Goal: Task Accomplishment & Management: Manage account settings

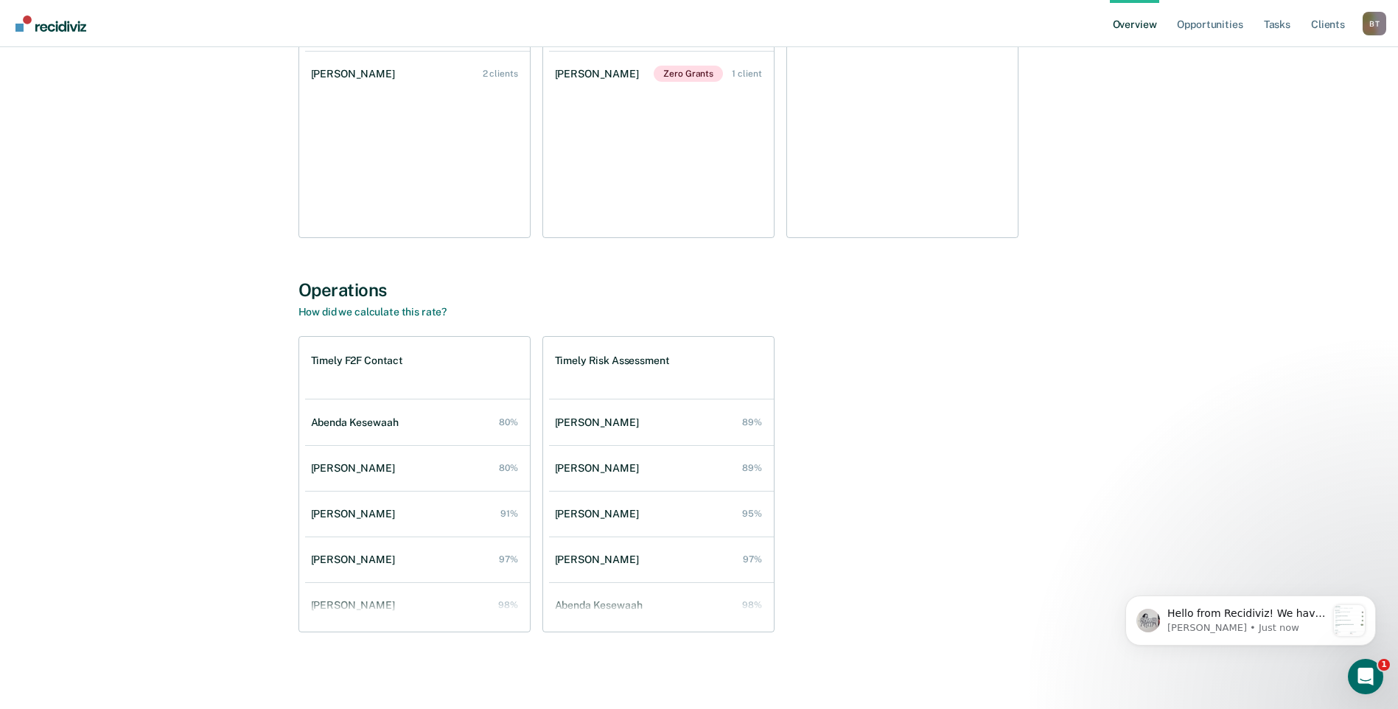
scroll to position [1138, 0]
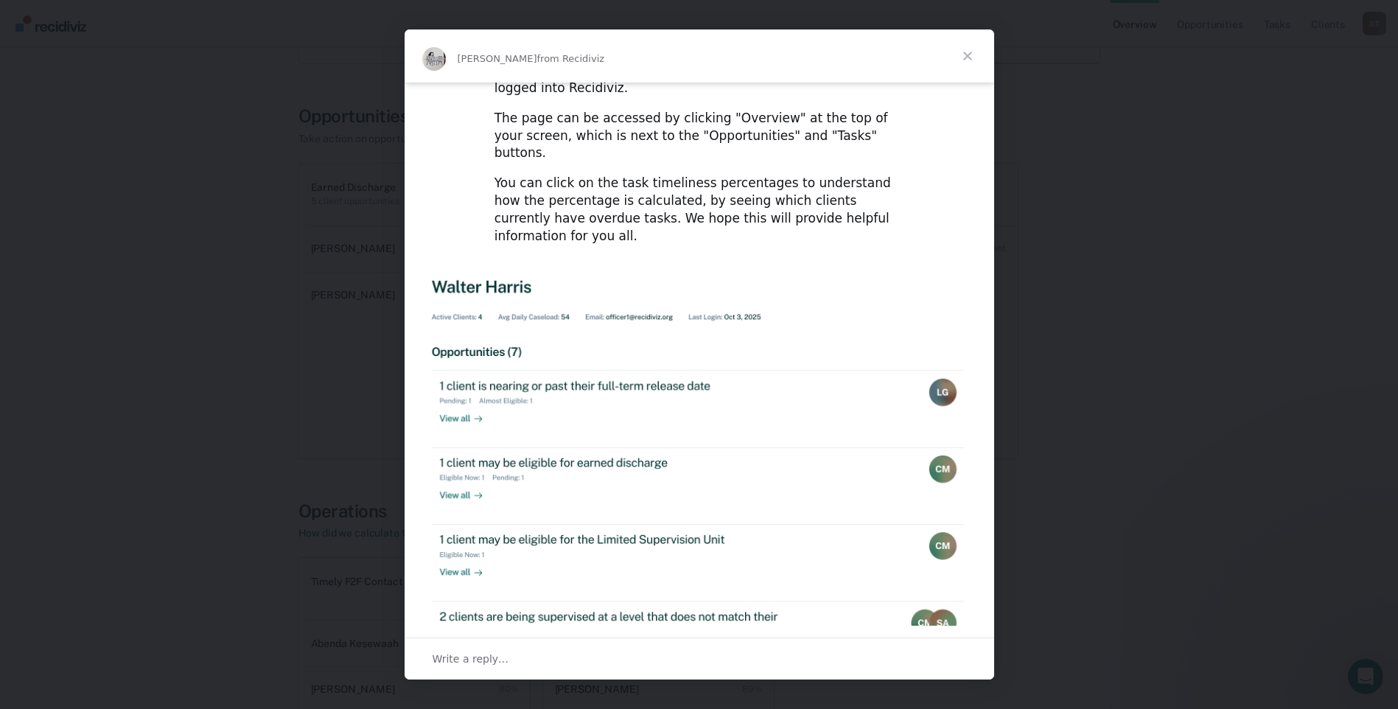
scroll to position [78, 0]
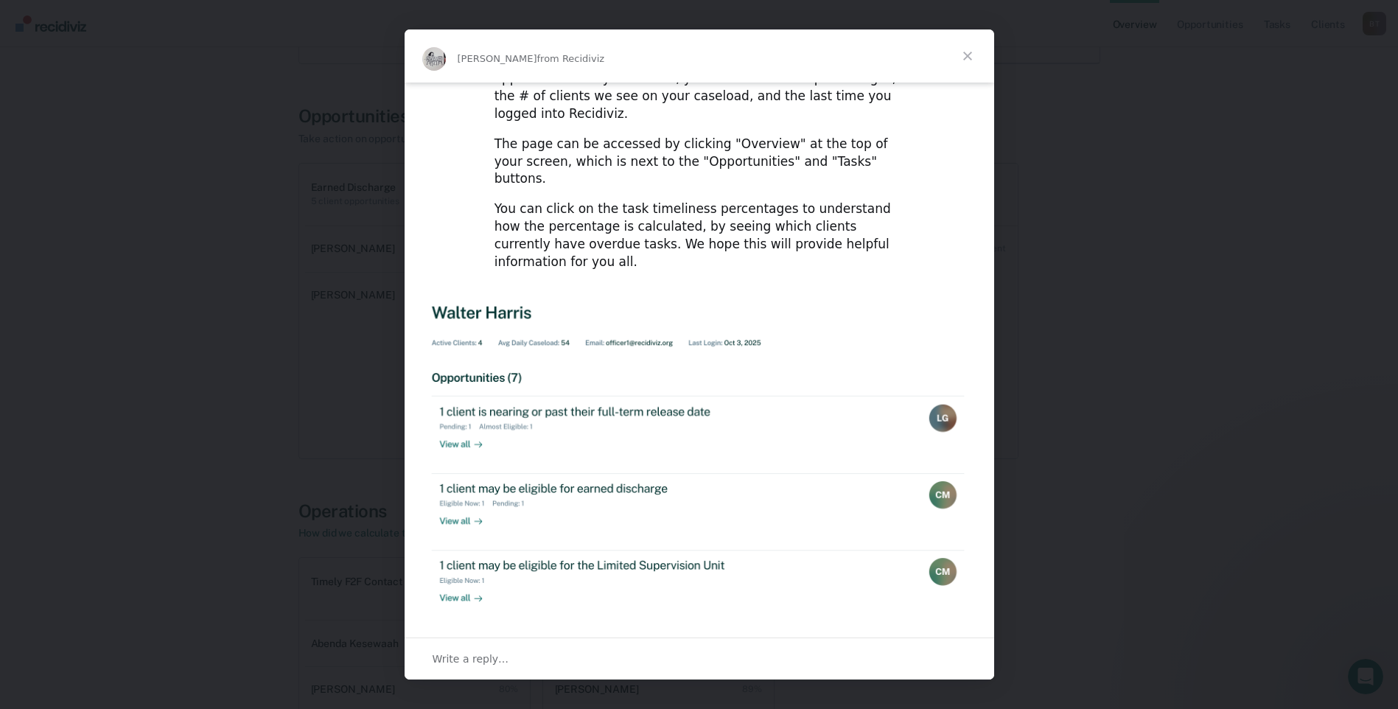
click at [967, 55] on span "Close" at bounding box center [967, 55] width 53 height 53
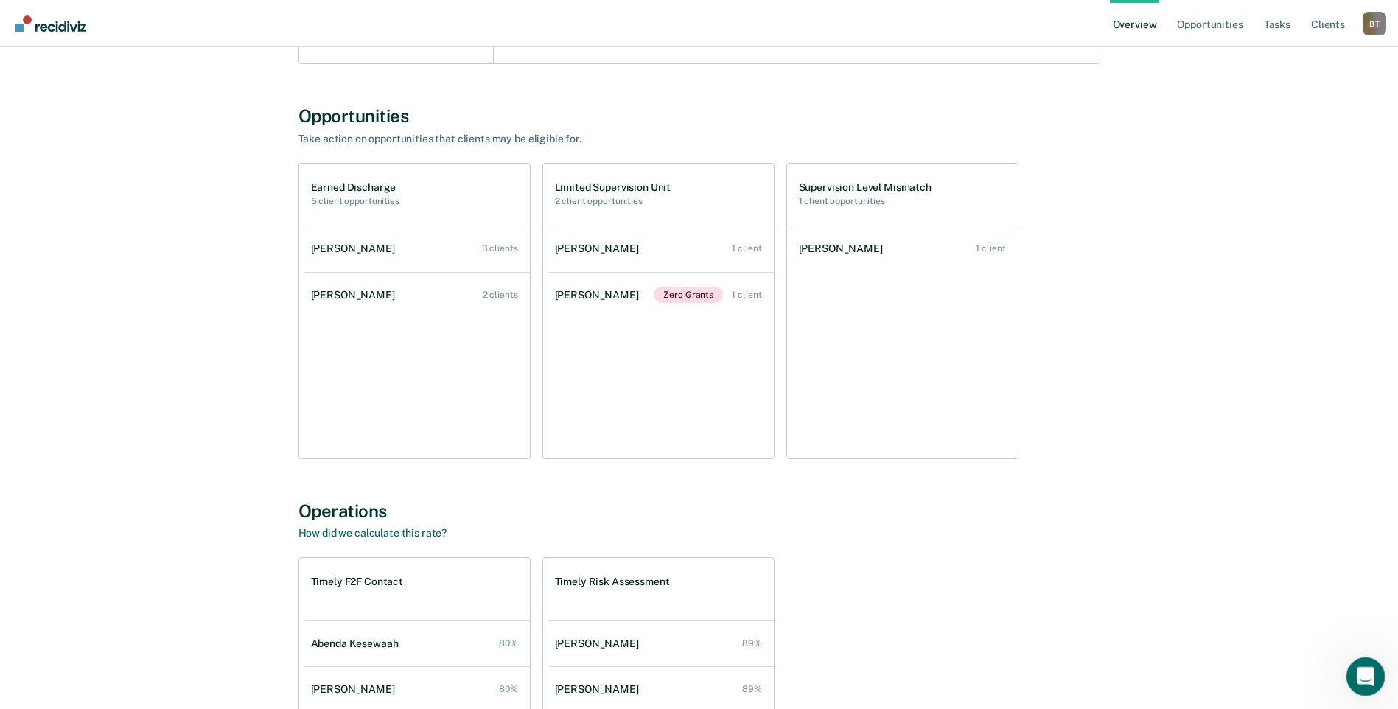
click at [1366, 679] on icon "Open Intercom Messenger" at bounding box center [1363, 674] width 24 height 24
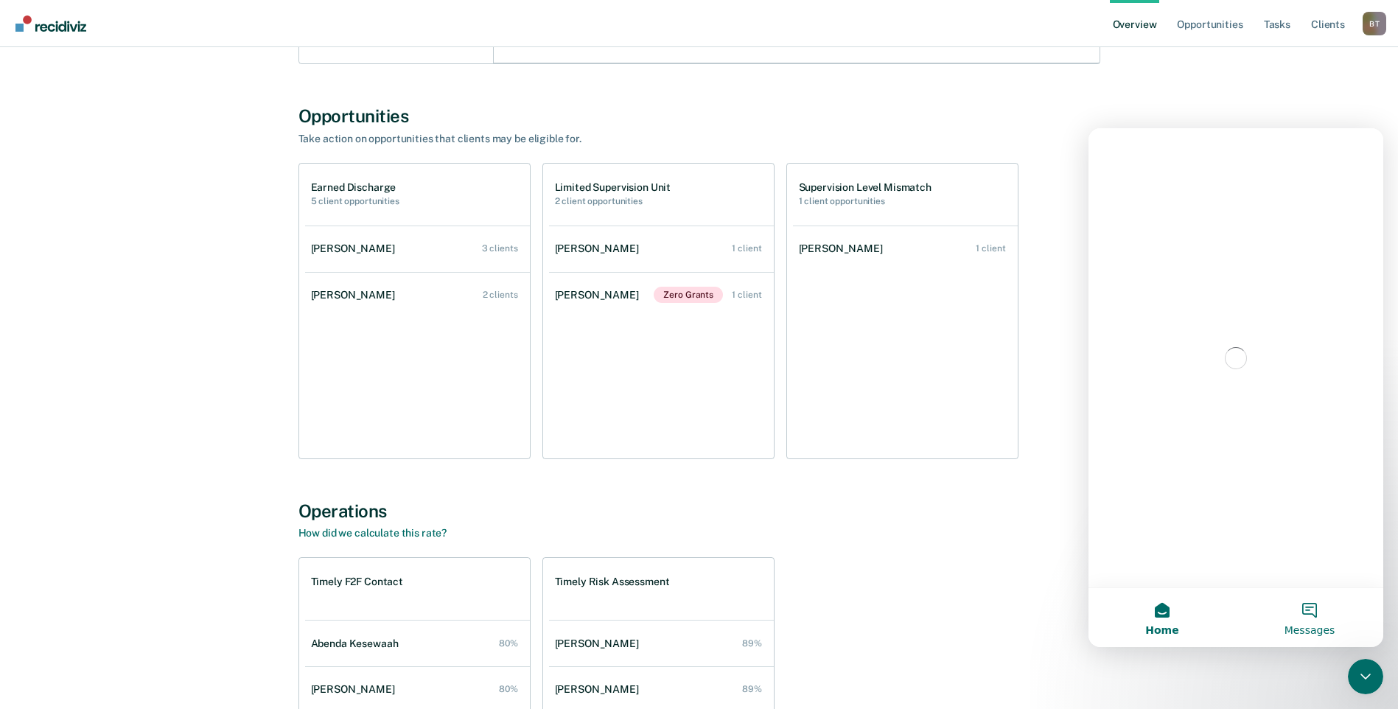
scroll to position [0, 0]
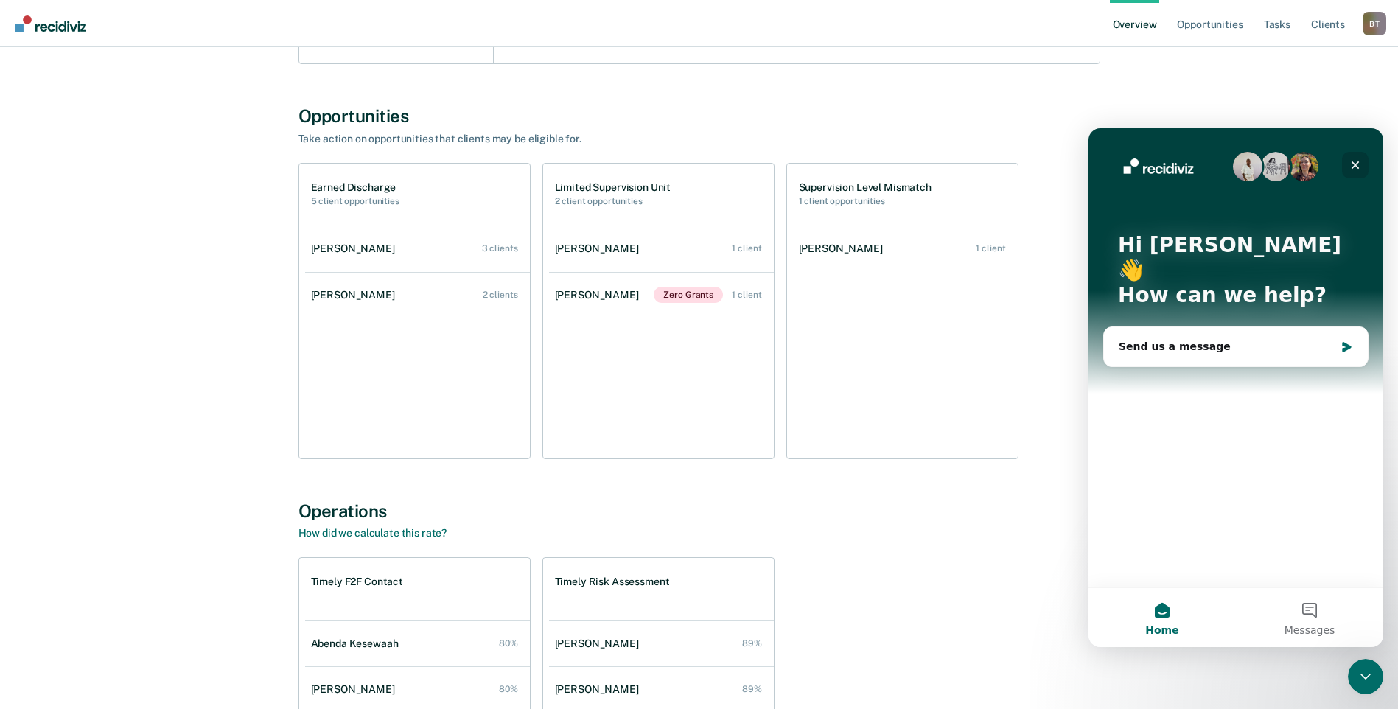
click at [1358, 165] on icon "Close" at bounding box center [1355, 165] width 12 height 12
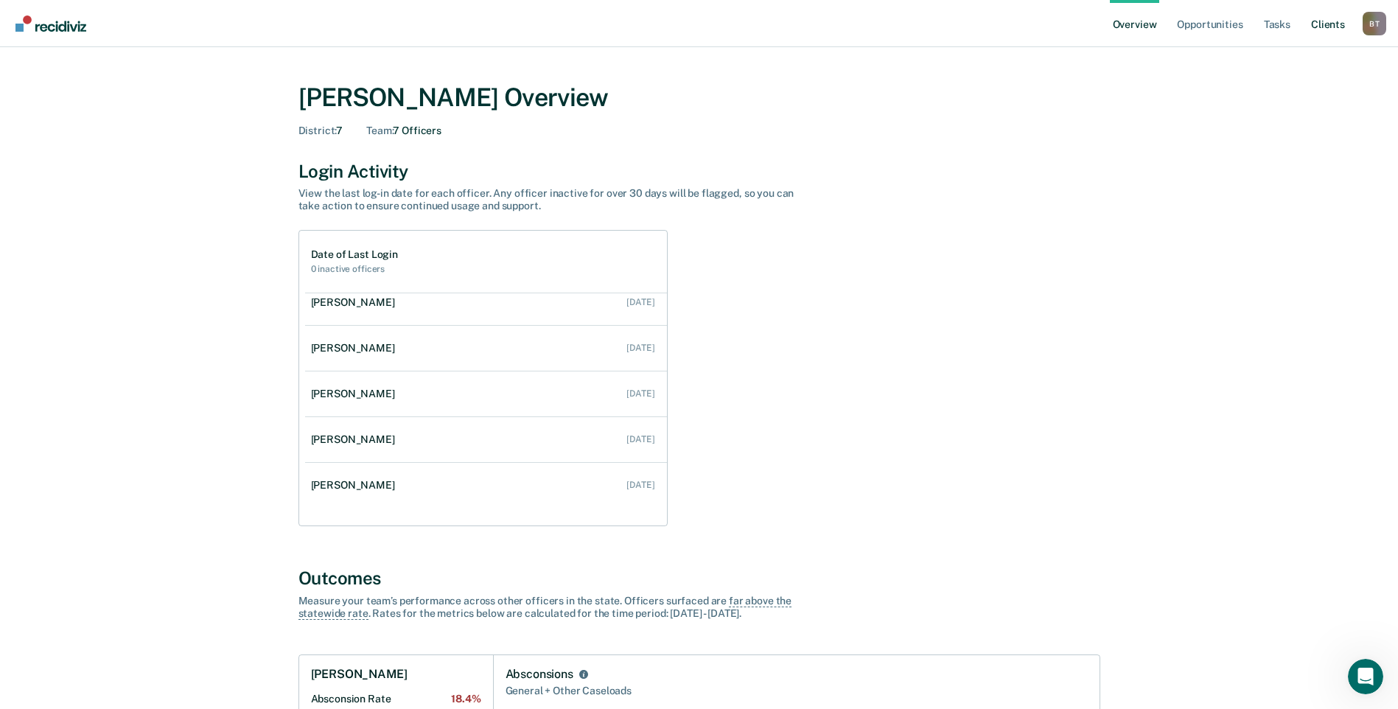
click at [1324, 26] on link "Client s" at bounding box center [1328, 23] width 40 height 47
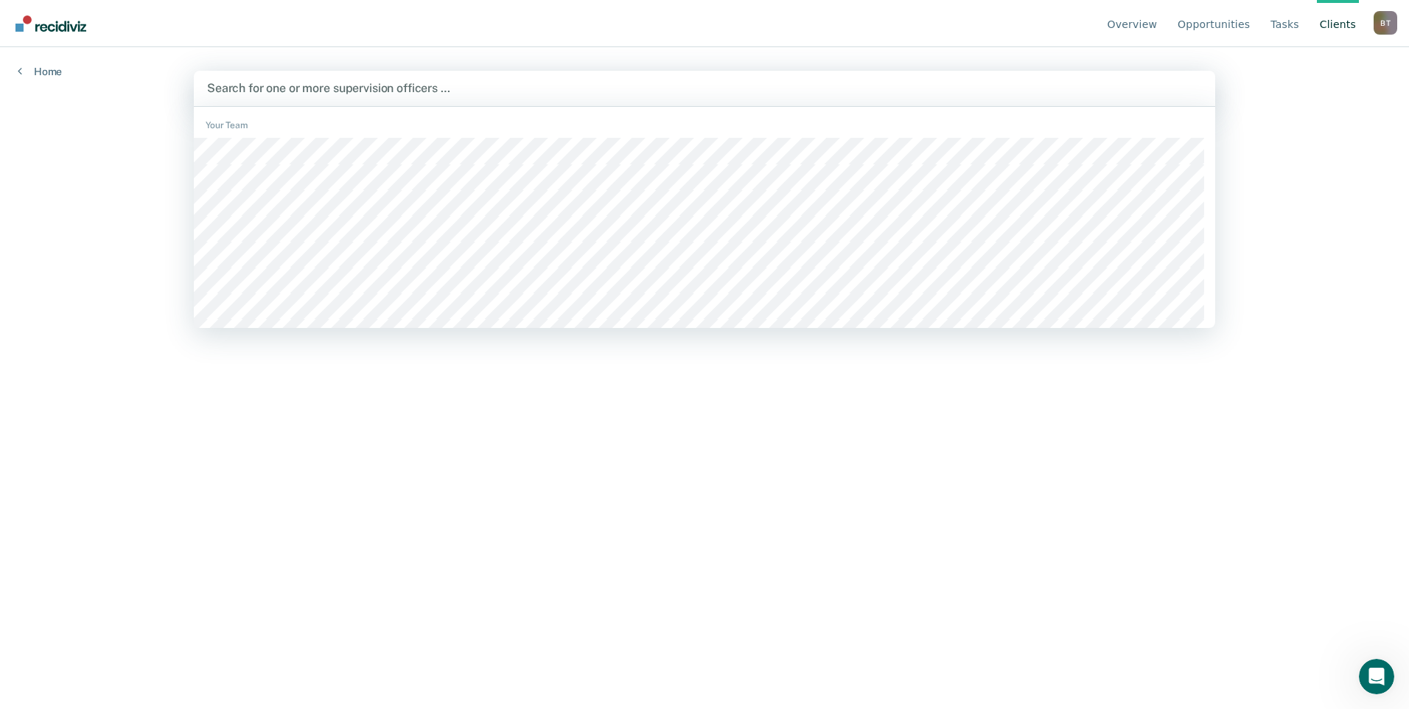
click at [394, 86] on div at bounding box center [704, 88] width 995 height 17
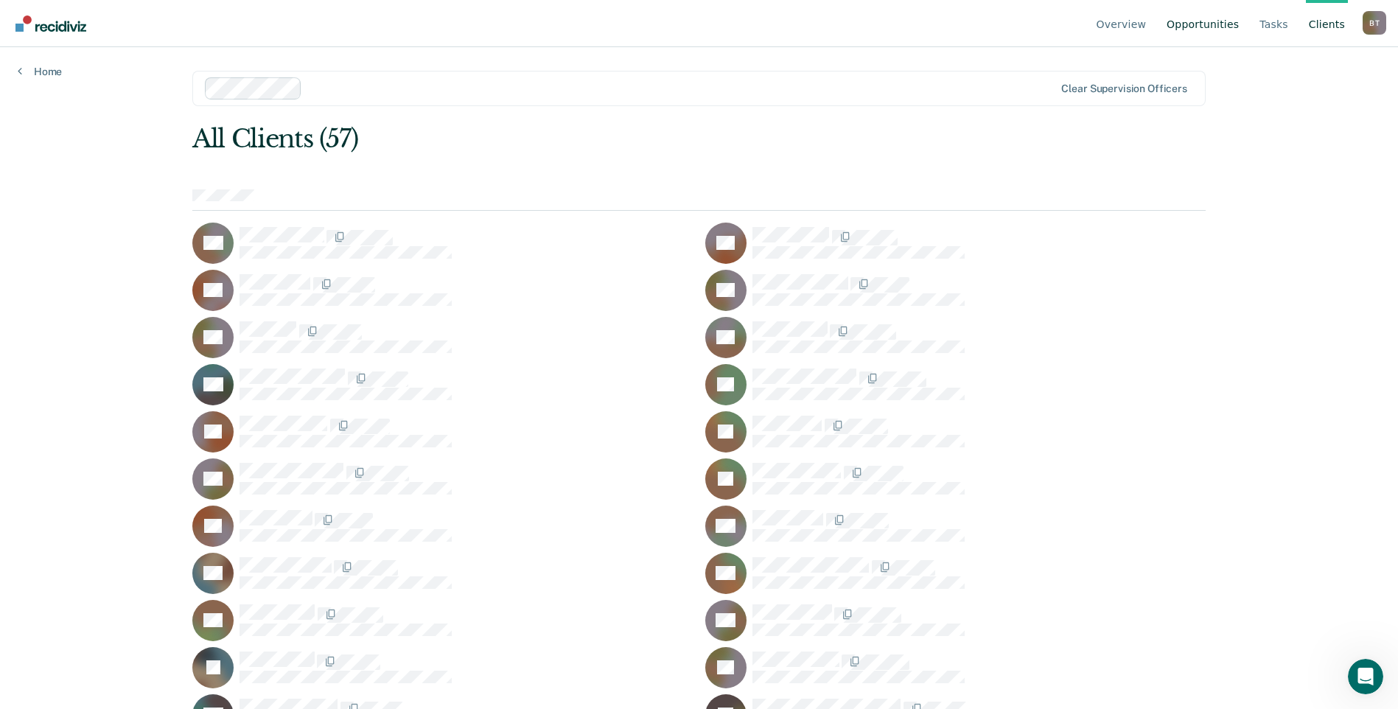
click at [1193, 23] on link "Opportunities" at bounding box center [1203, 23] width 78 height 47
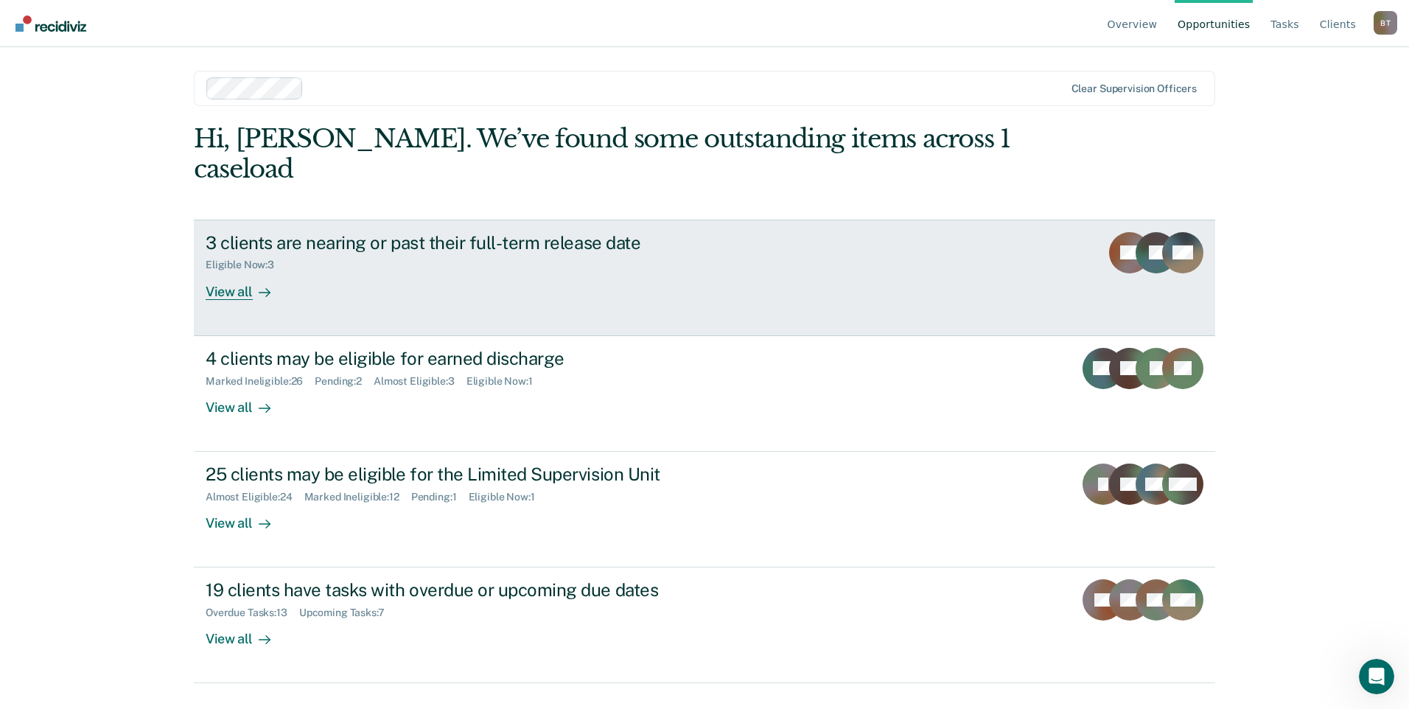
click at [238, 271] on div "View all" at bounding box center [247, 285] width 83 height 29
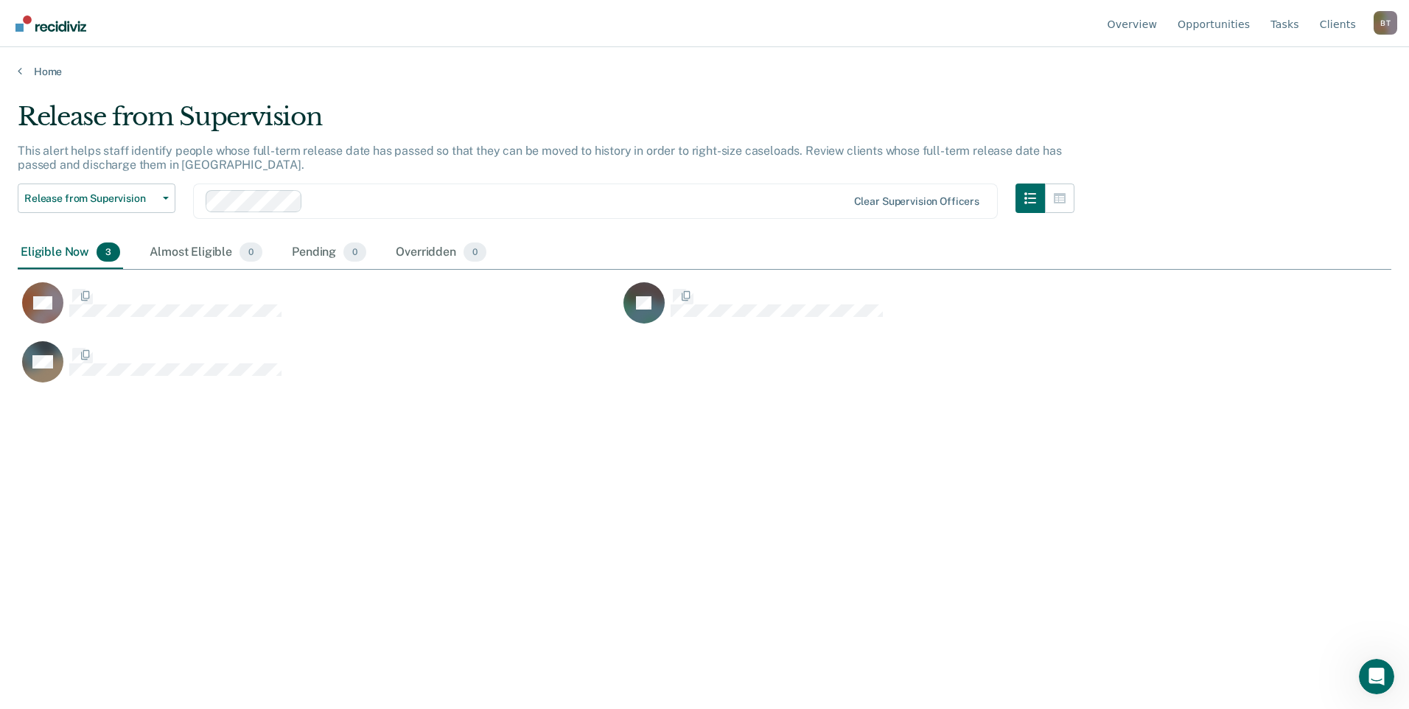
scroll to position [486, 1363]
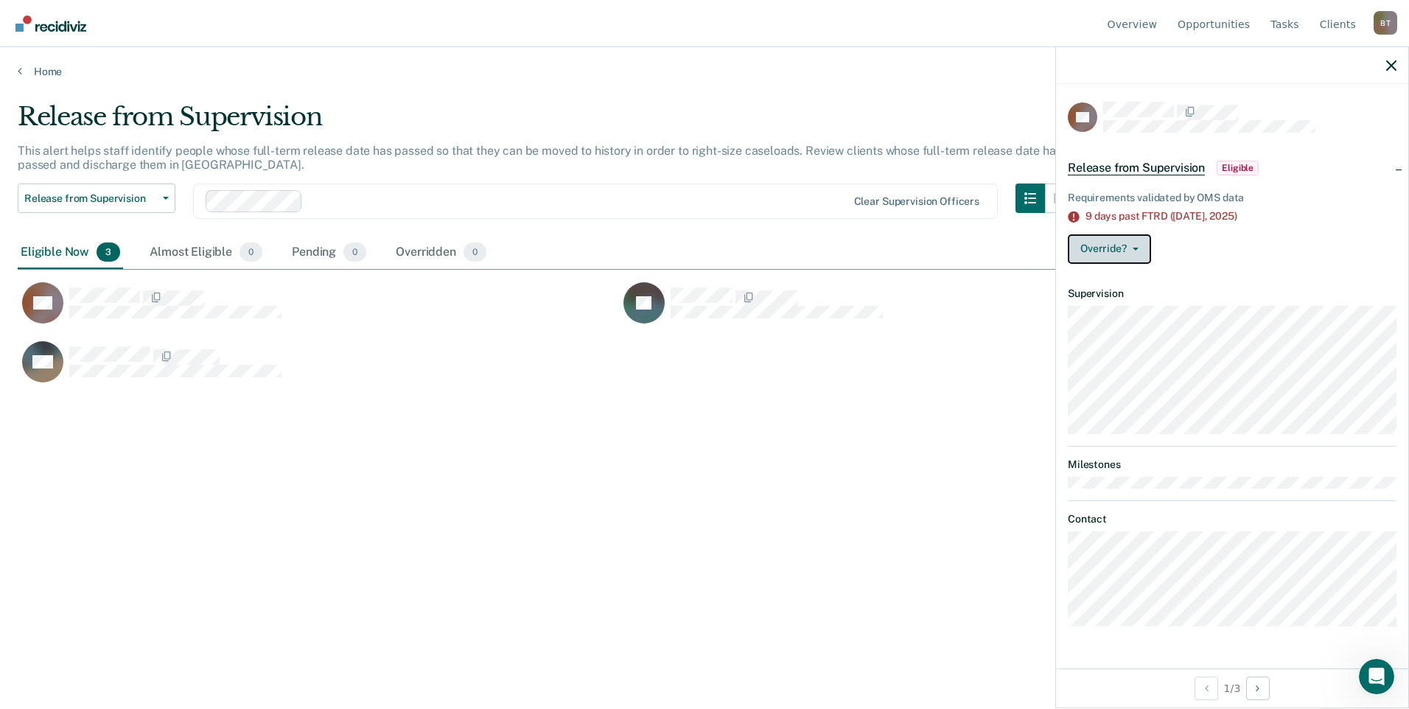
click at [1138, 248] on icon "button" at bounding box center [1136, 249] width 6 height 3
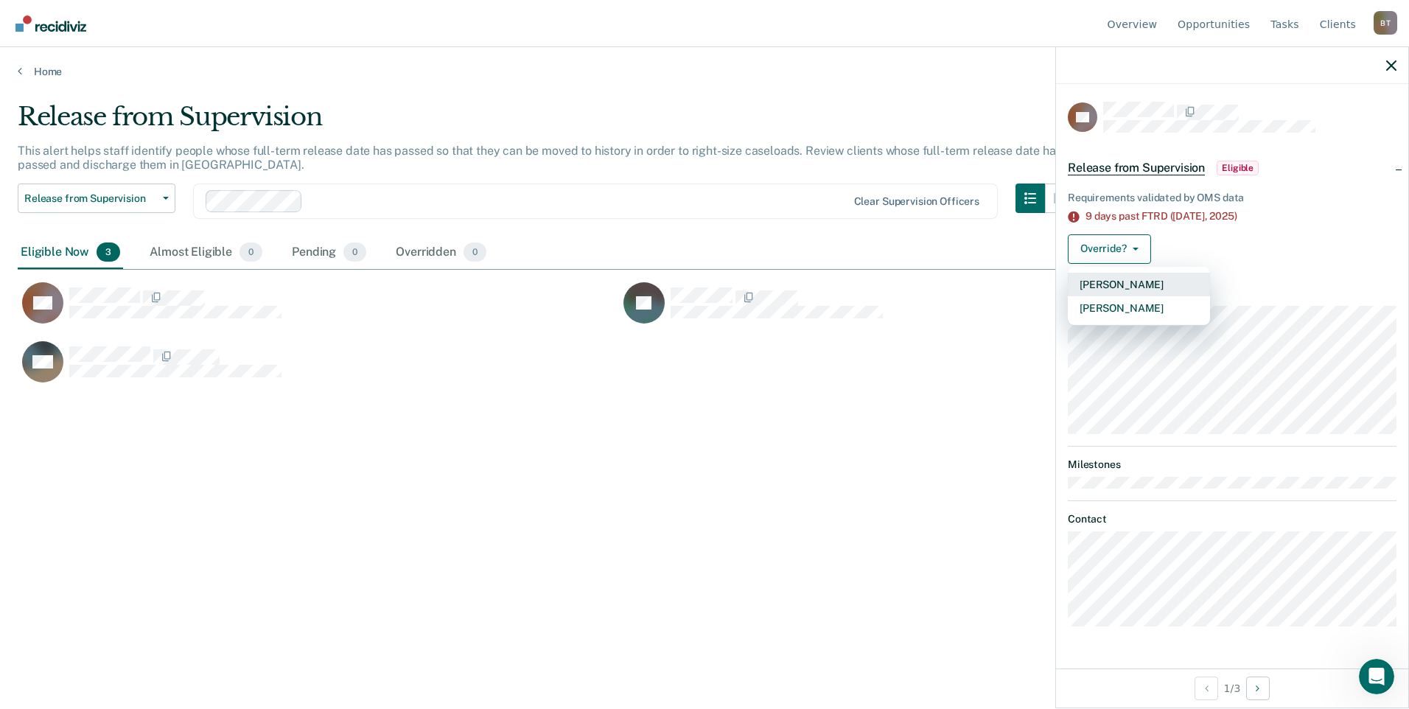
click at [1121, 286] on button "[PERSON_NAME]" at bounding box center [1139, 285] width 142 height 24
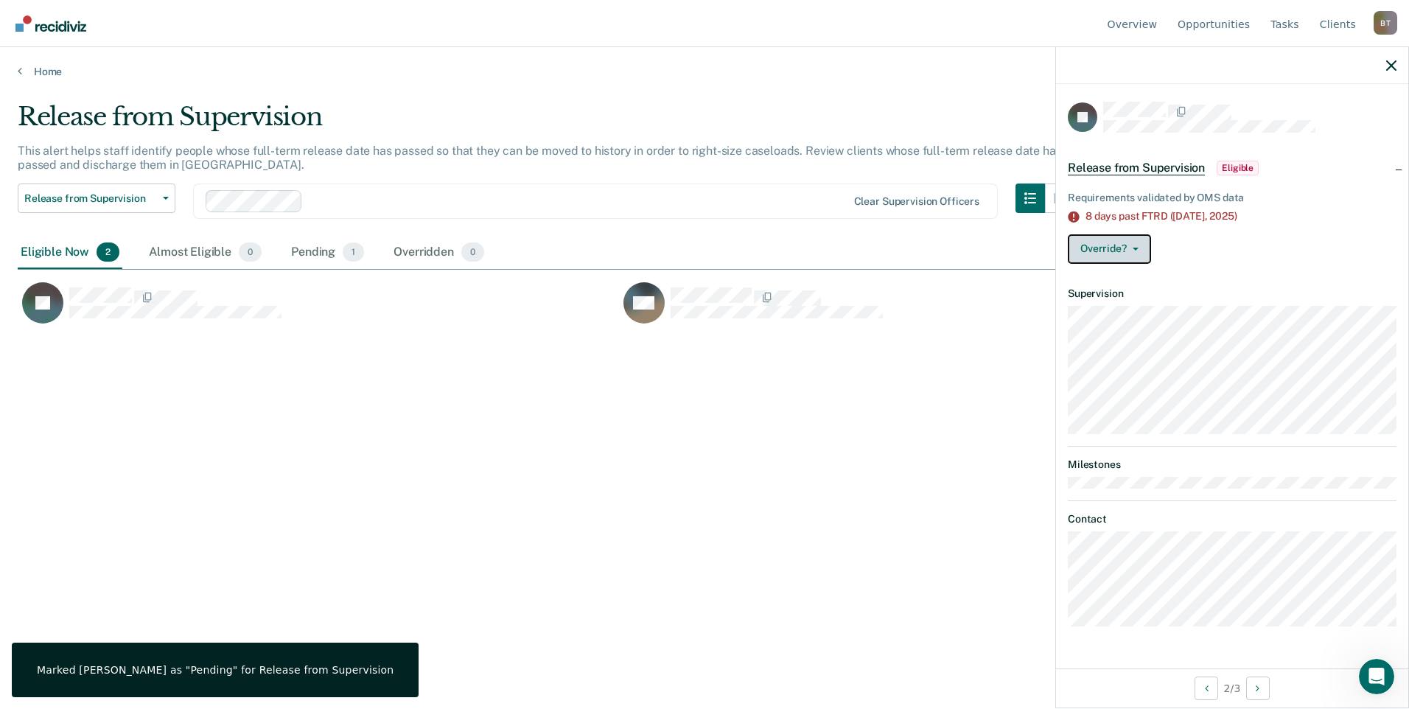
click at [1136, 244] on button "Override?" at bounding box center [1109, 248] width 83 height 29
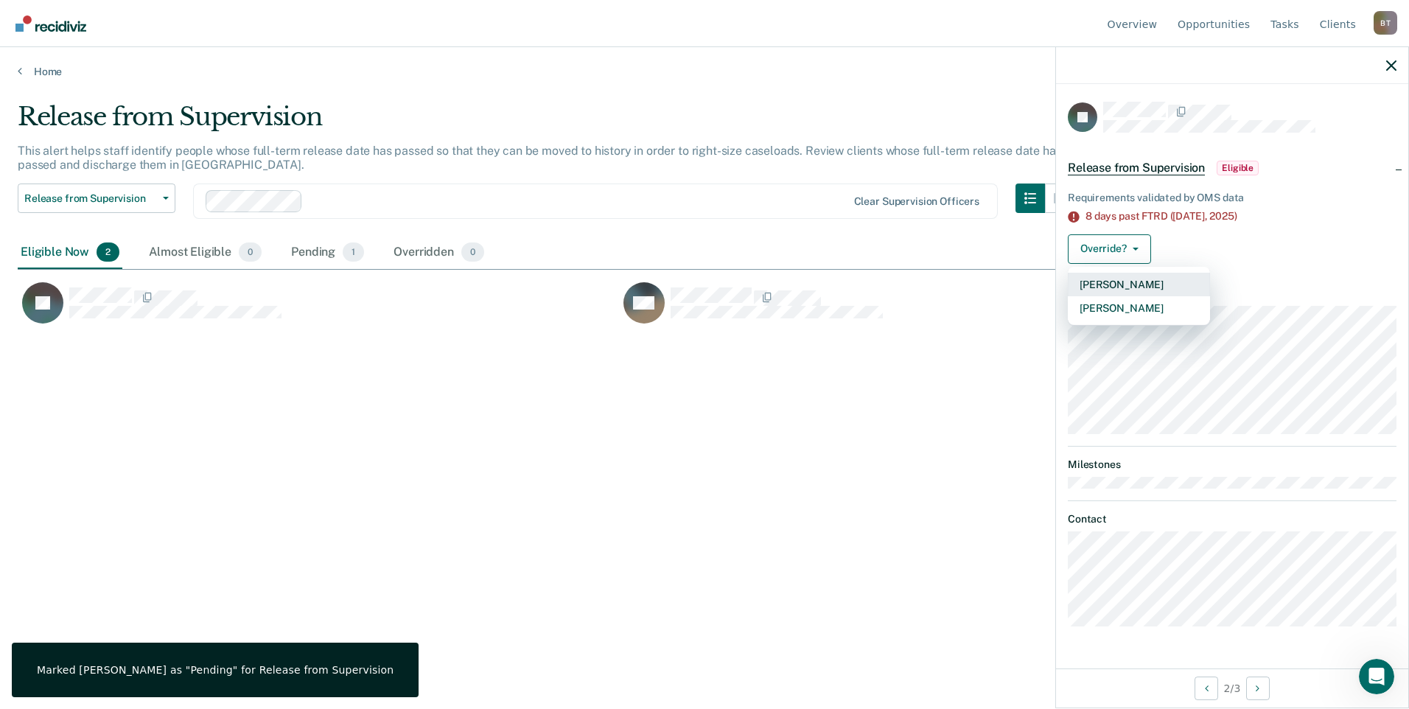
click at [1121, 287] on button "[PERSON_NAME]" at bounding box center [1139, 285] width 142 height 24
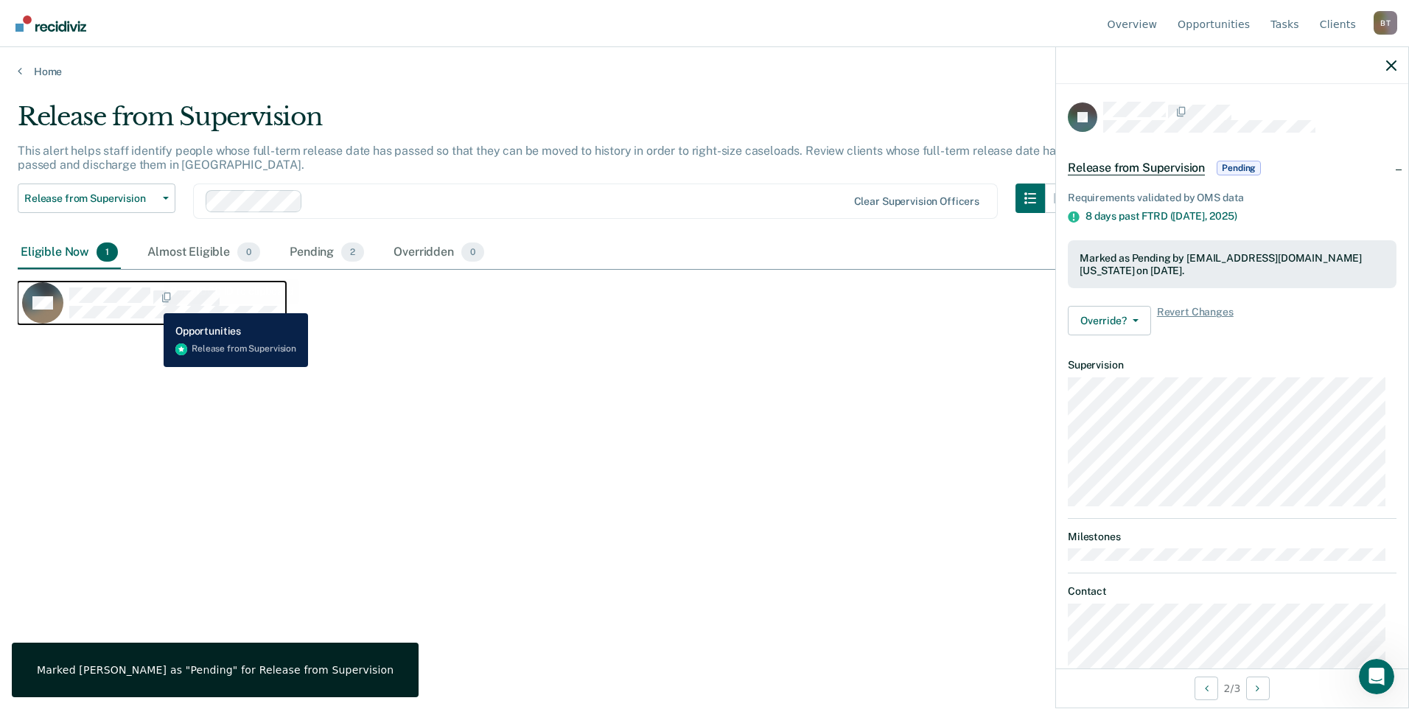
click at [152, 298] on span "CaseloadOpportunityCell-145482" at bounding box center [151, 297] width 3 height 15
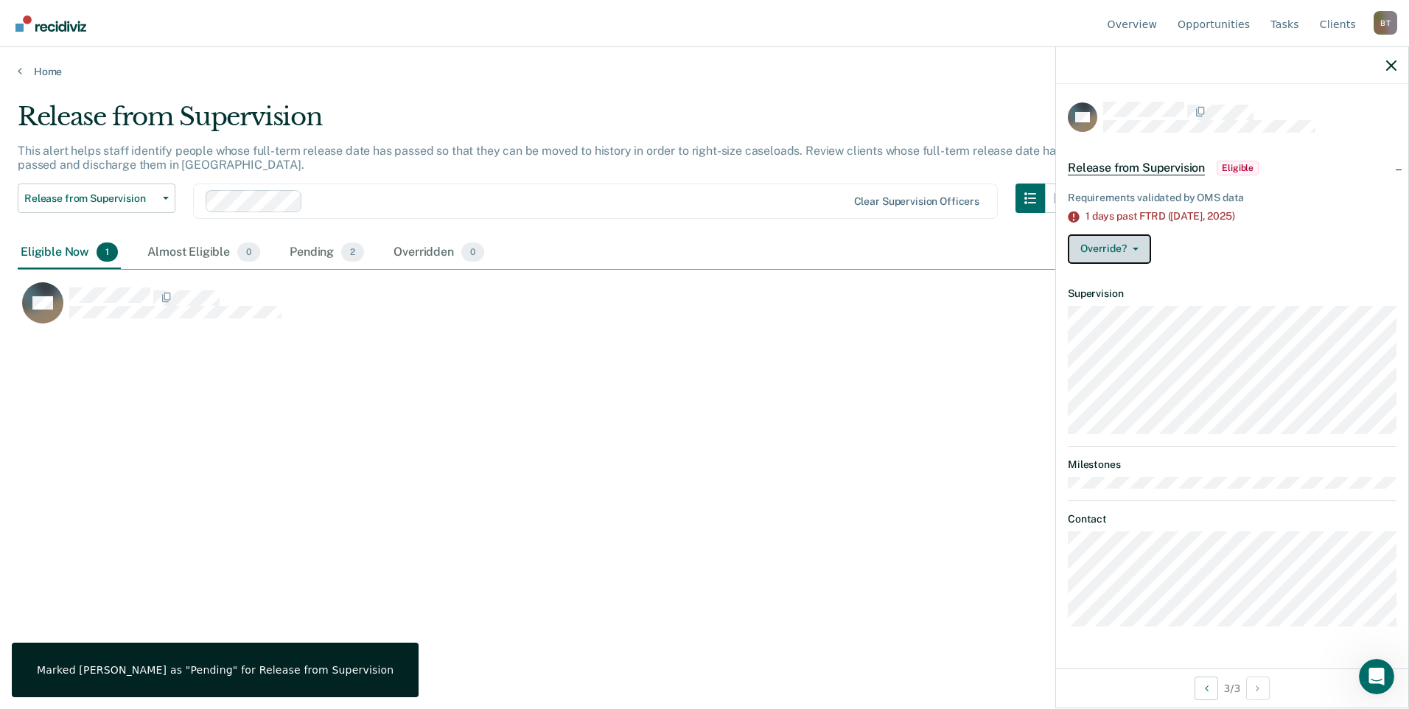
click at [1135, 248] on icon "button" at bounding box center [1136, 249] width 6 height 3
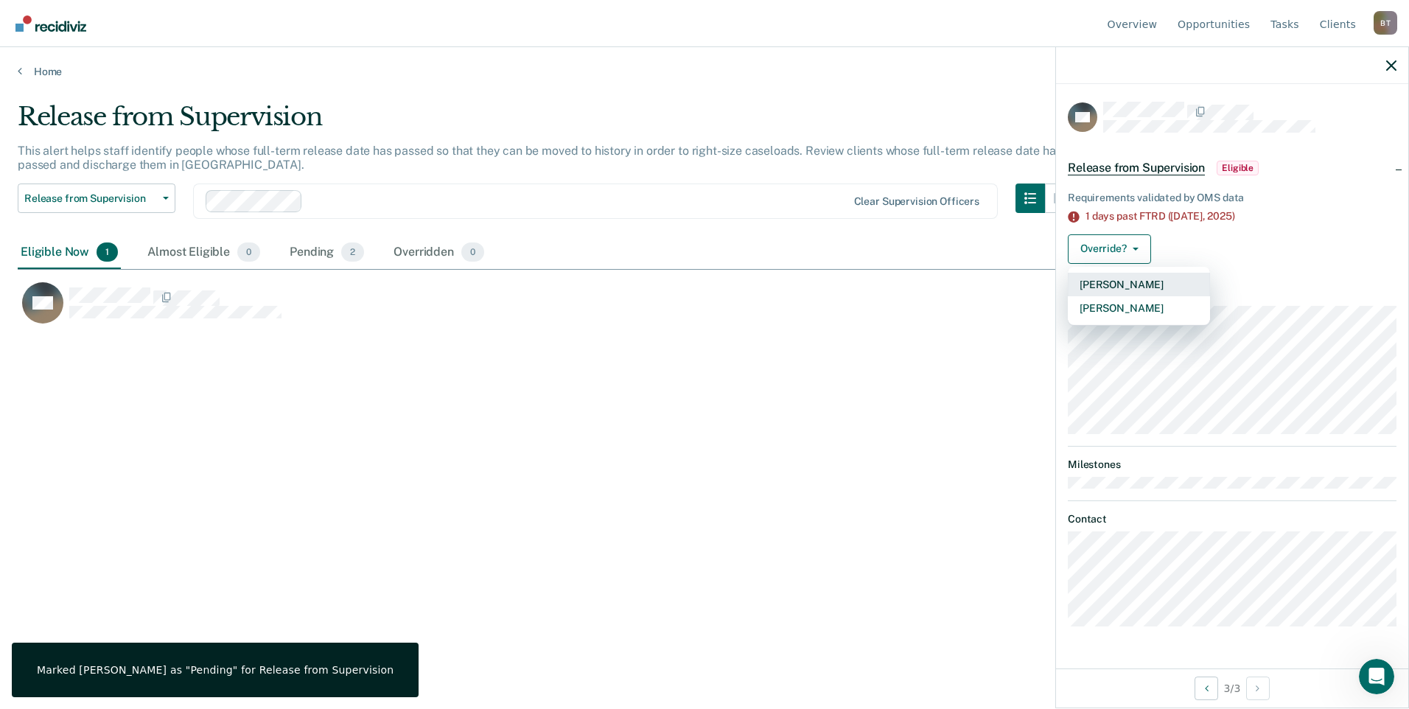
click at [1124, 287] on button "[PERSON_NAME]" at bounding box center [1139, 285] width 142 height 24
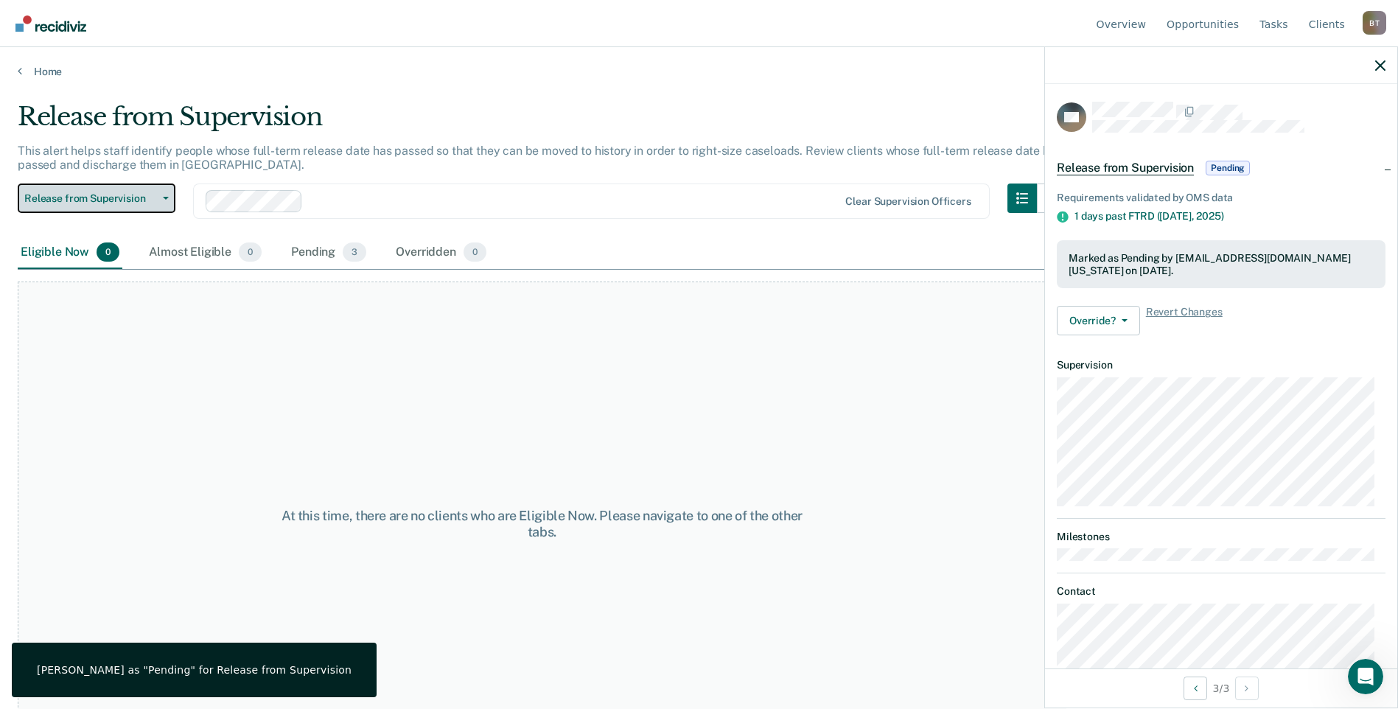
click at [163, 195] on button "Release from Supervision" at bounding box center [97, 197] width 158 height 29
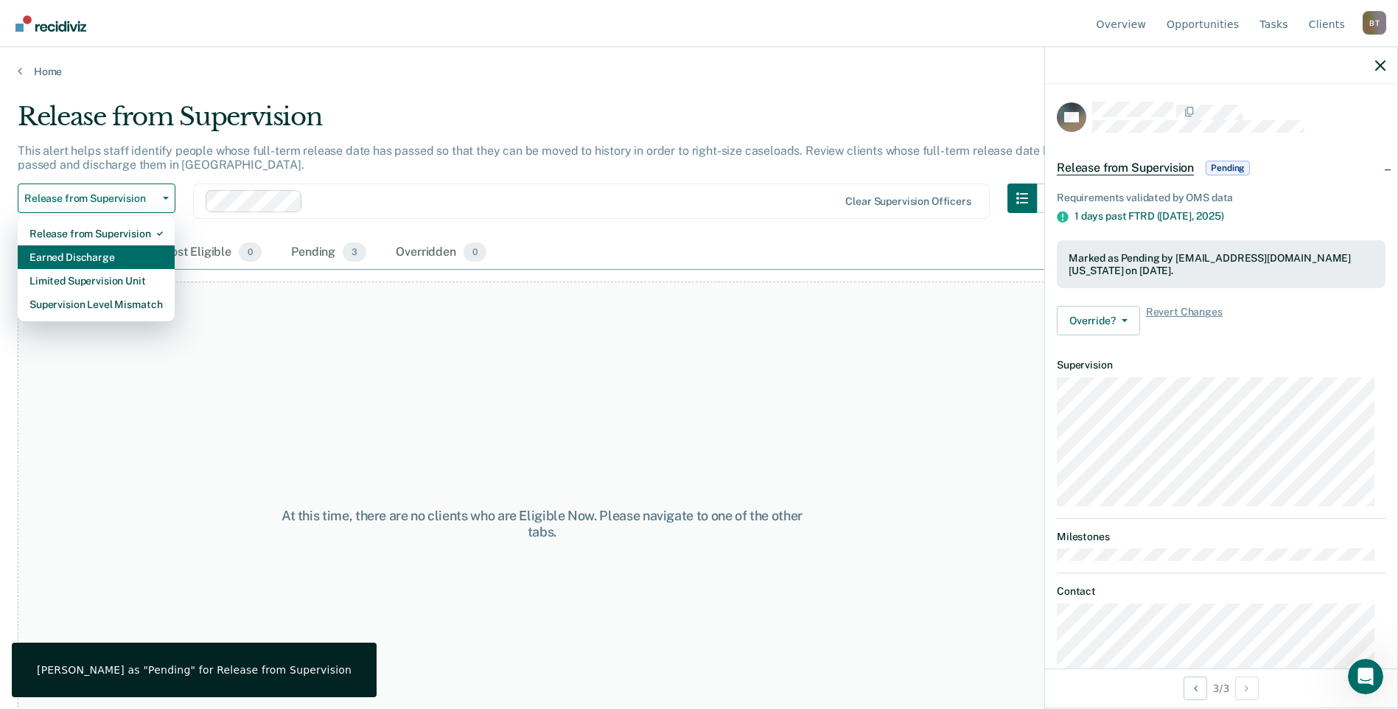
click at [150, 255] on div "Earned Discharge" at bounding box center [95, 257] width 133 height 24
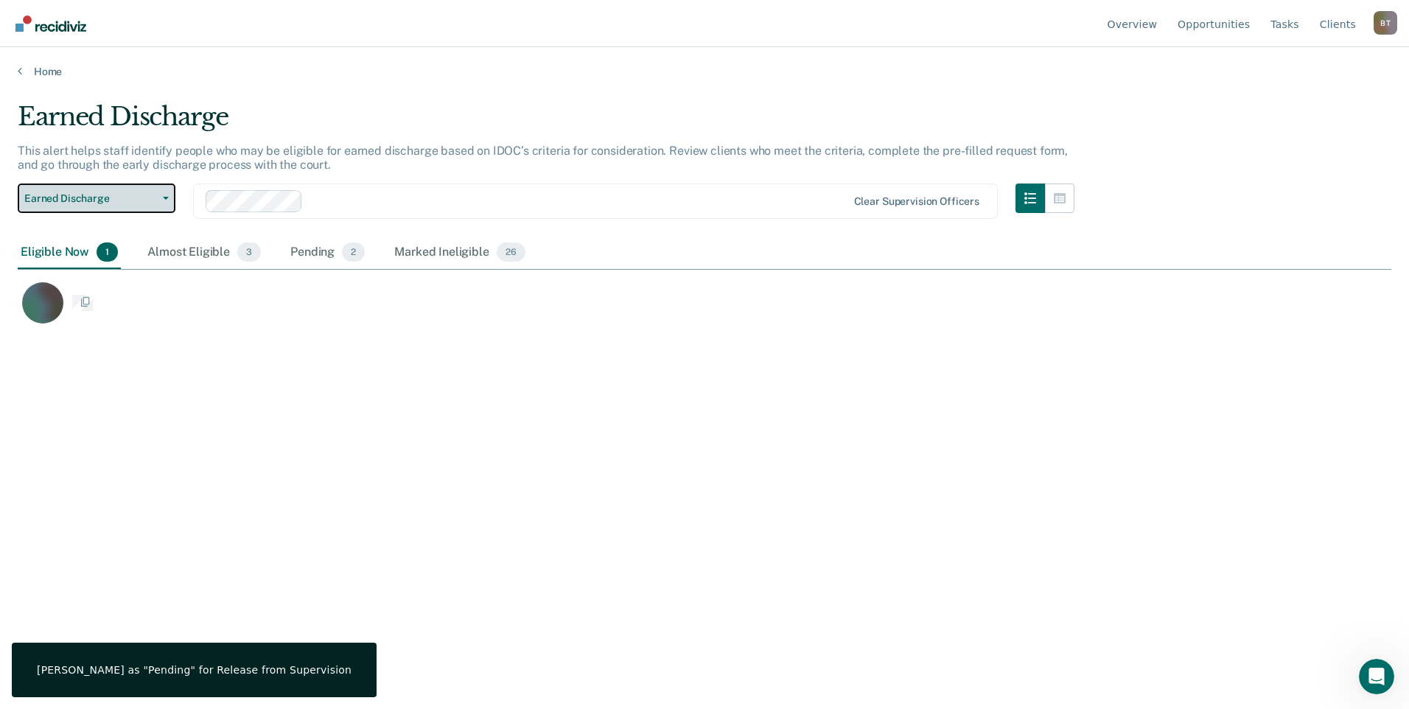
scroll to position [486, 1363]
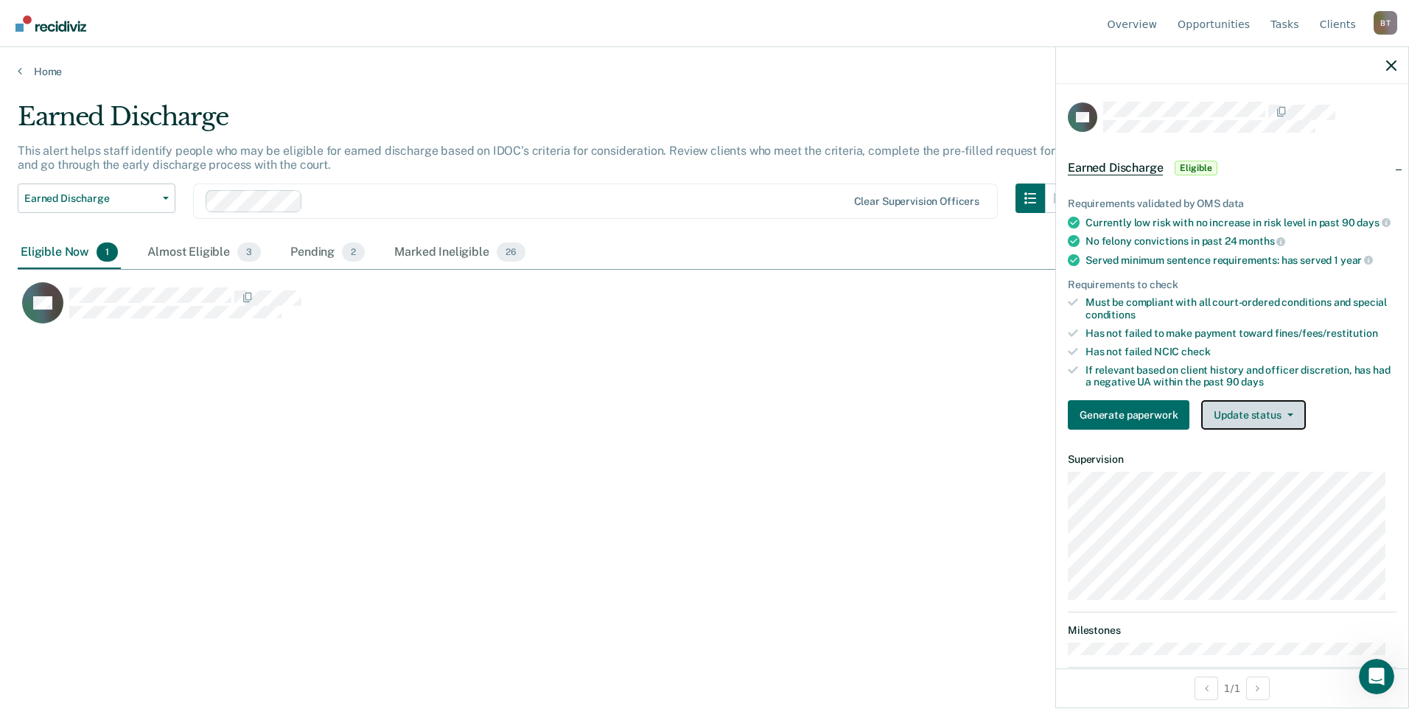
click at [1257, 429] on button "Update status" at bounding box center [1253, 414] width 104 height 29
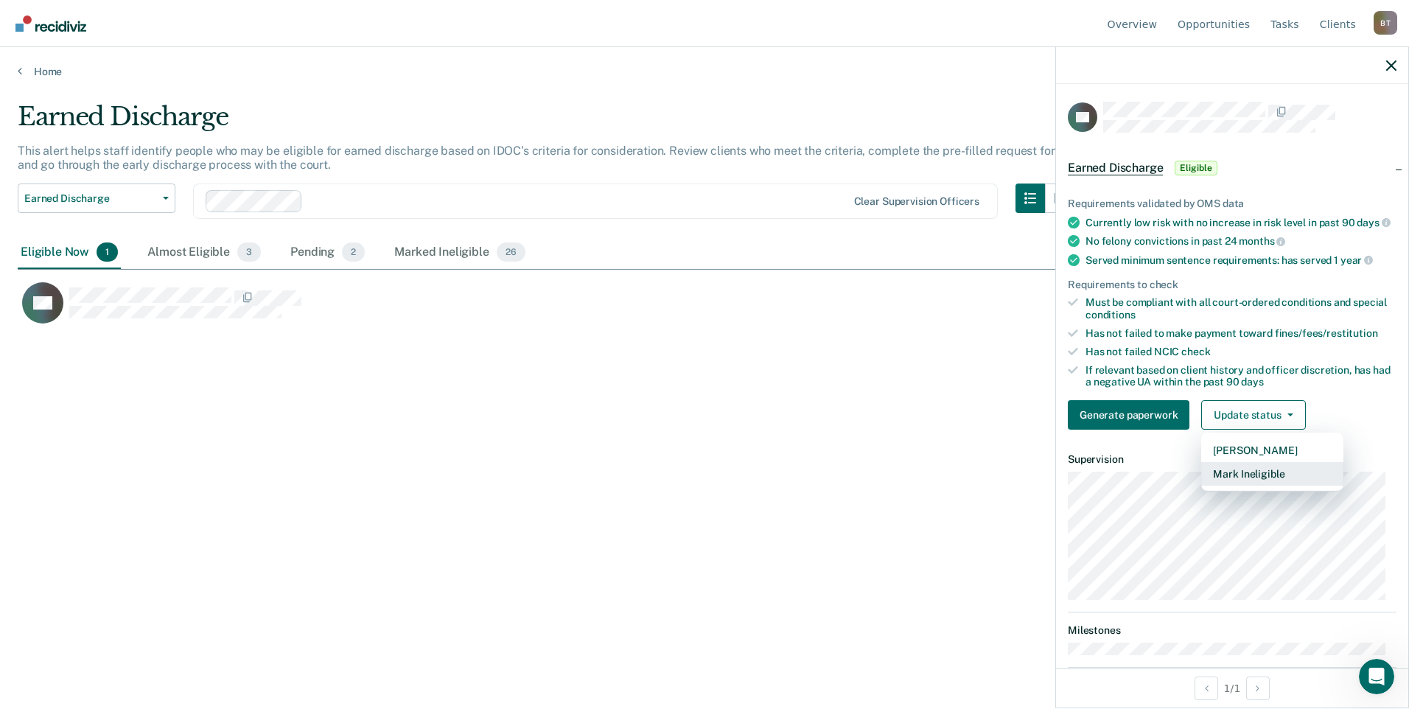
click at [1257, 485] on button "Mark Ineligible" at bounding box center [1272, 474] width 142 height 24
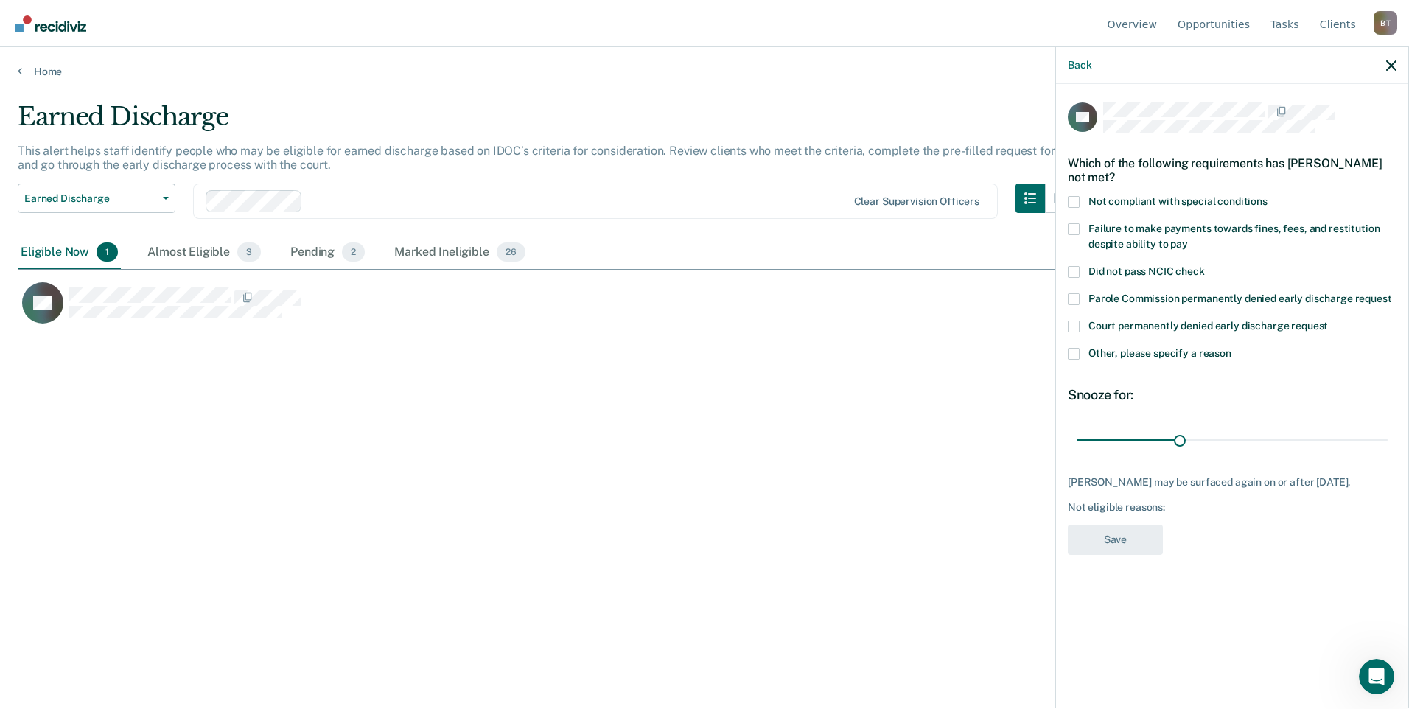
click at [1073, 226] on span at bounding box center [1074, 229] width 12 height 12
click at [1188, 239] on input "Failure to make payments towards fines, fees, and restitution despite ability t…" at bounding box center [1188, 239] width 0 height 0
drag, startPoint x: 1180, startPoint y: 438, endPoint x: 1391, endPoint y: 437, distance: 210.8
type input "90"
click at [1388, 437] on input "range" at bounding box center [1232, 440] width 311 height 26
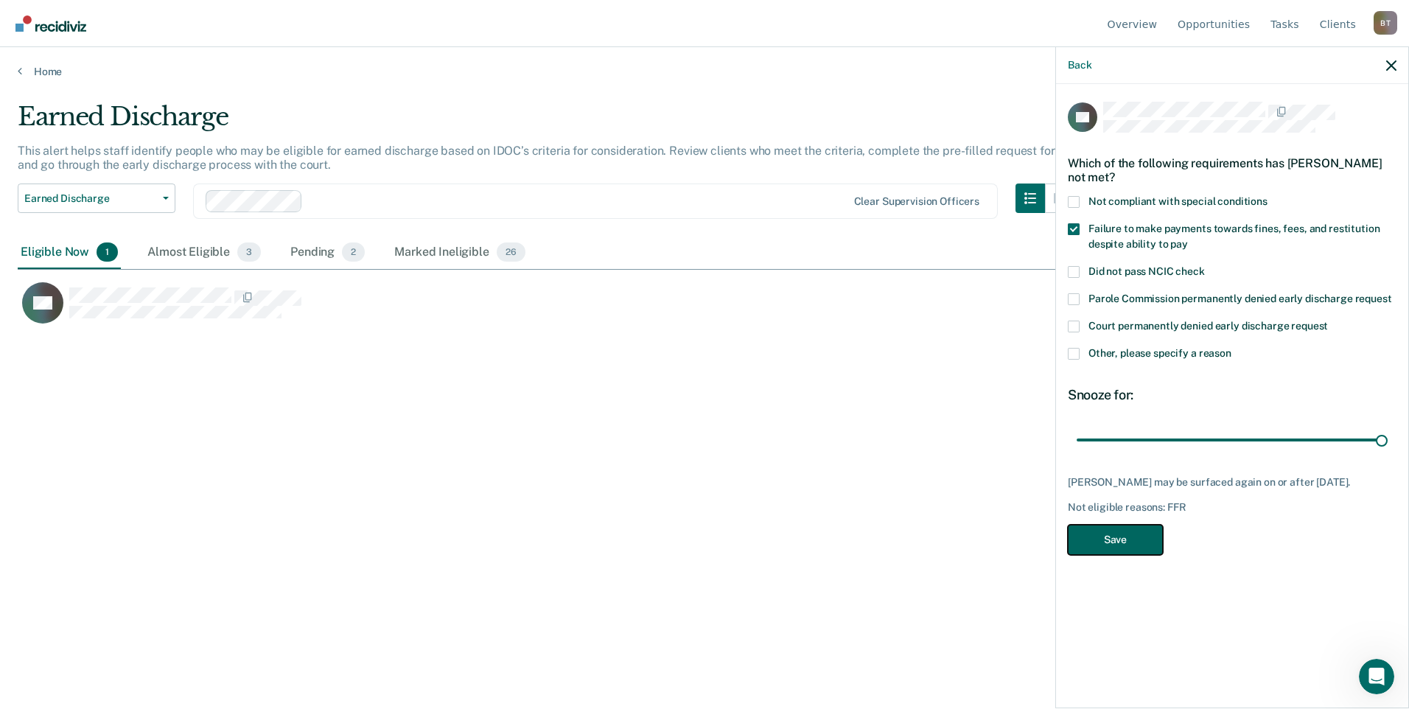
click at [1127, 553] on button "Save" at bounding box center [1115, 540] width 95 height 30
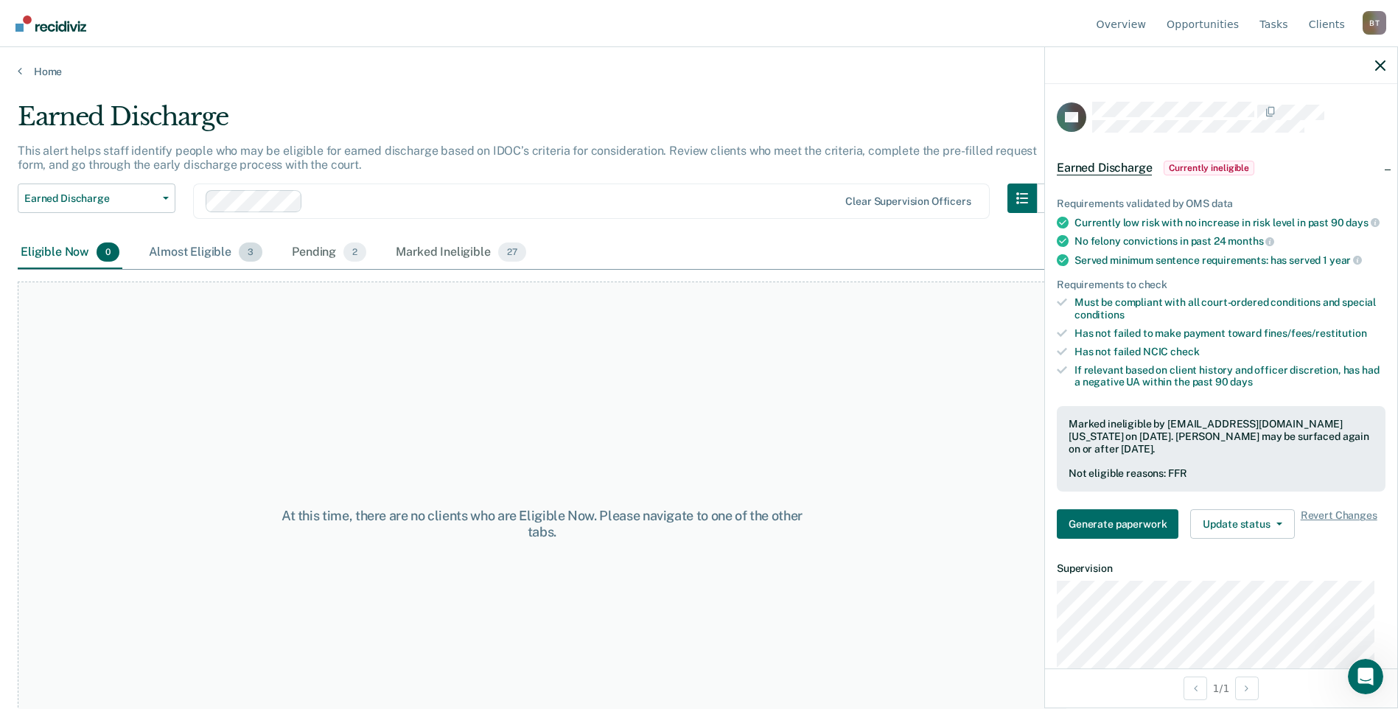
click at [184, 255] on div "Almost Eligible 3" at bounding box center [205, 253] width 119 height 32
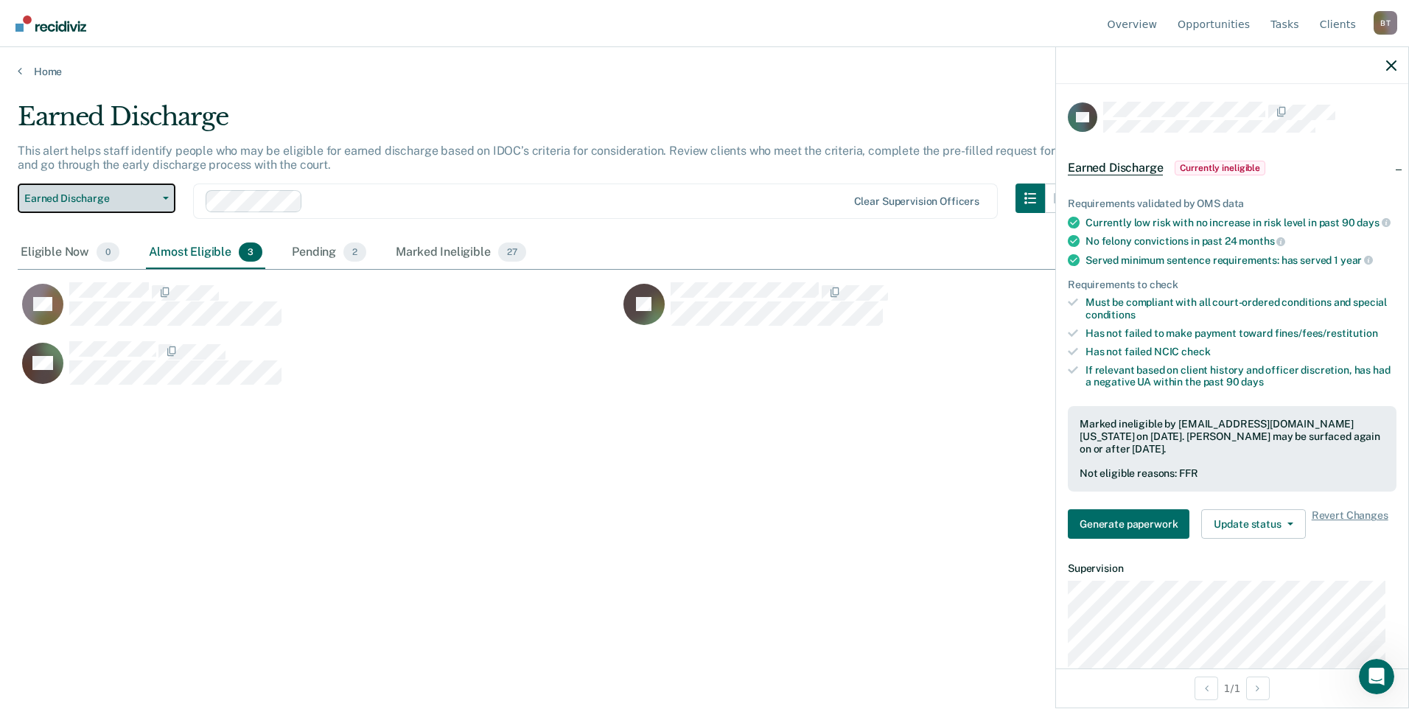
click at [164, 198] on icon "button" at bounding box center [166, 198] width 6 height 3
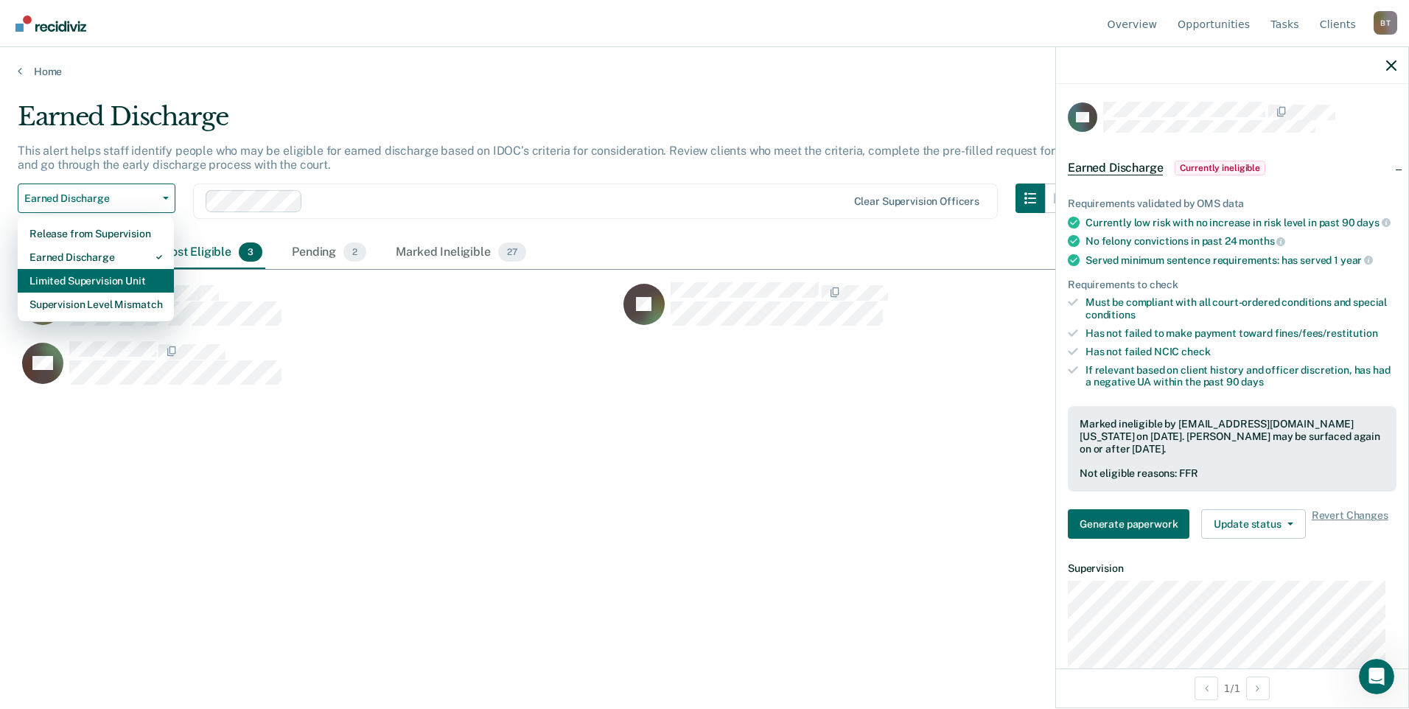
click at [141, 275] on div "Limited Supervision Unit" at bounding box center [95, 281] width 133 height 24
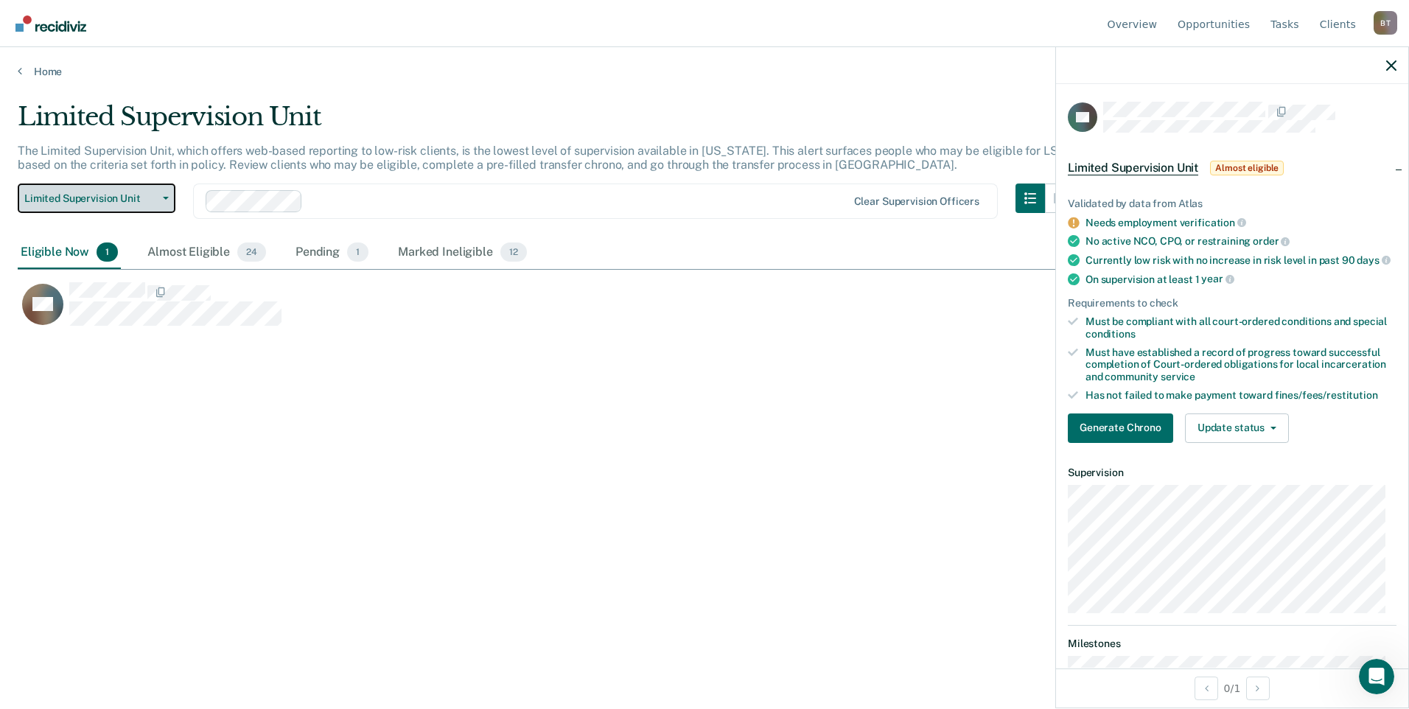
click at [166, 198] on icon "button" at bounding box center [166, 198] width 6 height 3
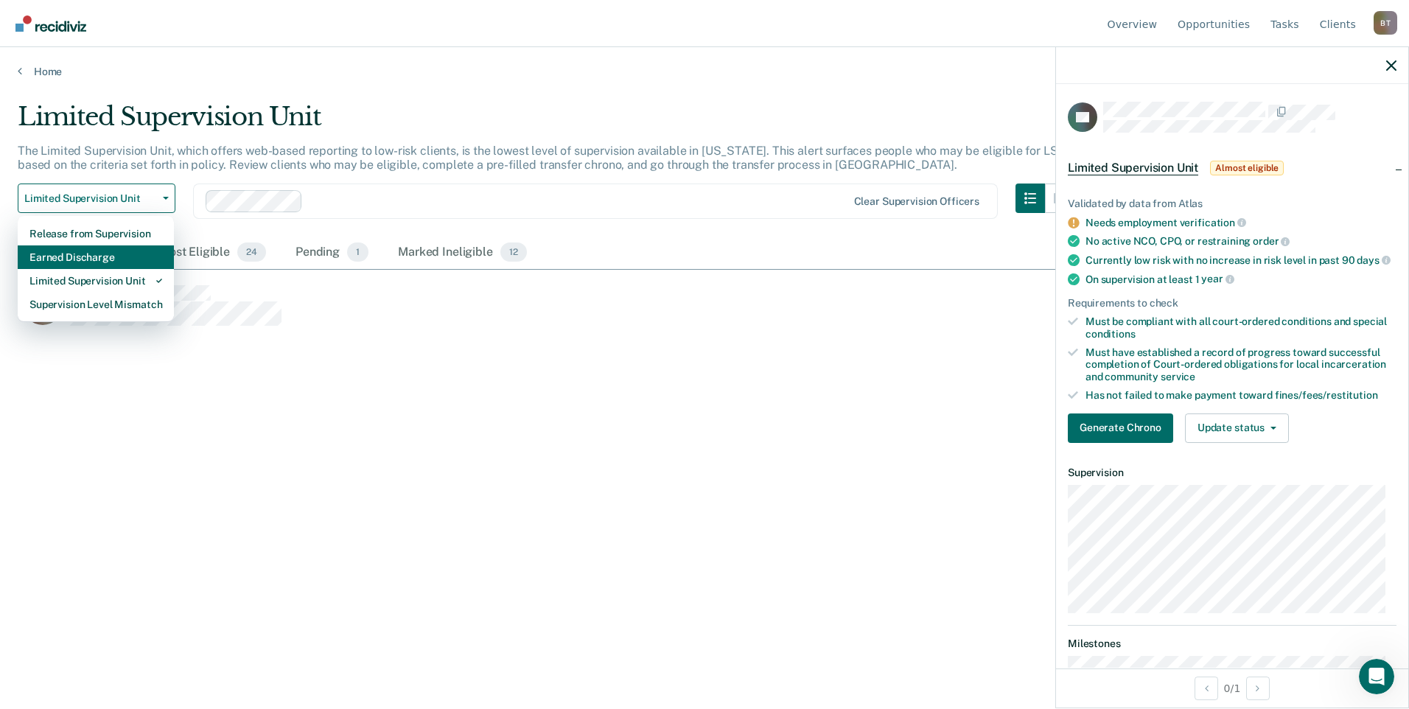
click at [144, 251] on div "Earned Discharge" at bounding box center [95, 257] width 133 height 24
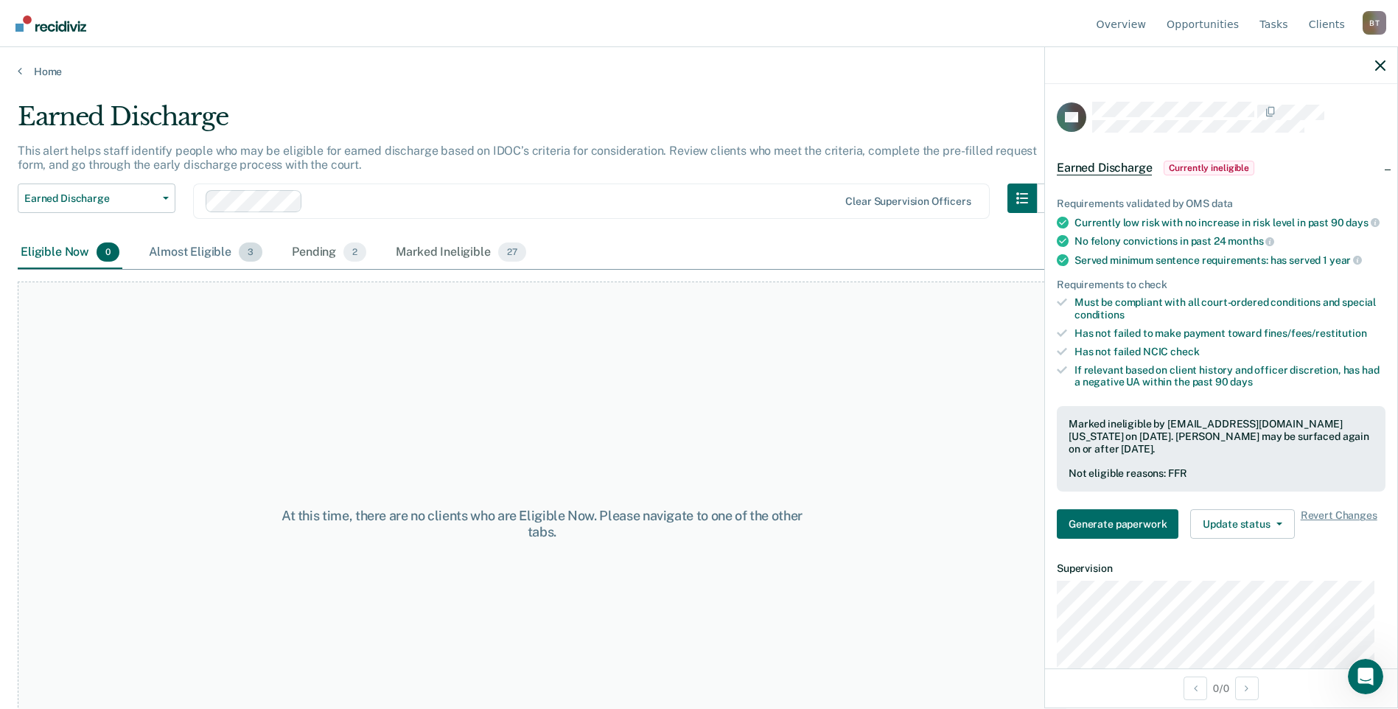
click at [172, 253] on div "Almost Eligible 3" at bounding box center [205, 253] width 119 height 32
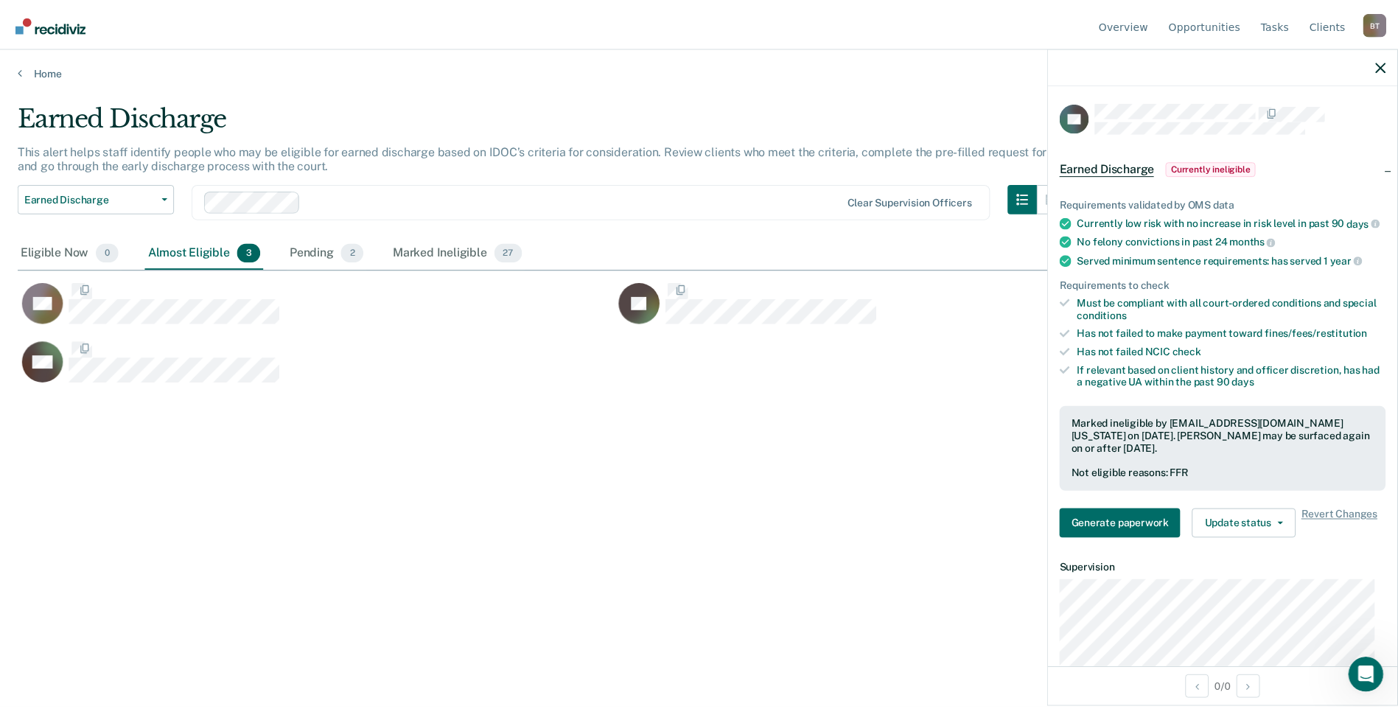
scroll to position [486, 1363]
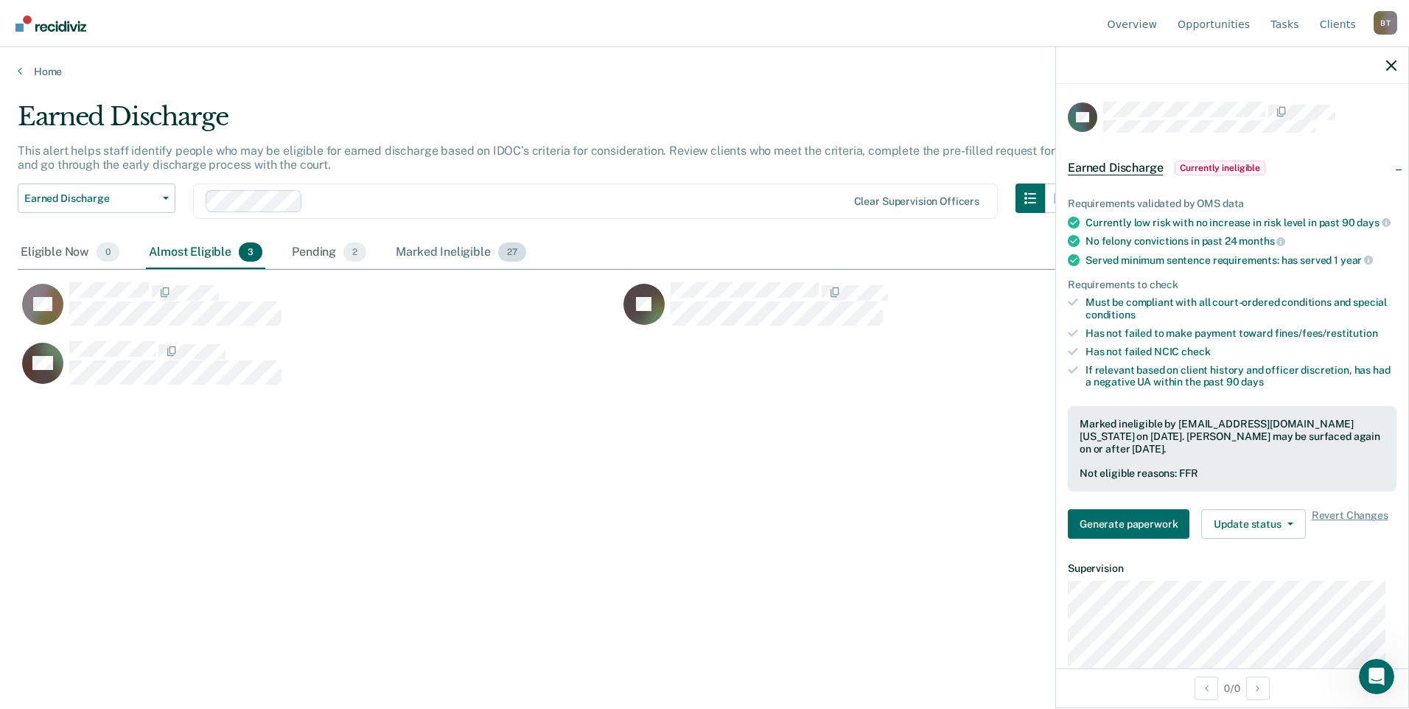
click at [450, 250] on div "Marked Ineligible 27" at bounding box center [461, 253] width 136 height 32
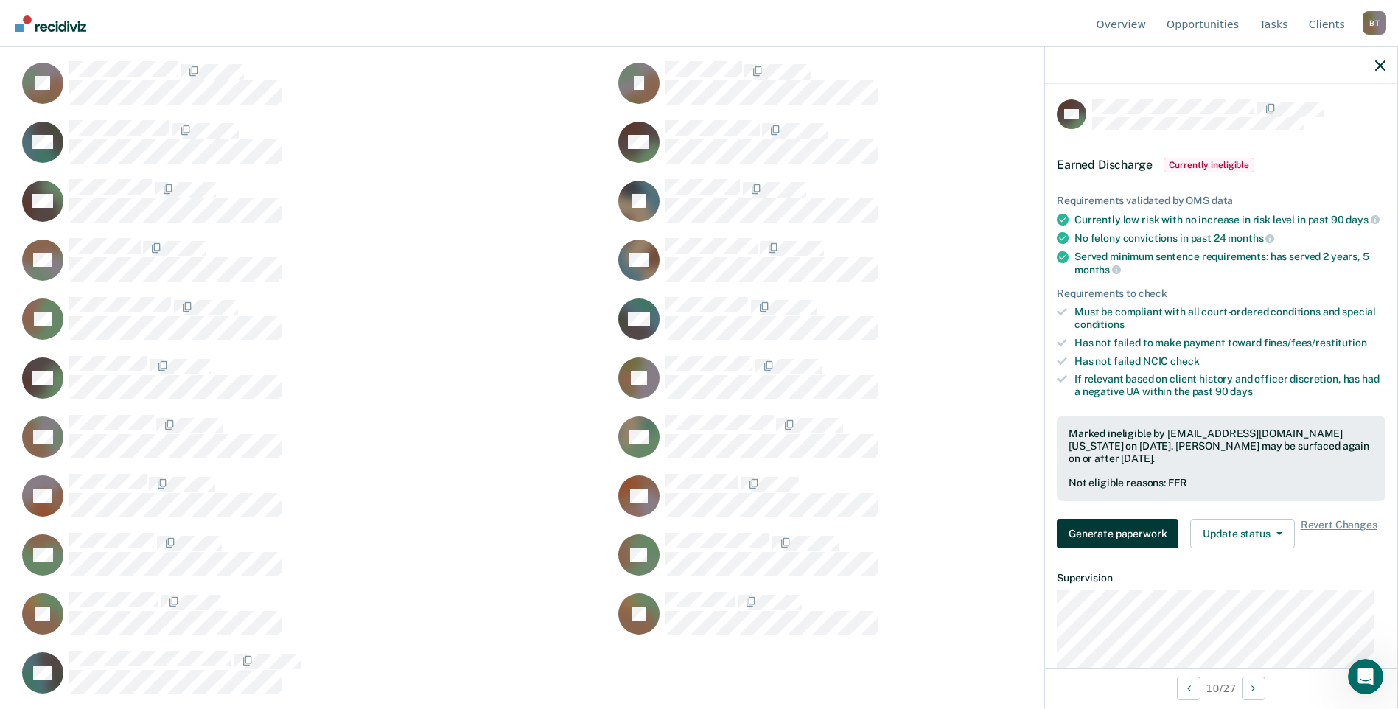
scroll to position [0, 0]
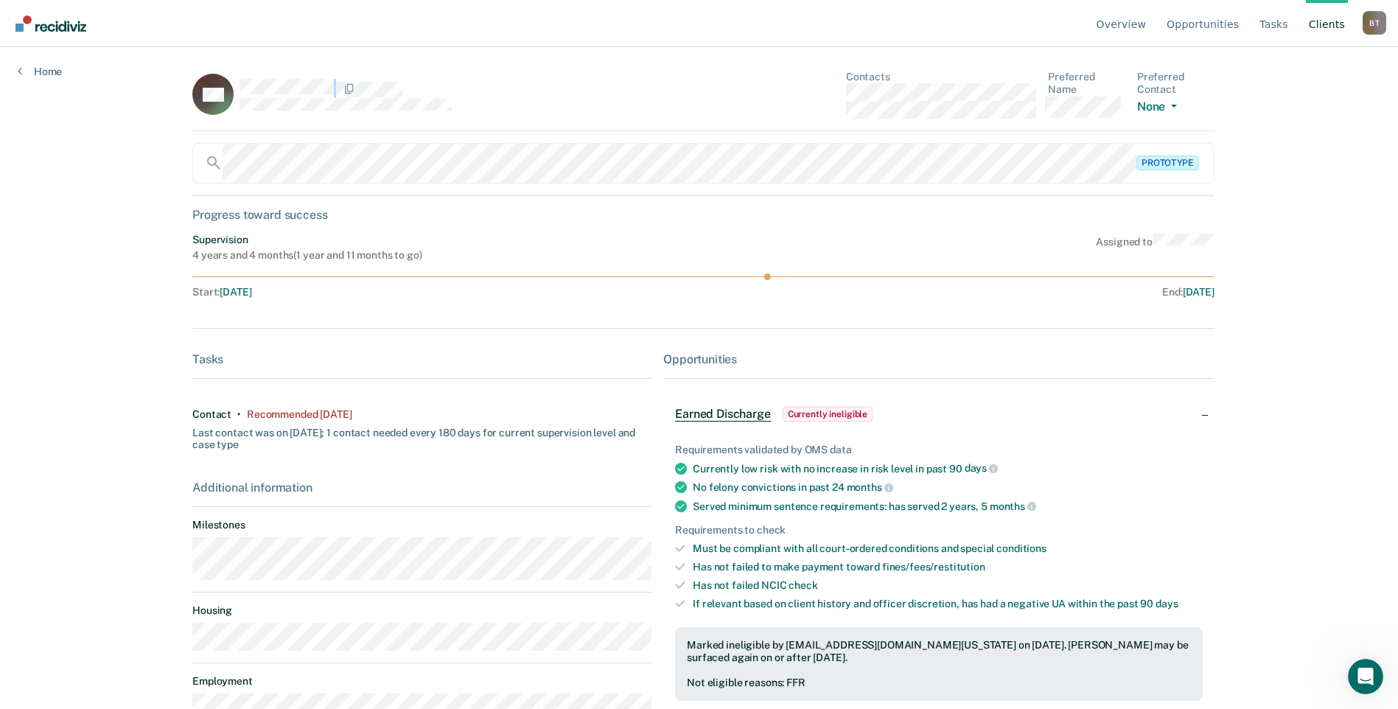
click at [309, 95] on div at bounding box center [445, 88] width 412 height 19
drag, startPoint x: 331, startPoint y: 91, endPoint x: 376, endPoint y: 130, distance: 59.5
click at [376, 130] on div "PM Contacts Preferred Name Preferred Contact None Call Text Email None" at bounding box center [703, 101] width 1022 height 60
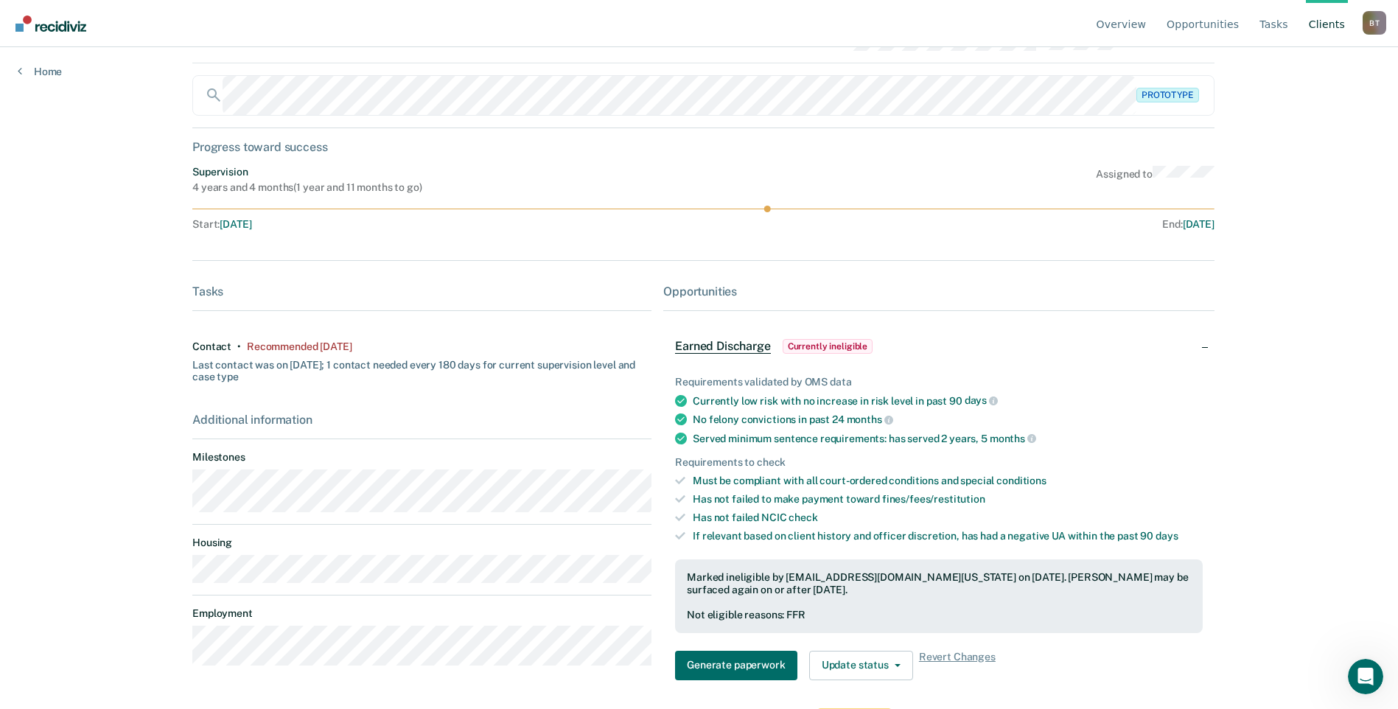
scroll to position [42, 0]
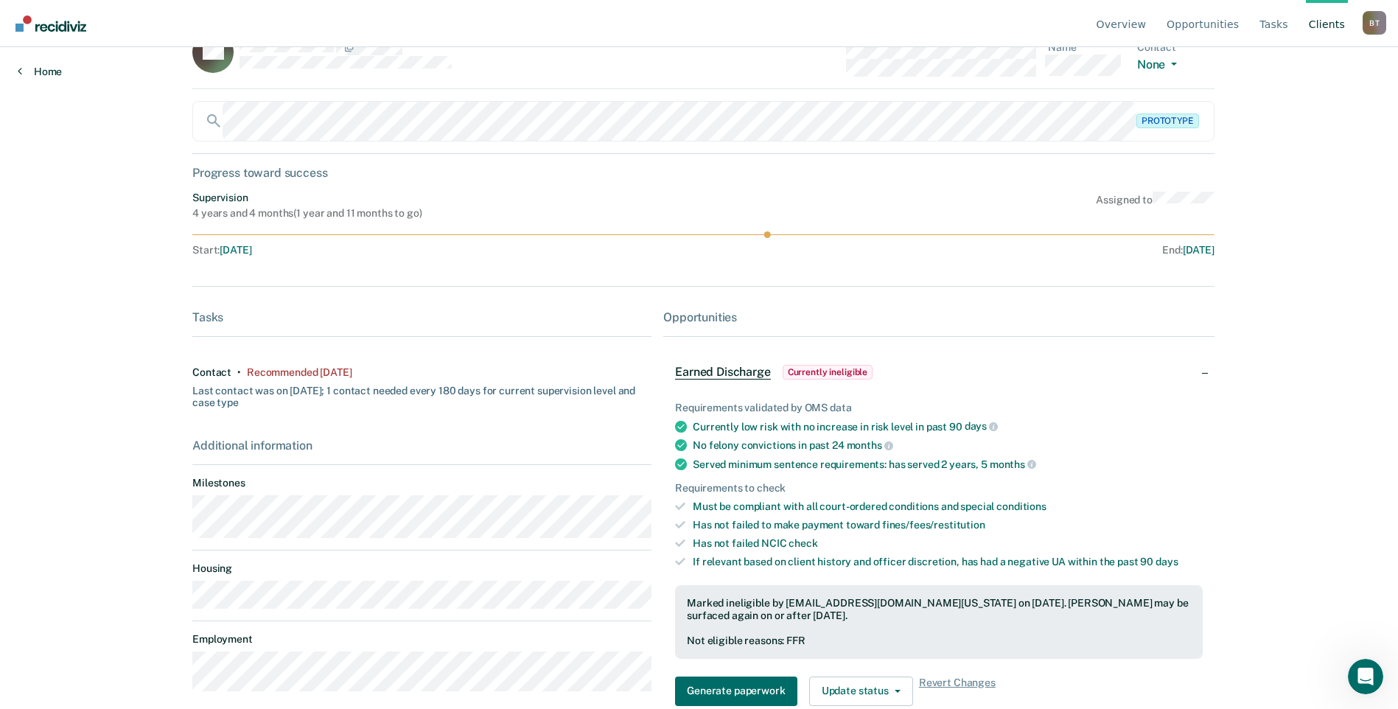
click at [37, 69] on link "Home" at bounding box center [40, 71] width 44 height 13
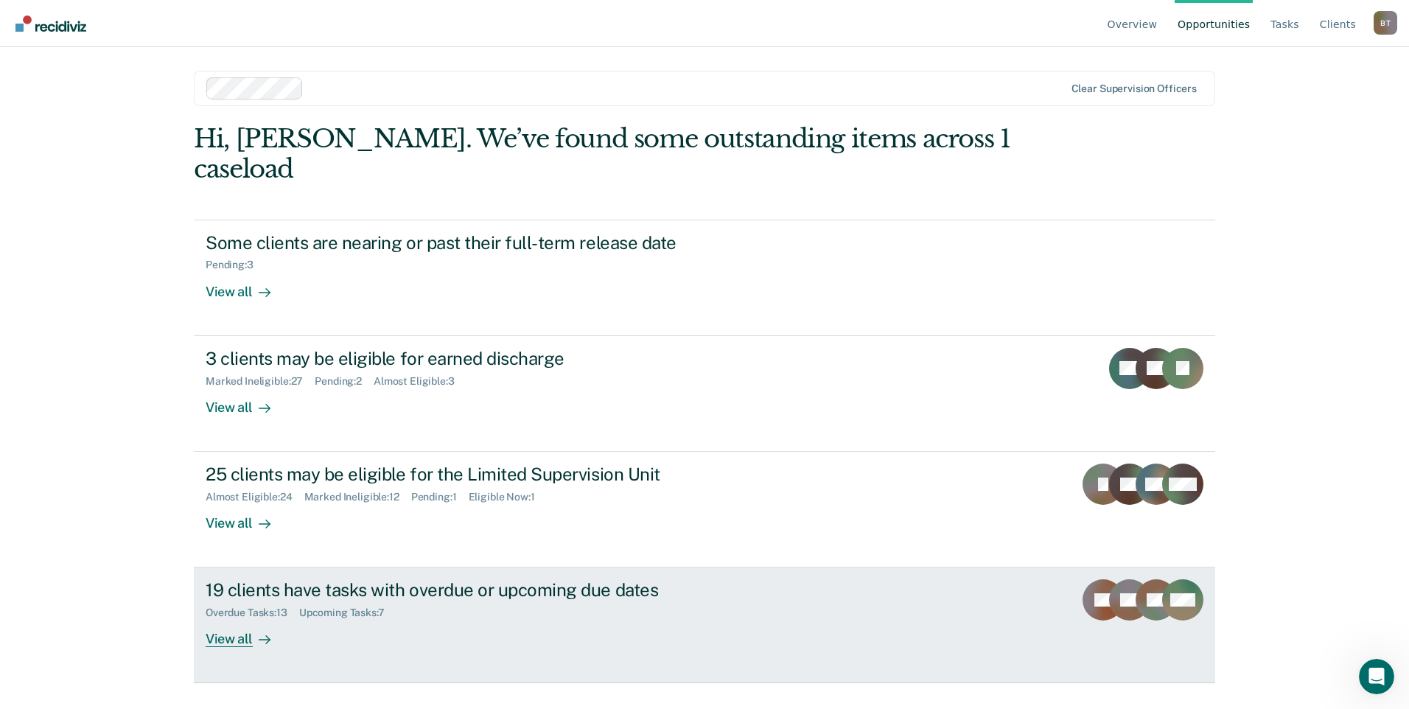
click at [232, 619] on div "View all" at bounding box center [247, 633] width 83 height 29
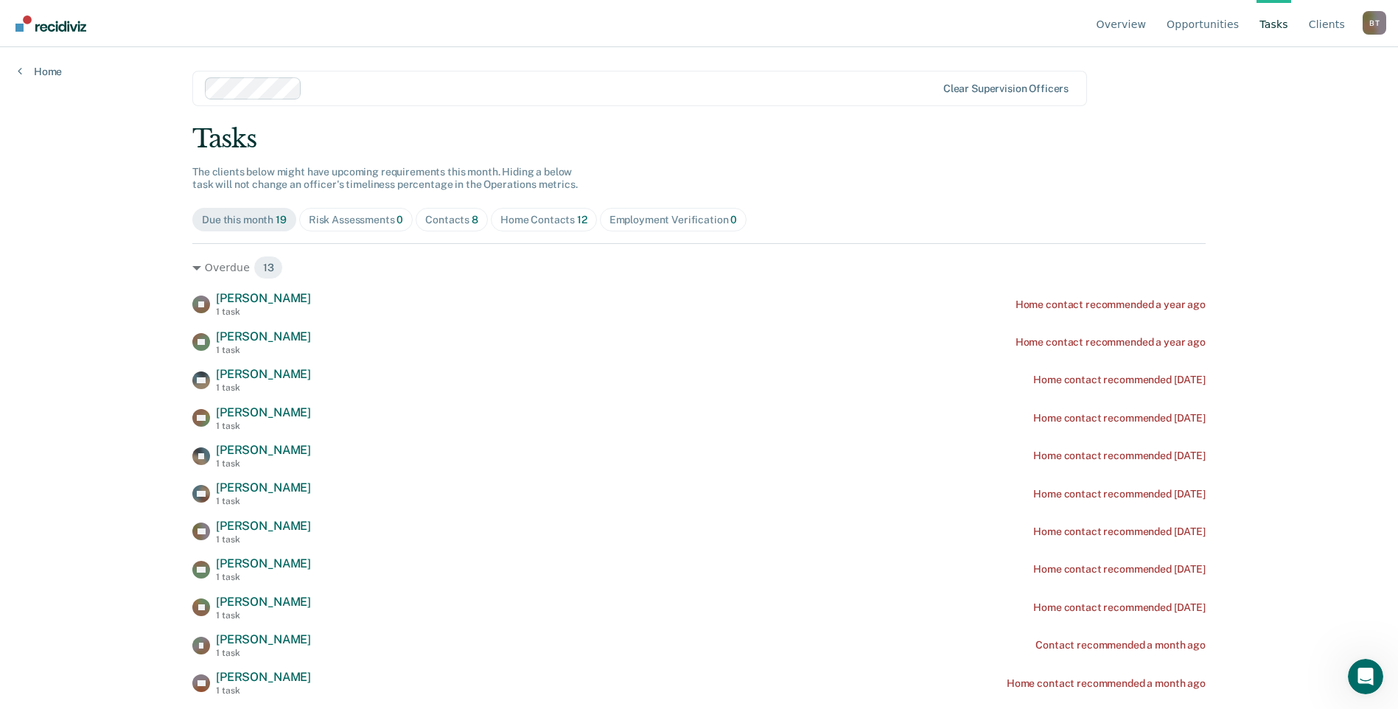
drag, startPoint x: 520, startPoint y: 216, endPoint x: 524, endPoint y: 223, distance: 8.2
click at [521, 216] on div "Home Contacts 12" at bounding box center [543, 220] width 87 height 13
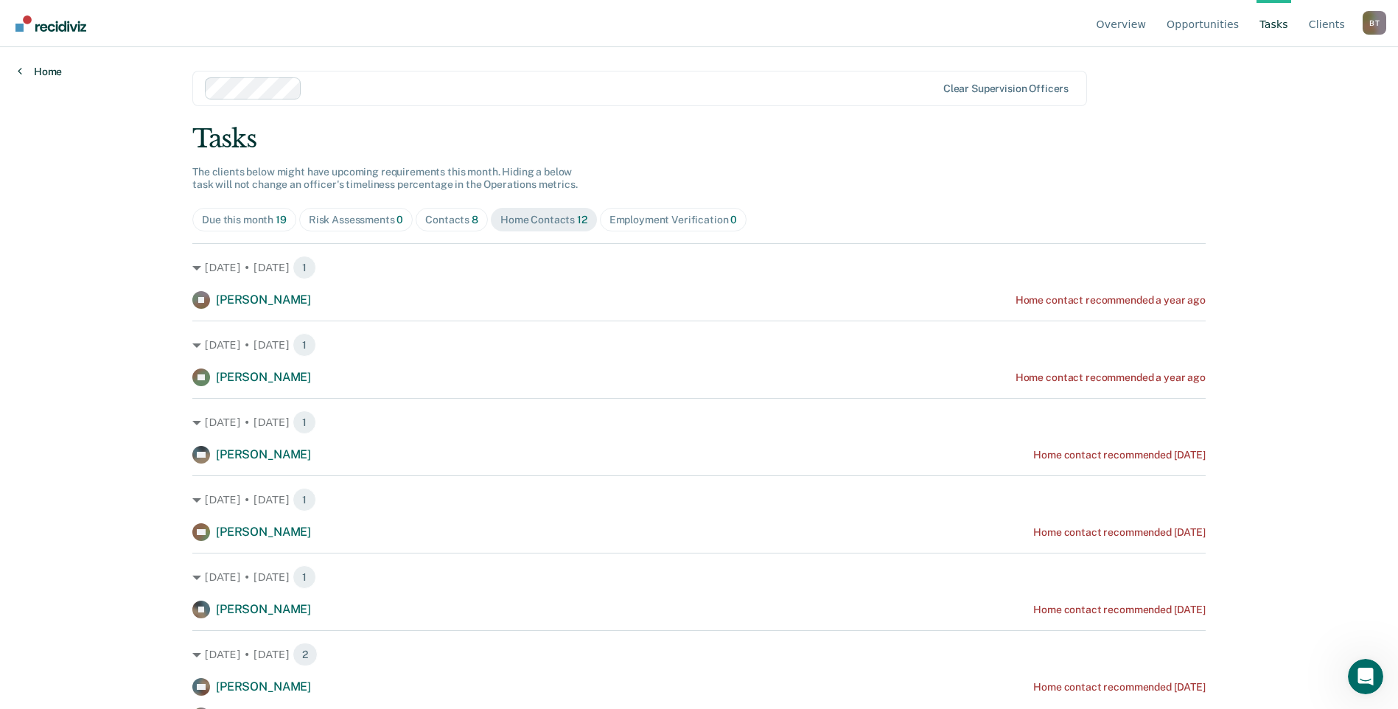
click at [41, 69] on link "Home" at bounding box center [40, 71] width 44 height 13
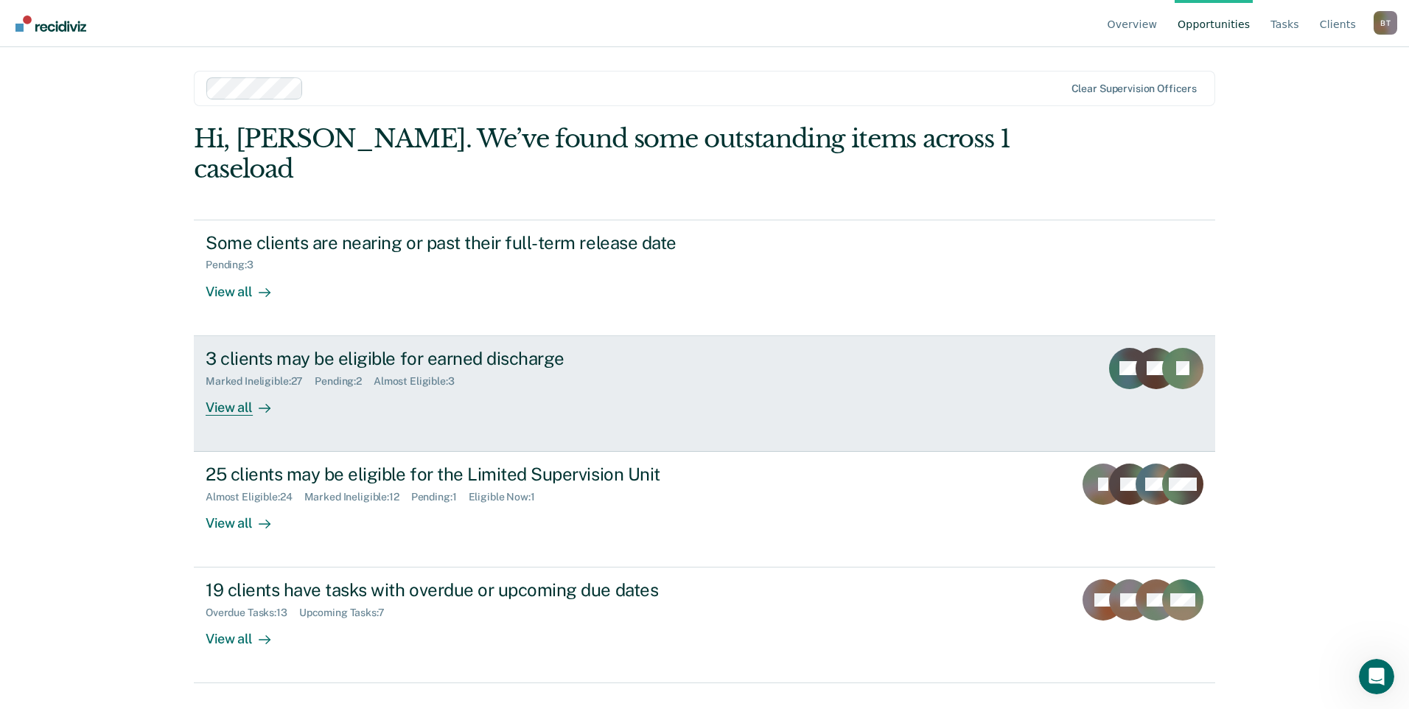
click at [232, 387] on div "View all" at bounding box center [247, 401] width 83 height 29
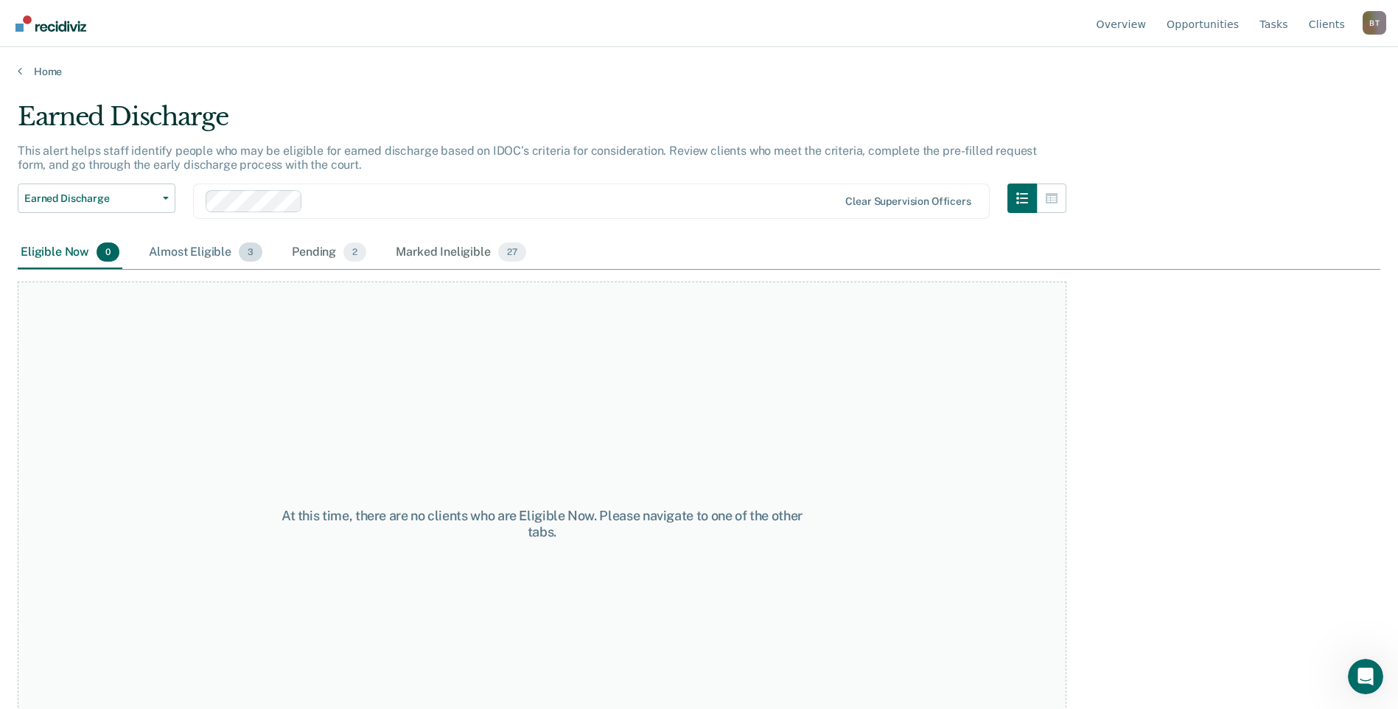
click at [198, 250] on div "Almost Eligible 3" at bounding box center [205, 253] width 119 height 32
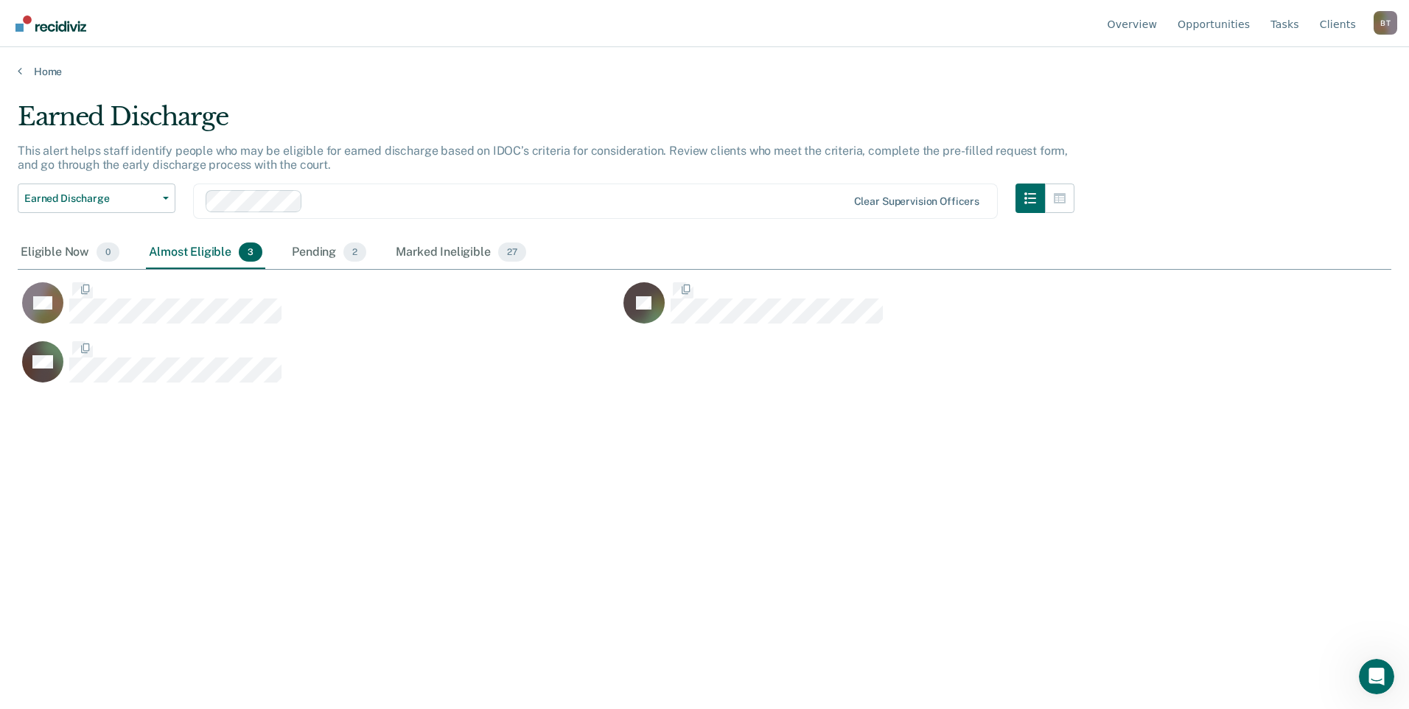
scroll to position [486, 1363]
click at [307, 256] on div "Pending 2" at bounding box center [329, 253] width 80 height 32
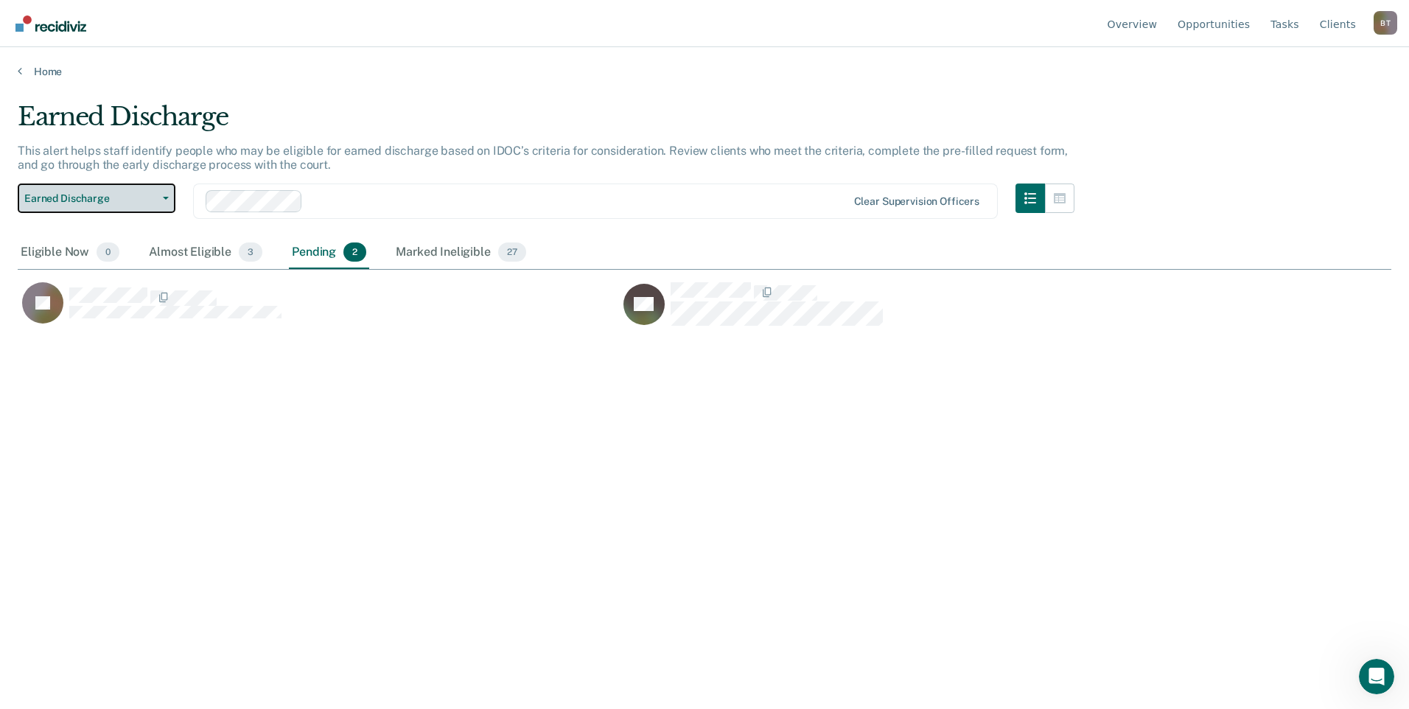
click at [170, 199] on button "Earned Discharge" at bounding box center [97, 197] width 158 height 29
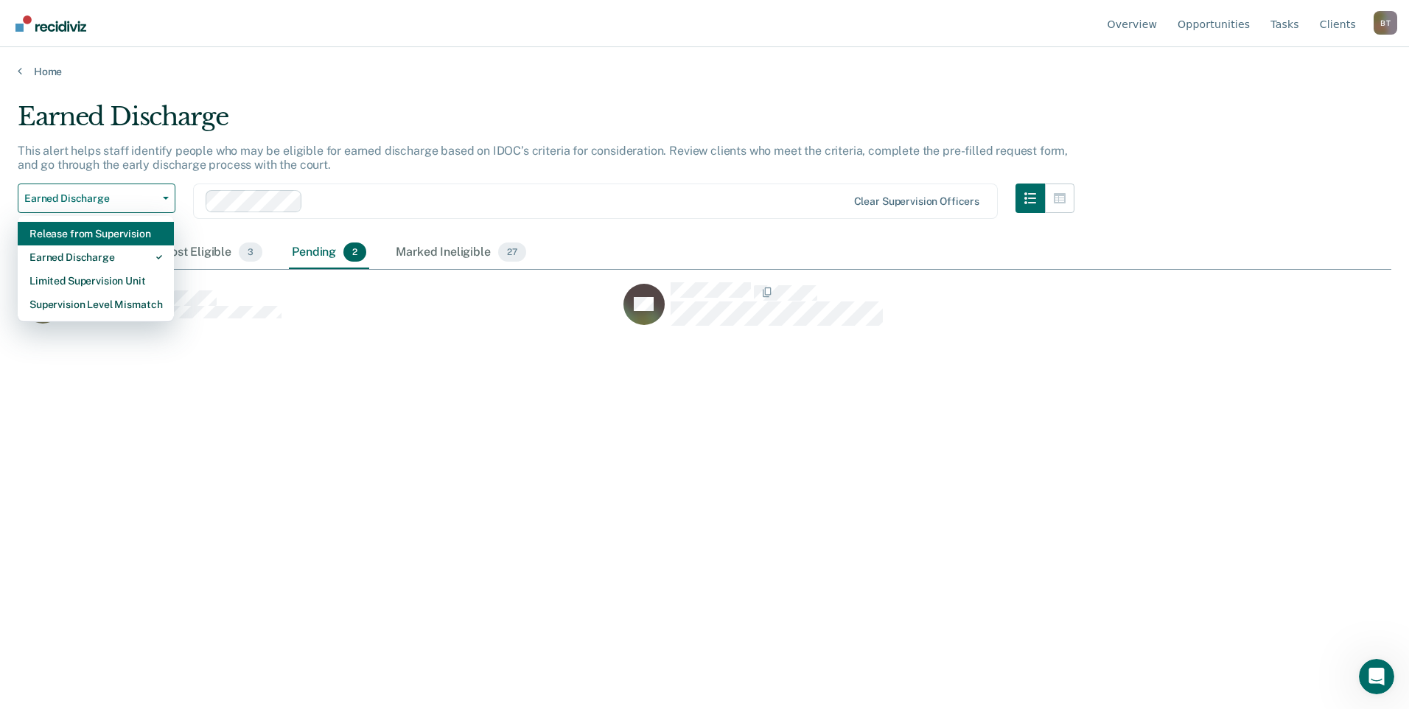
click at [125, 234] on div "Release from Supervision" at bounding box center [95, 234] width 133 height 24
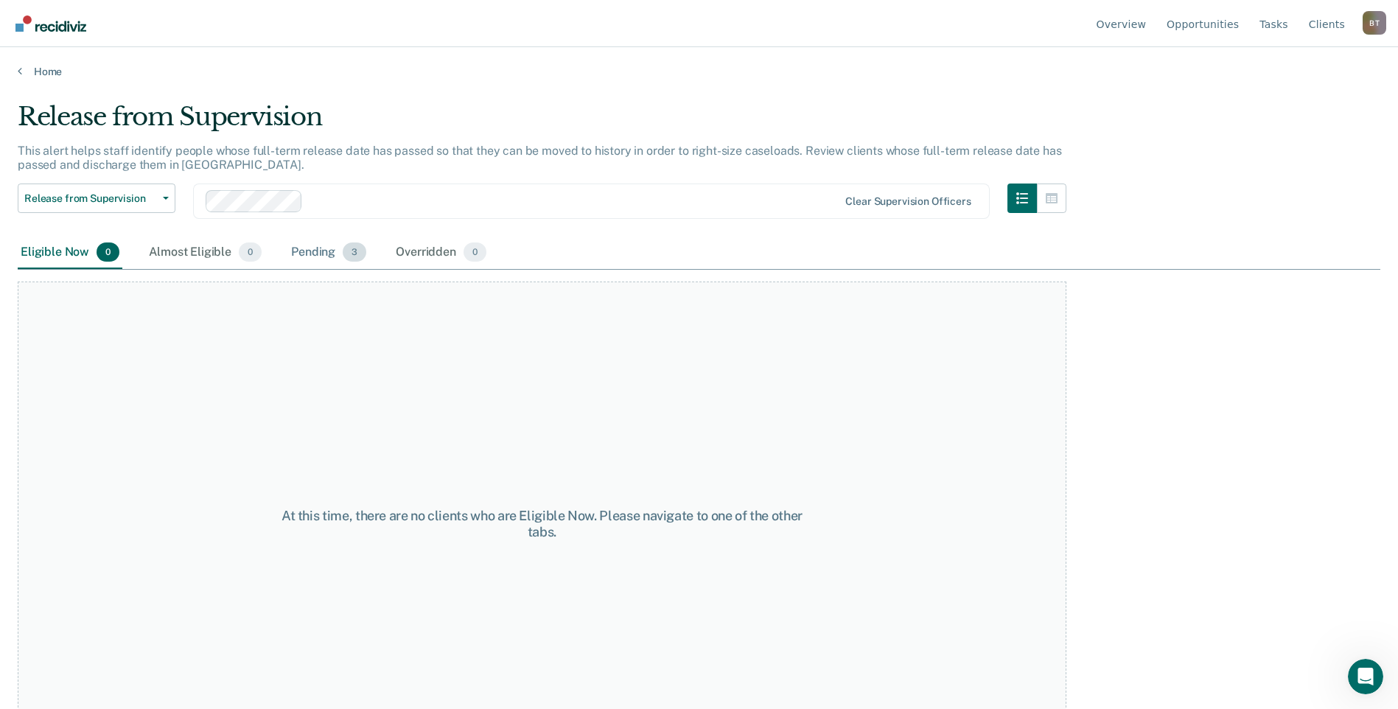
click at [337, 250] on div "Pending 3" at bounding box center [328, 253] width 81 height 32
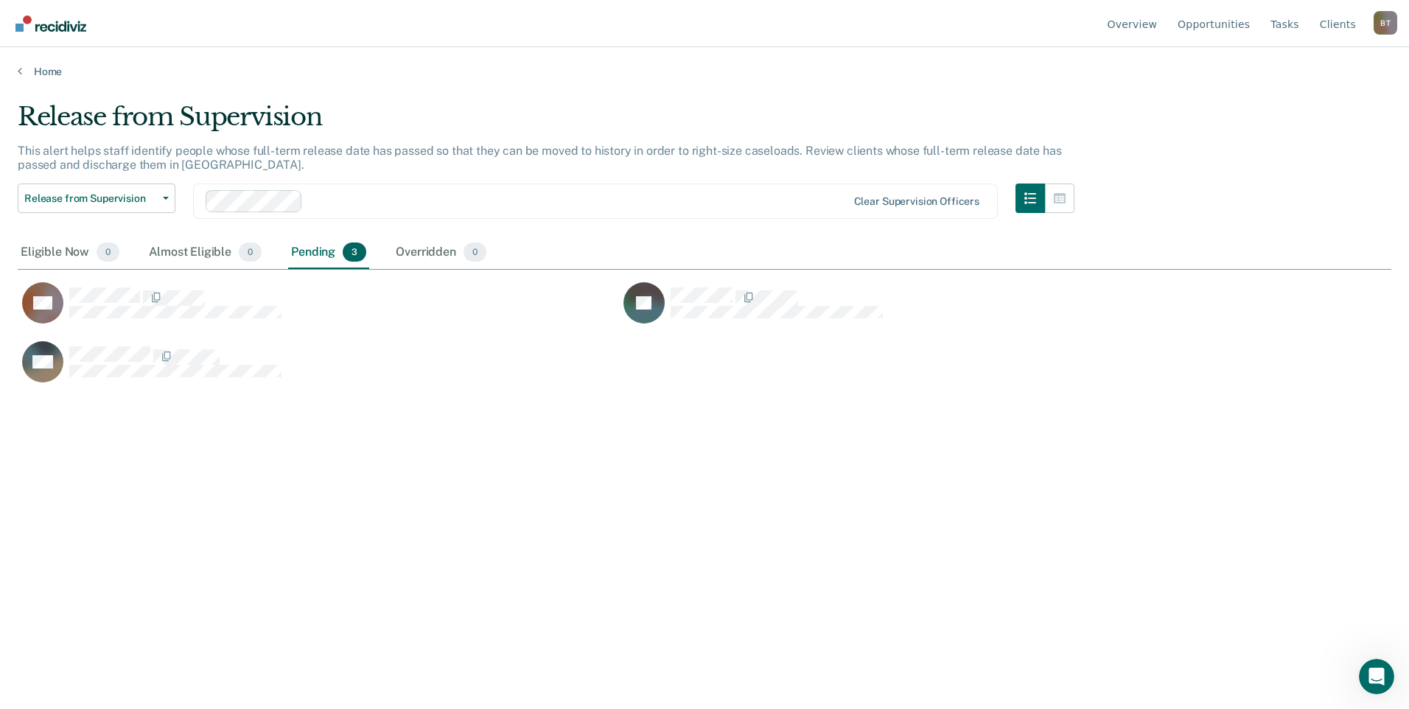
scroll to position [486, 1363]
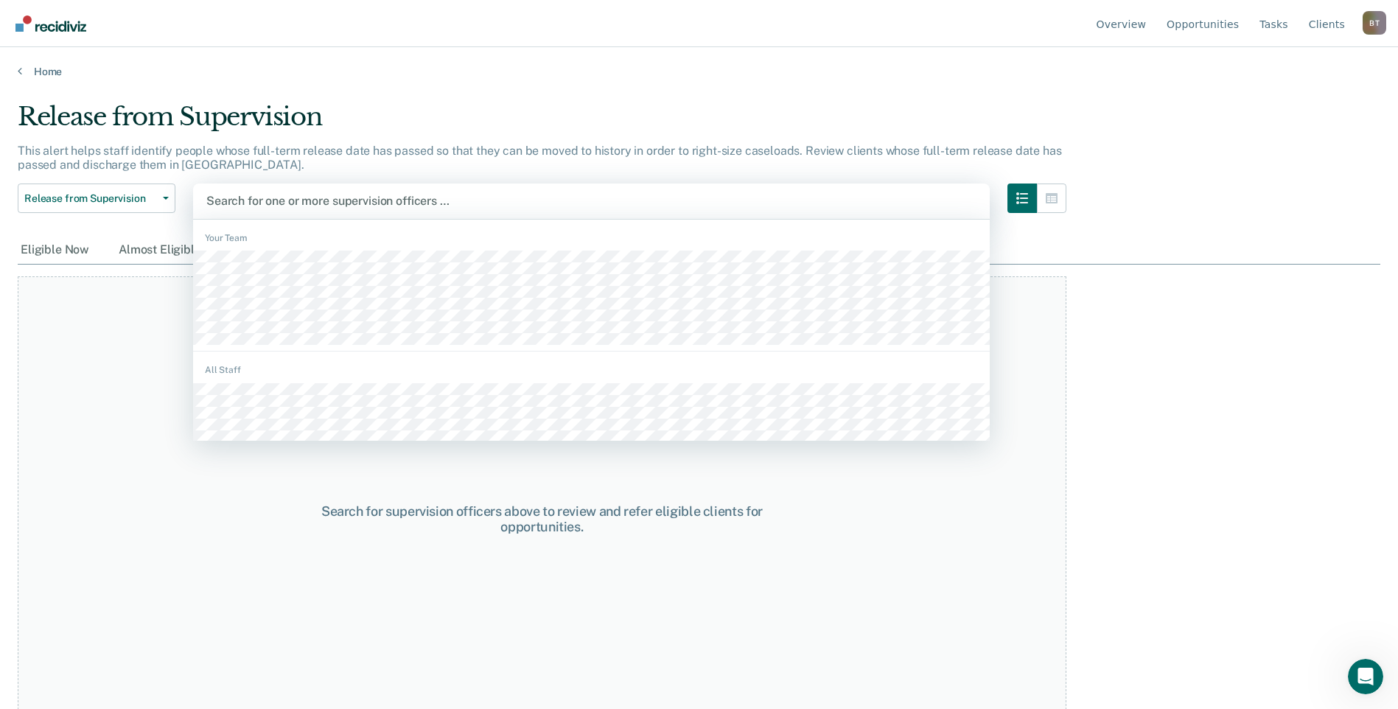
click at [288, 197] on div at bounding box center [591, 200] width 770 height 17
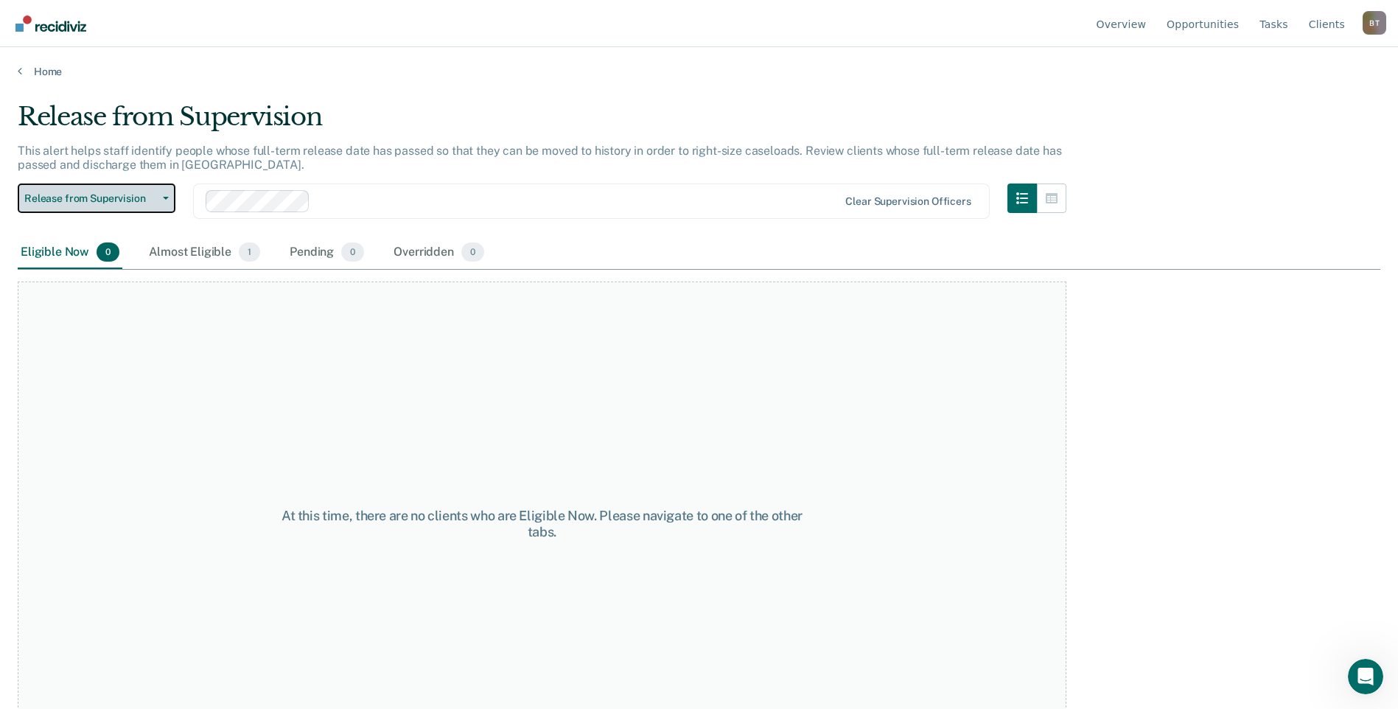
click at [167, 199] on icon "button" at bounding box center [166, 198] width 6 height 3
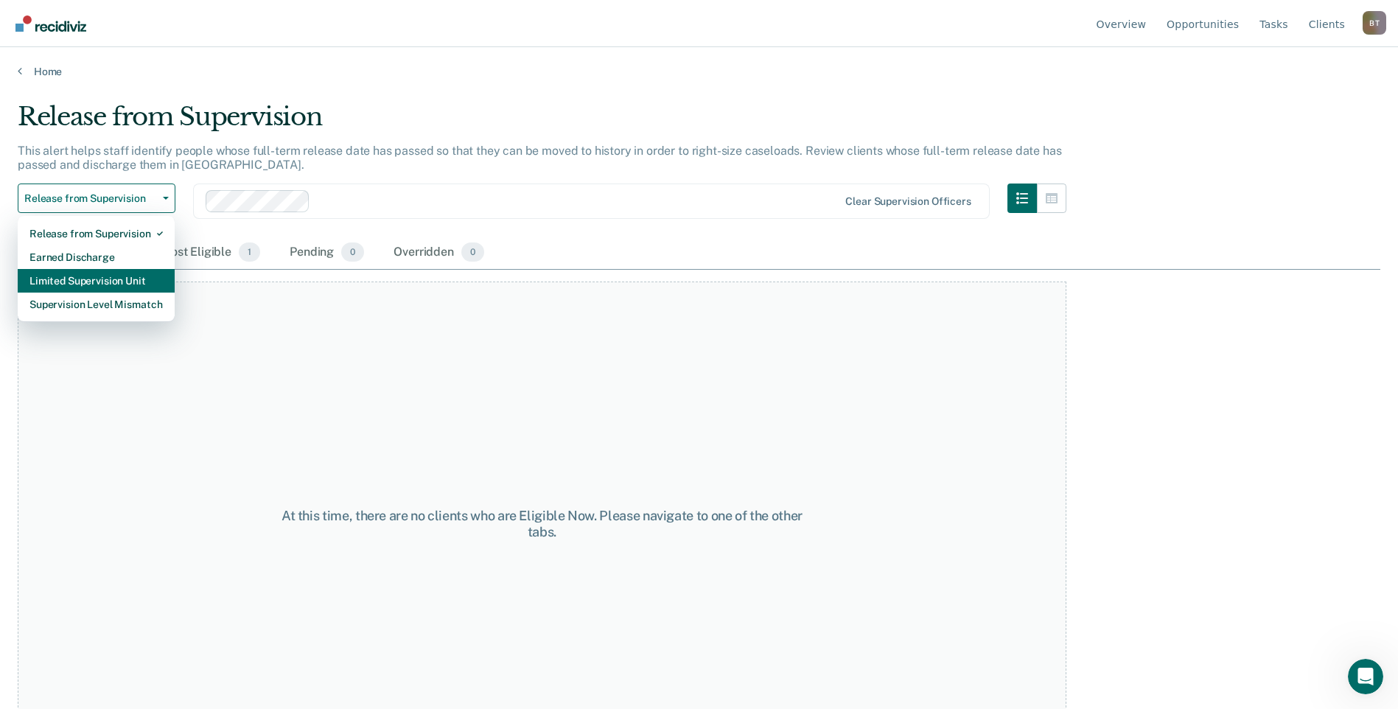
click at [137, 273] on div "Limited Supervision Unit" at bounding box center [95, 281] width 133 height 24
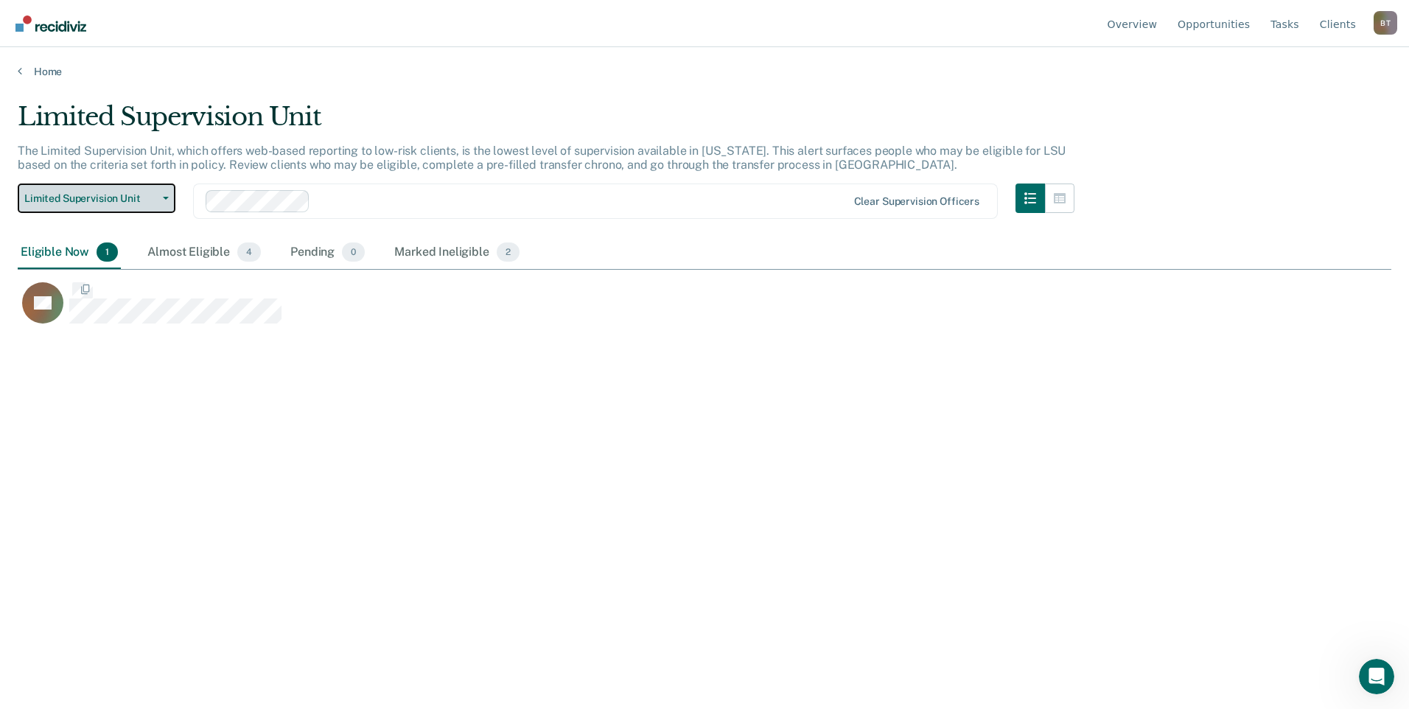
scroll to position [486, 1363]
click at [169, 198] on button "Limited Supervision Unit" at bounding box center [97, 197] width 158 height 29
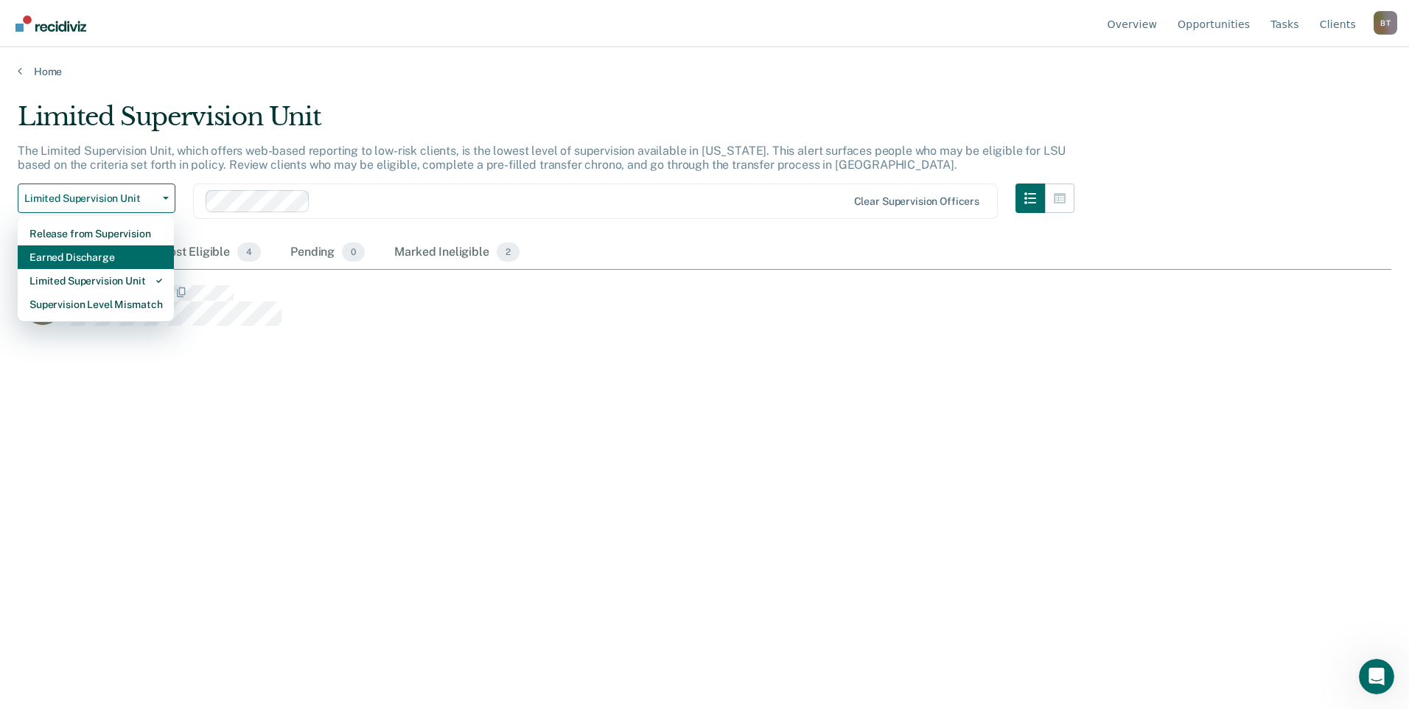
click at [150, 265] on div "Earned Discharge" at bounding box center [95, 257] width 133 height 24
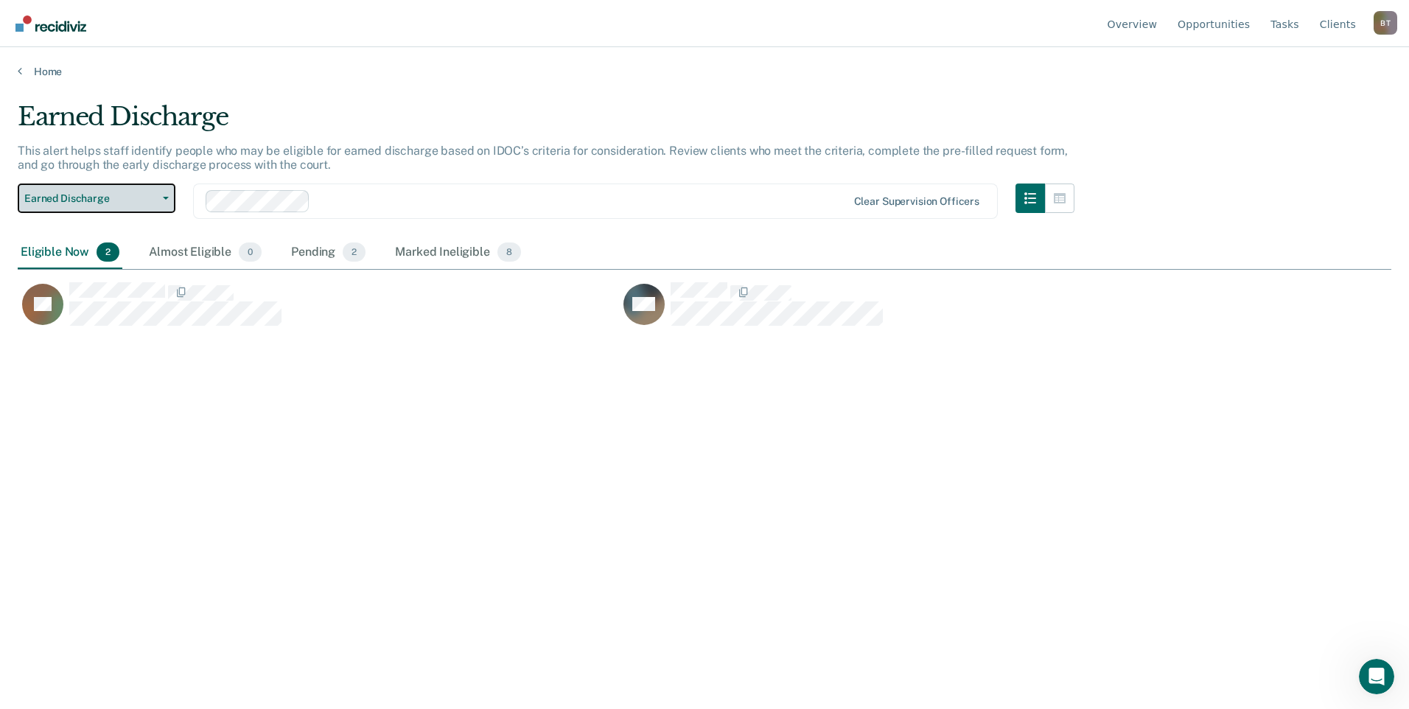
click at [165, 200] on button "Earned Discharge" at bounding box center [97, 197] width 158 height 29
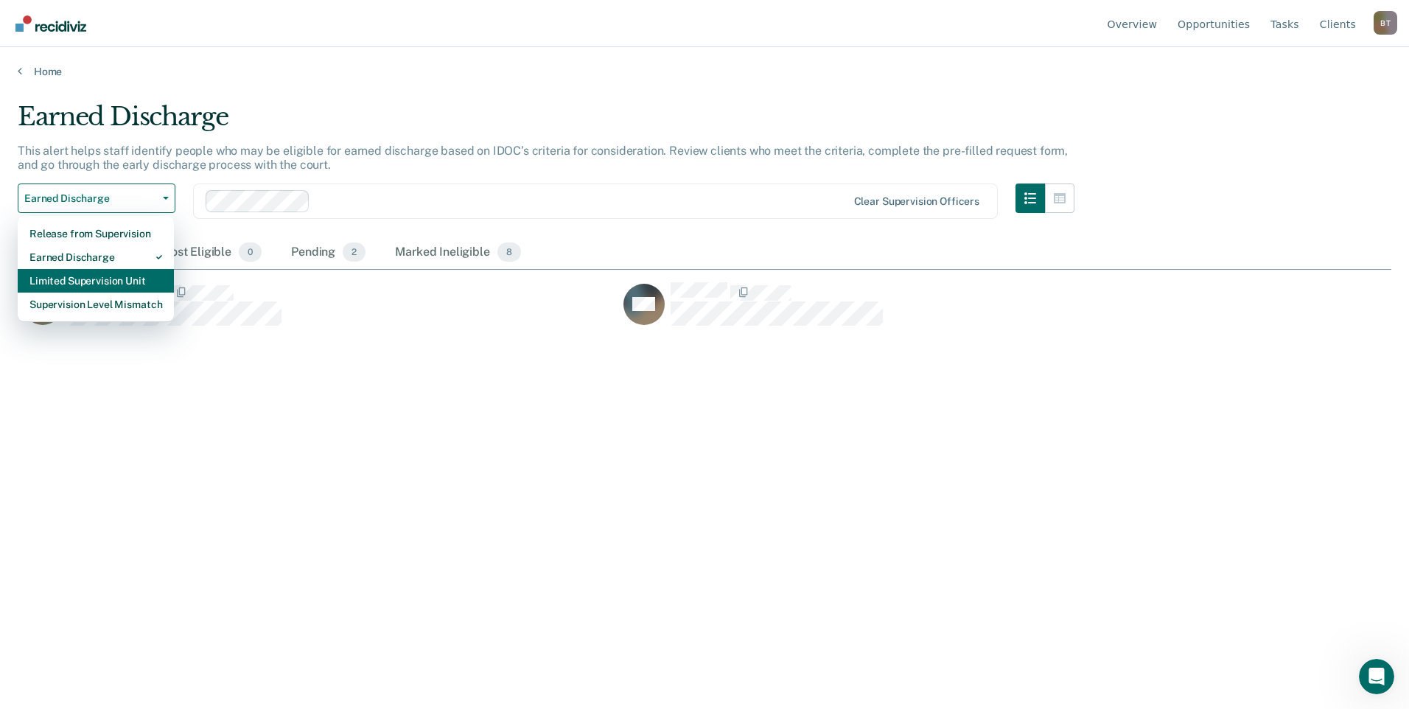
click at [129, 277] on div "Limited Supervision Unit" at bounding box center [95, 281] width 133 height 24
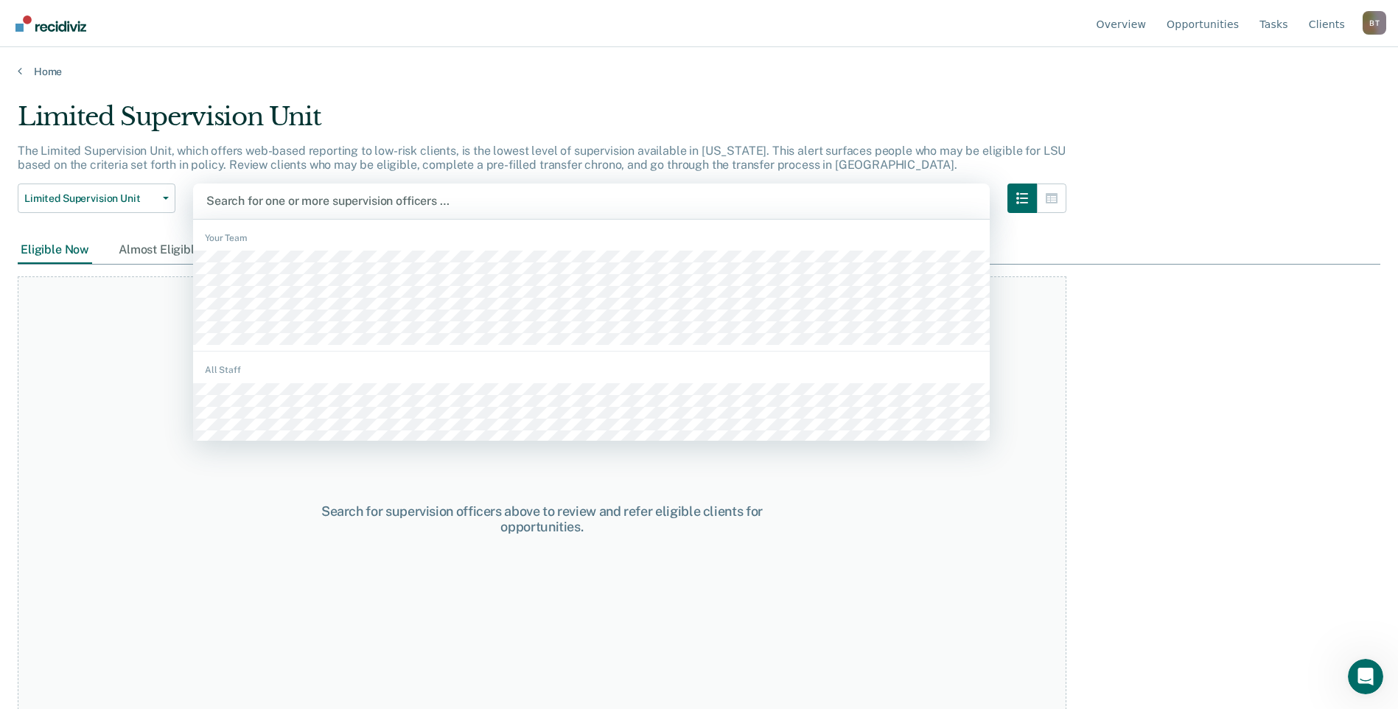
click at [295, 201] on div at bounding box center [591, 200] width 770 height 17
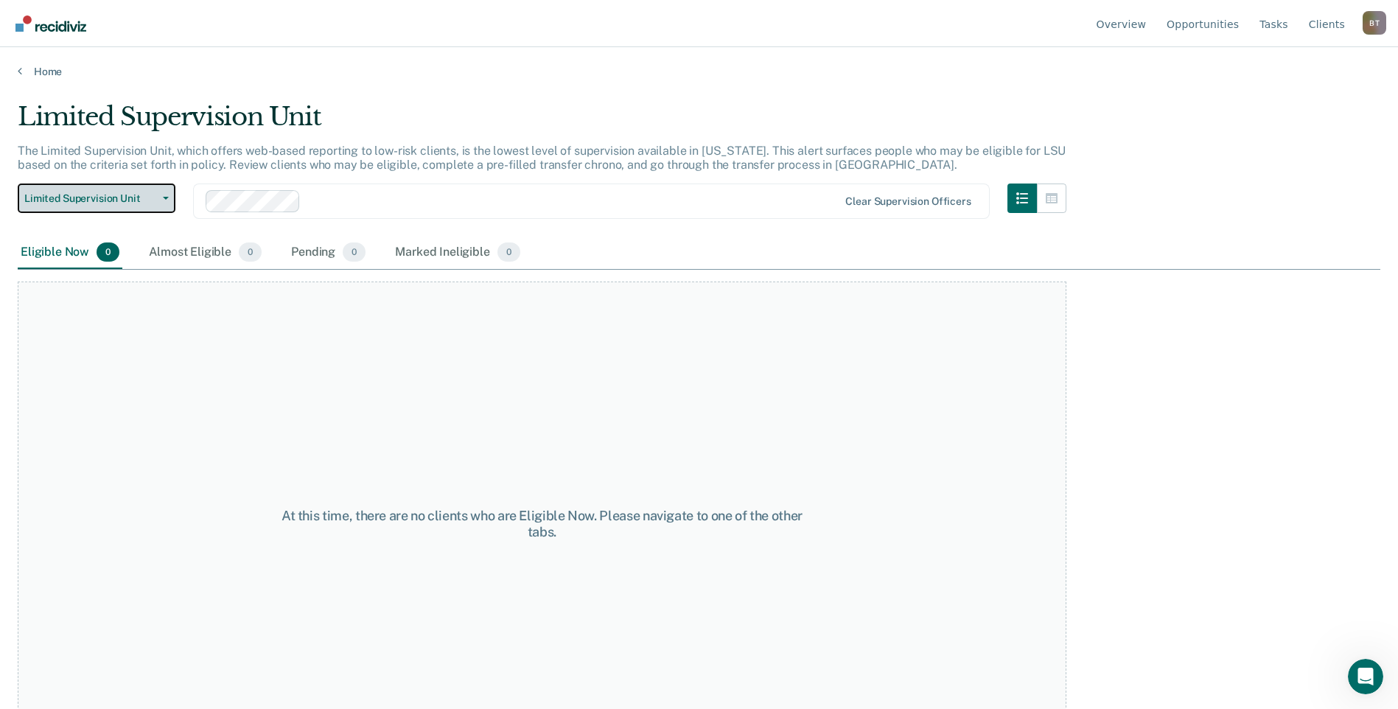
click at [164, 200] on button "Limited Supervision Unit" at bounding box center [97, 197] width 158 height 29
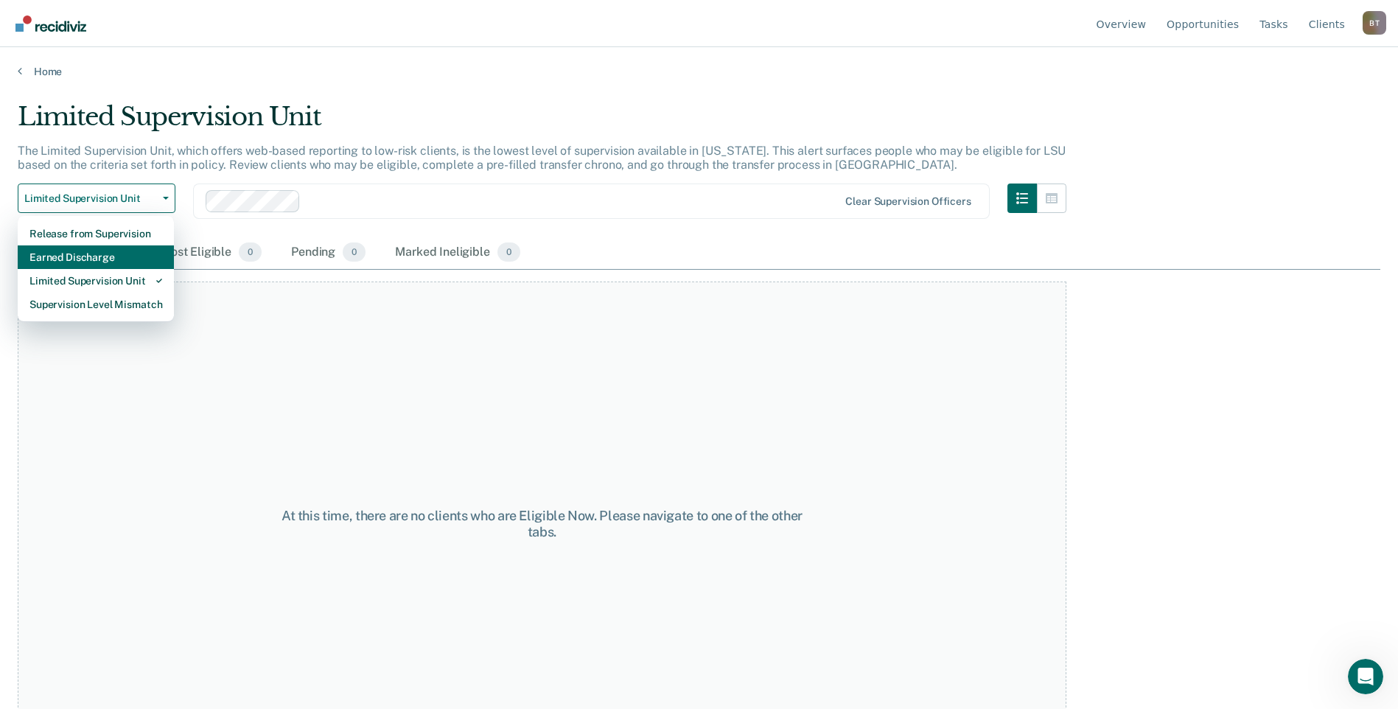
click at [124, 263] on div "Earned Discharge" at bounding box center [95, 257] width 133 height 24
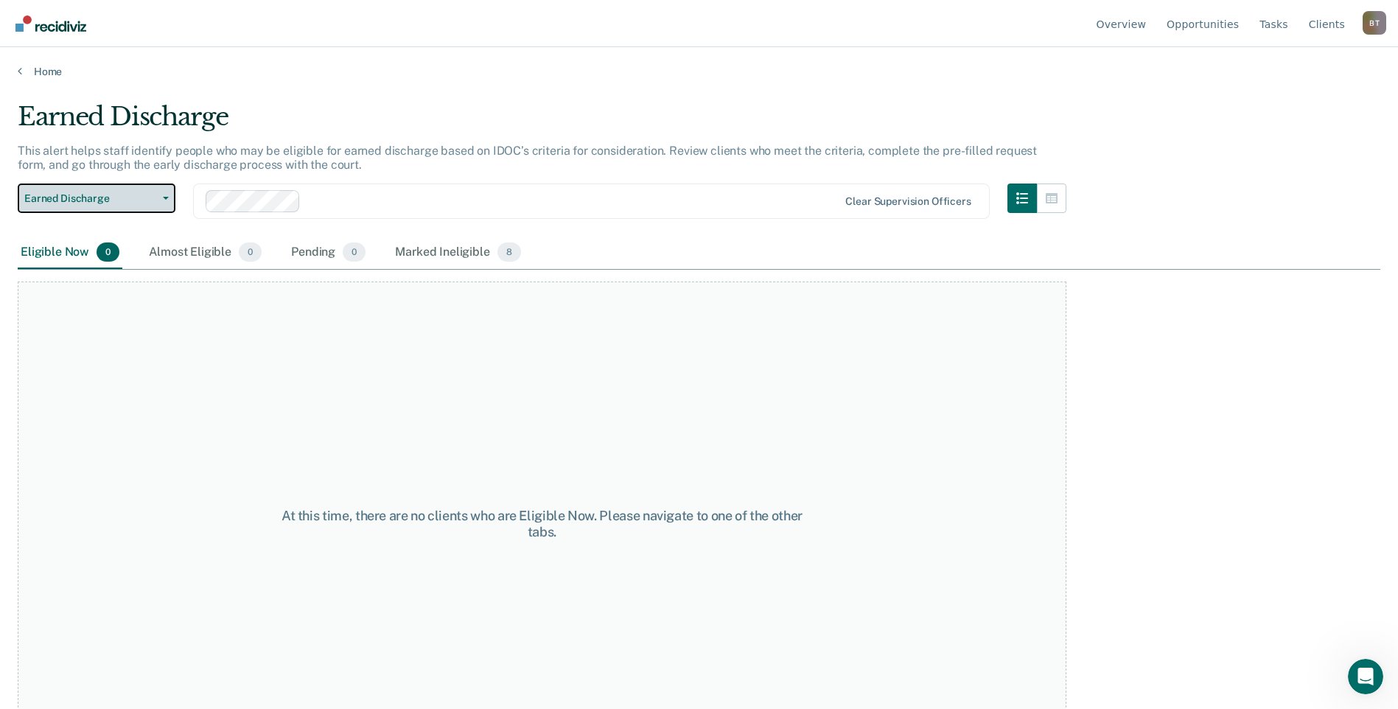
click at [167, 195] on button "Earned Discharge" at bounding box center [97, 197] width 158 height 29
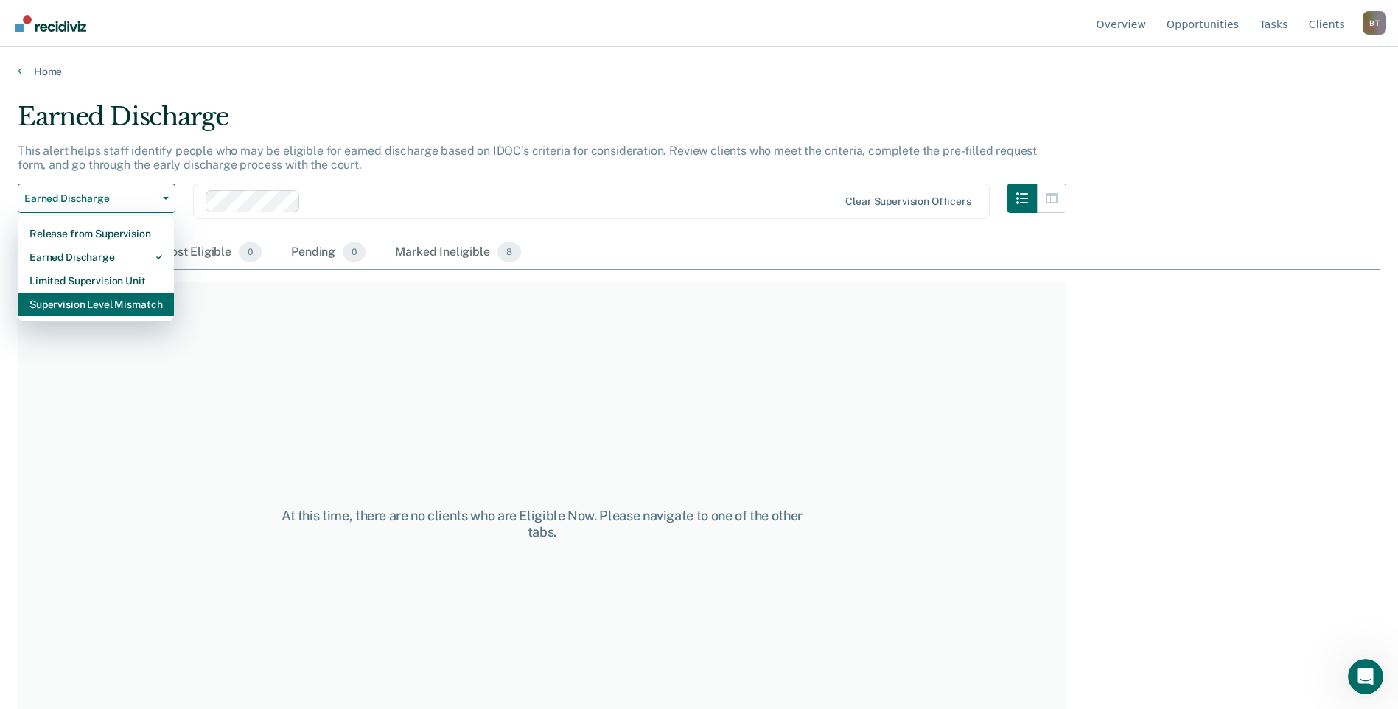
click at [136, 301] on div "Supervision Level Mismatch" at bounding box center [95, 305] width 133 height 24
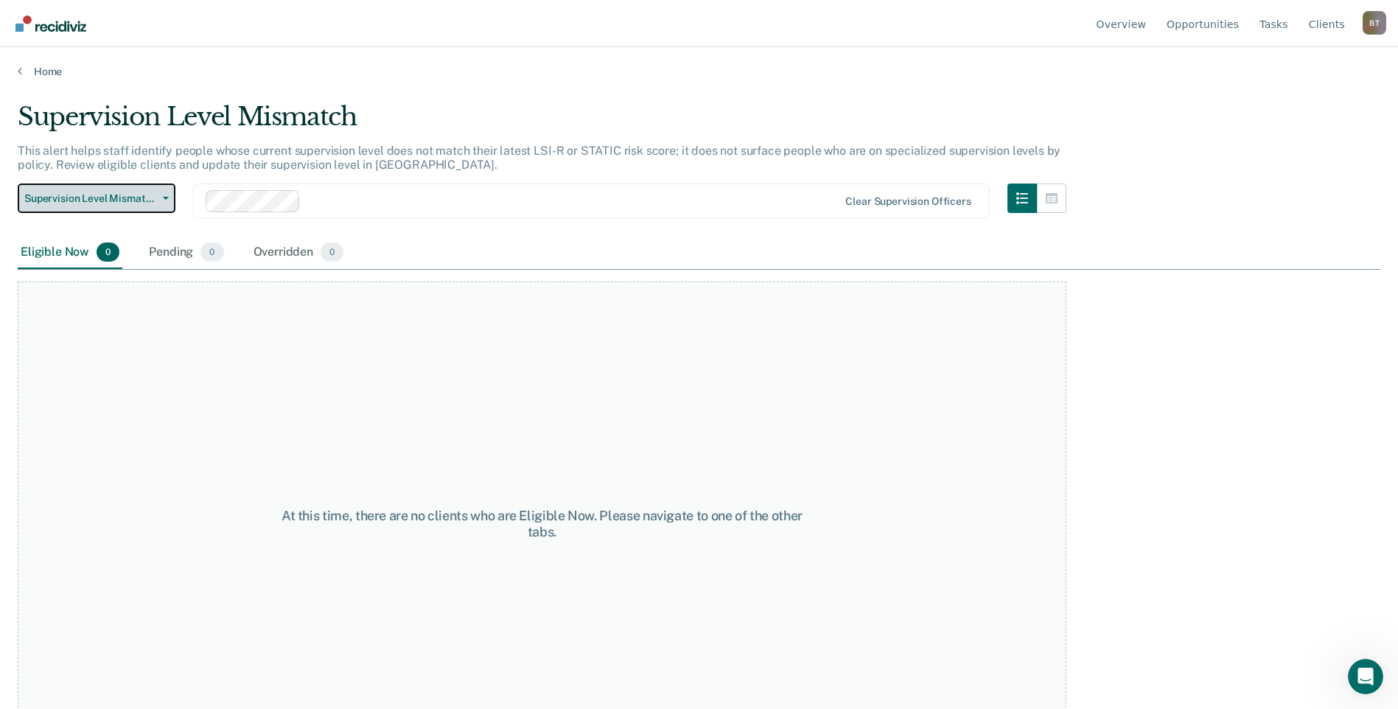
click at [162, 197] on span "button" at bounding box center [163, 198] width 12 height 3
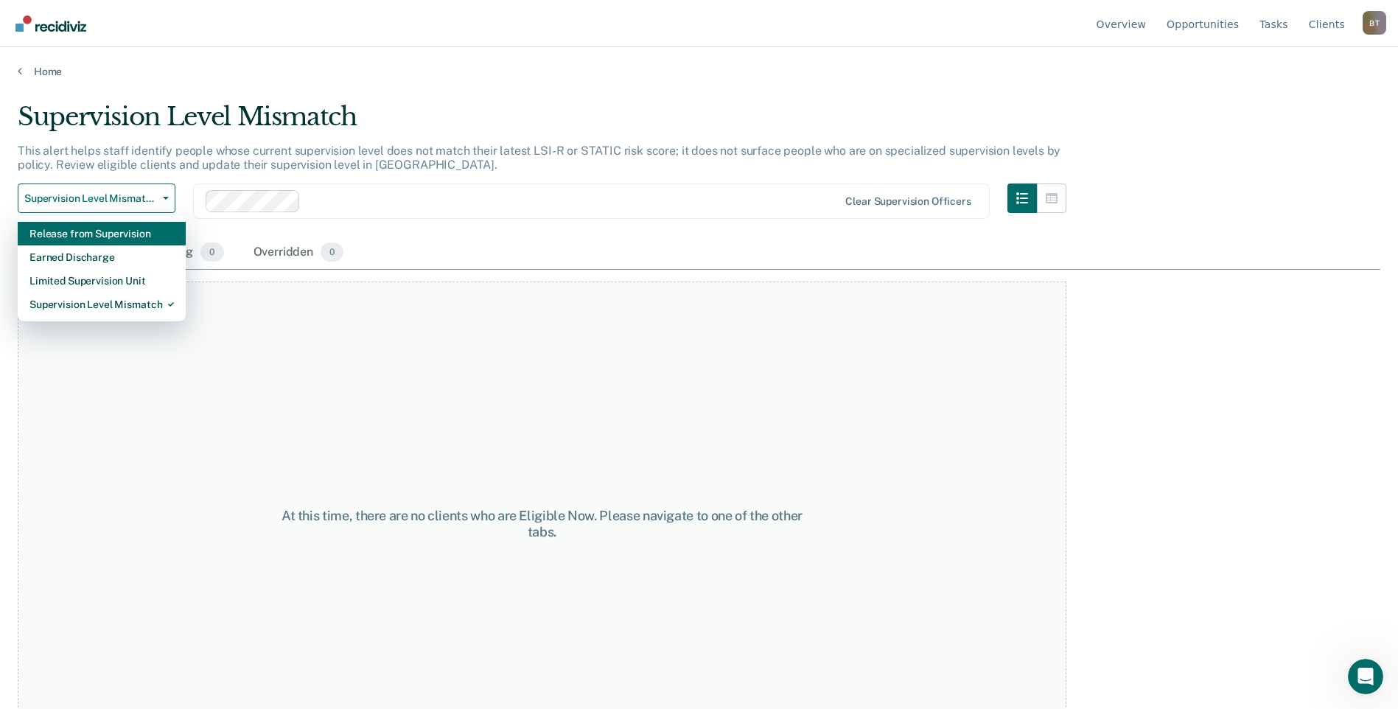
click at [141, 238] on div "Release from Supervision" at bounding box center [101, 234] width 144 height 24
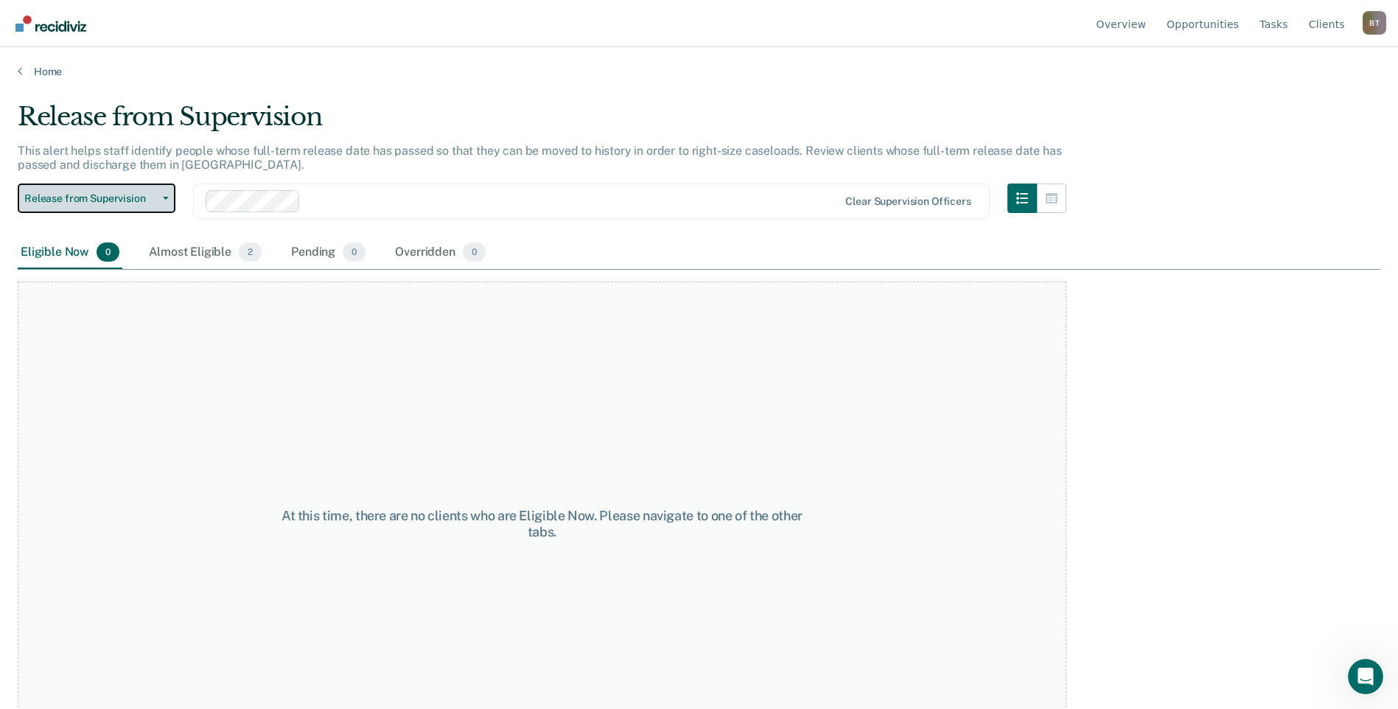
click at [167, 195] on button "Release from Supervision" at bounding box center [97, 197] width 158 height 29
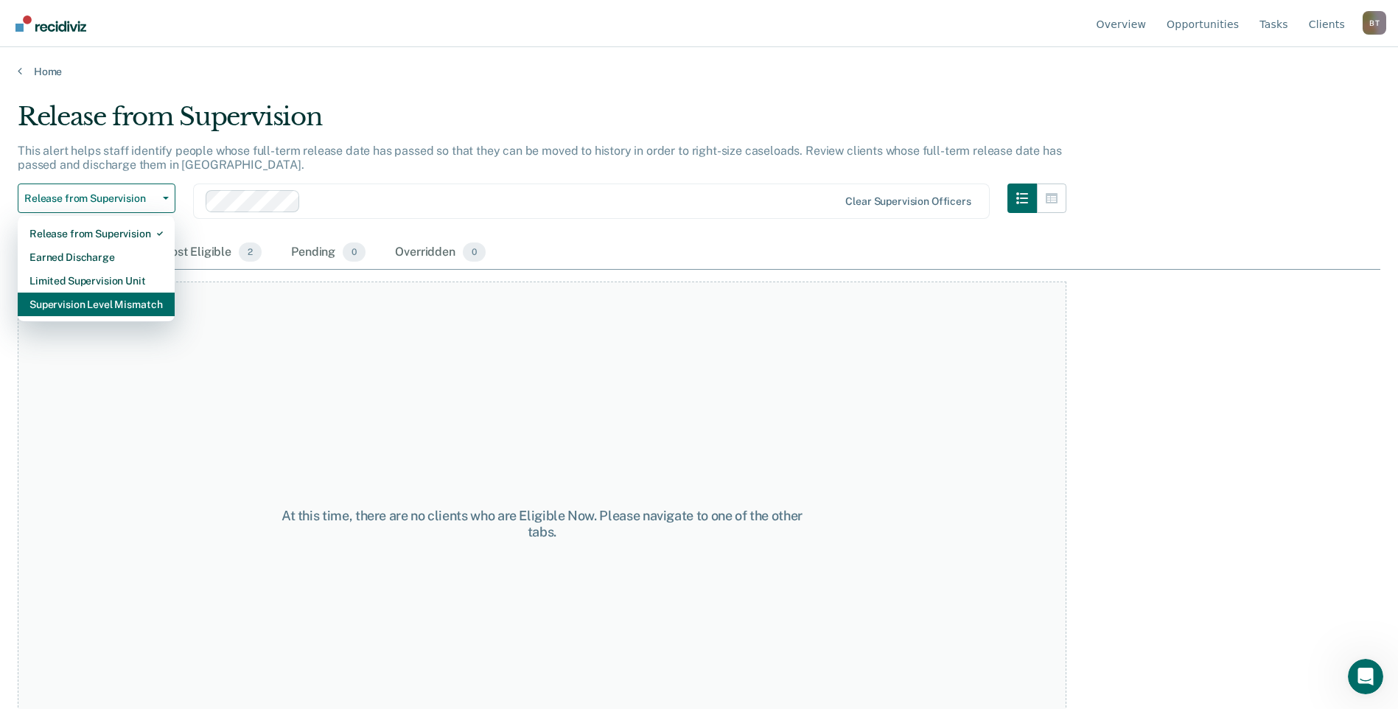
click at [112, 307] on div "Supervision Level Mismatch" at bounding box center [95, 305] width 133 height 24
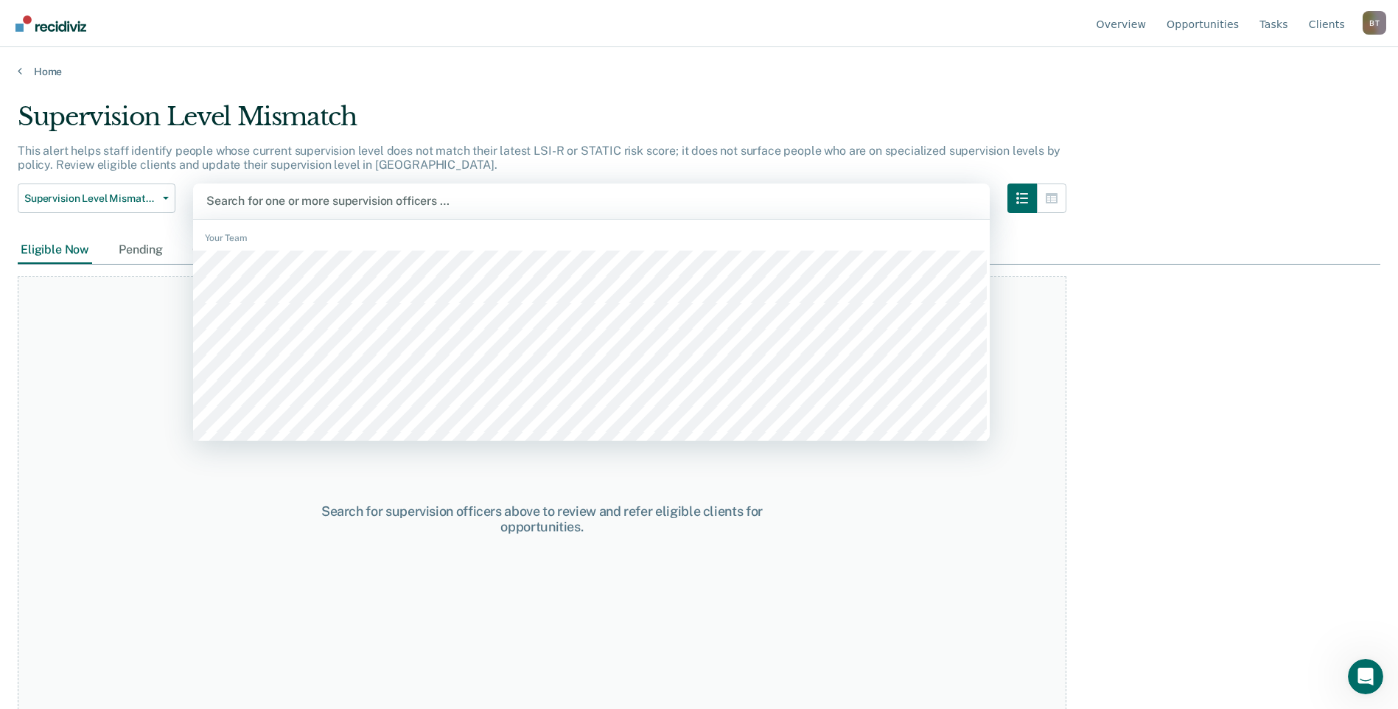
click at [285, 202] on div at bounding box center [591, 200] width 770 height 17
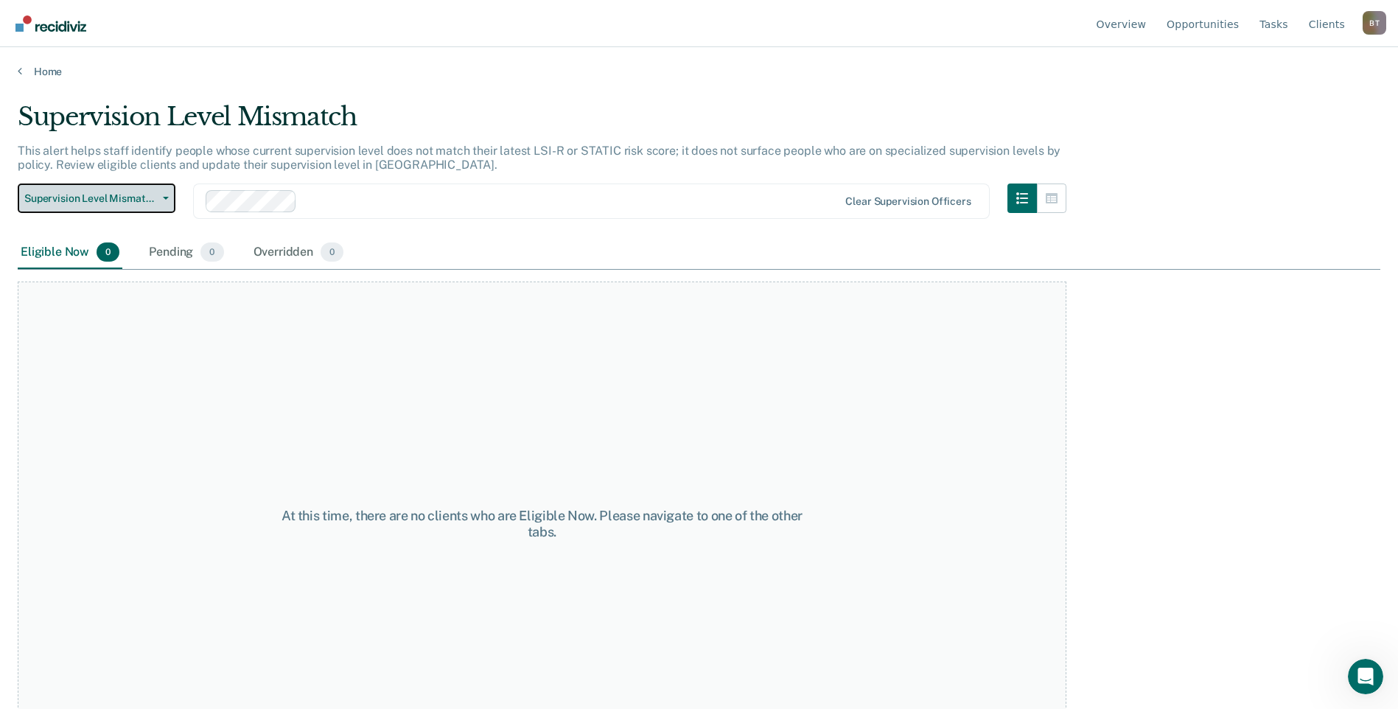
click at [164, 197] on icon "button" at bounding box center [166, 198] width 6 height 3
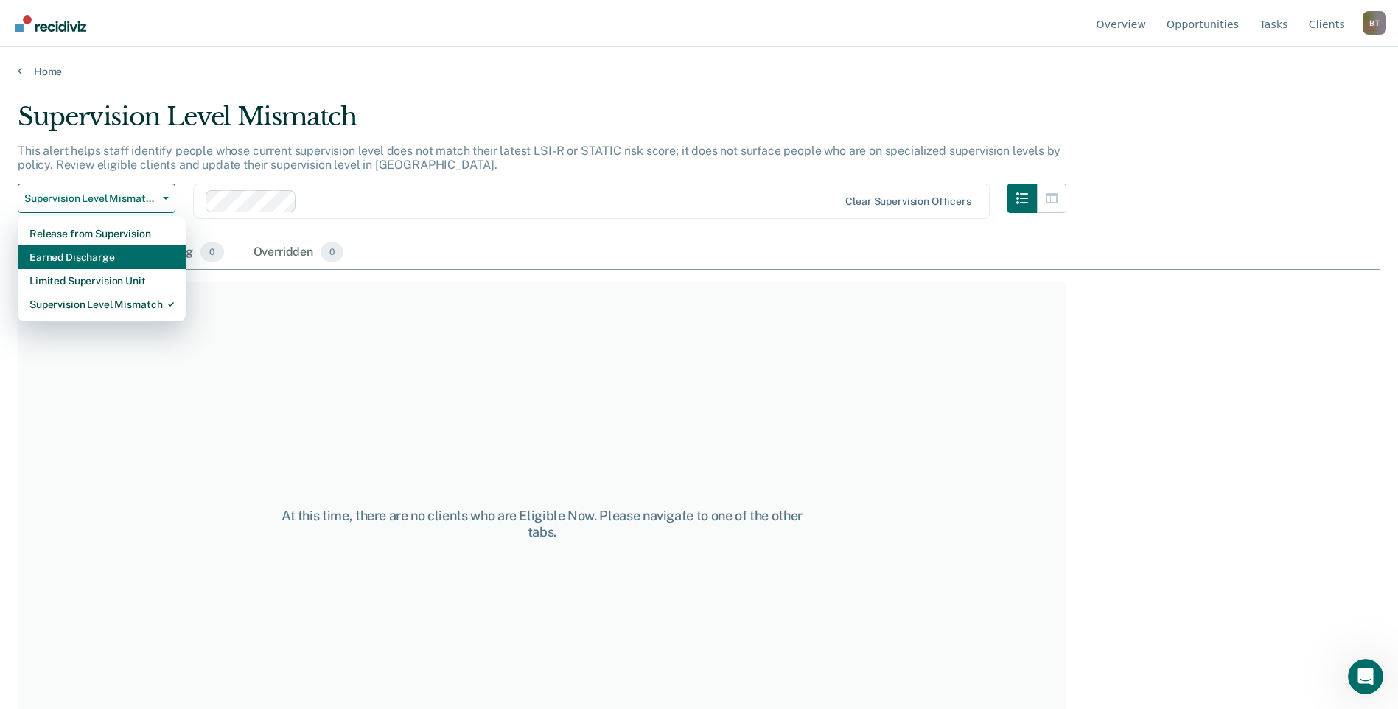
click at [146, 251] on div "Earned Discharge" at bounding box center [101, 257] width 144 height 24
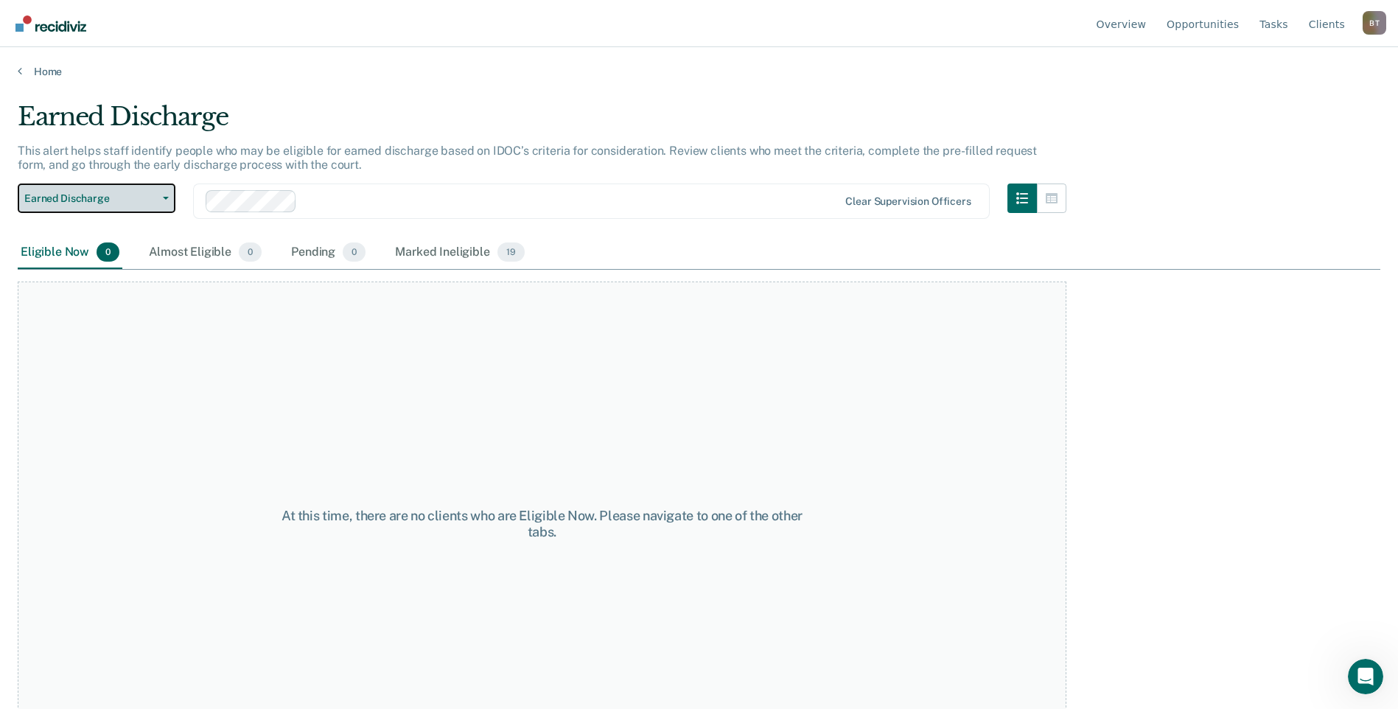
click at [167, 200] on button "Earned Discharge" at bounding box center [97, 197] width 158 height 29
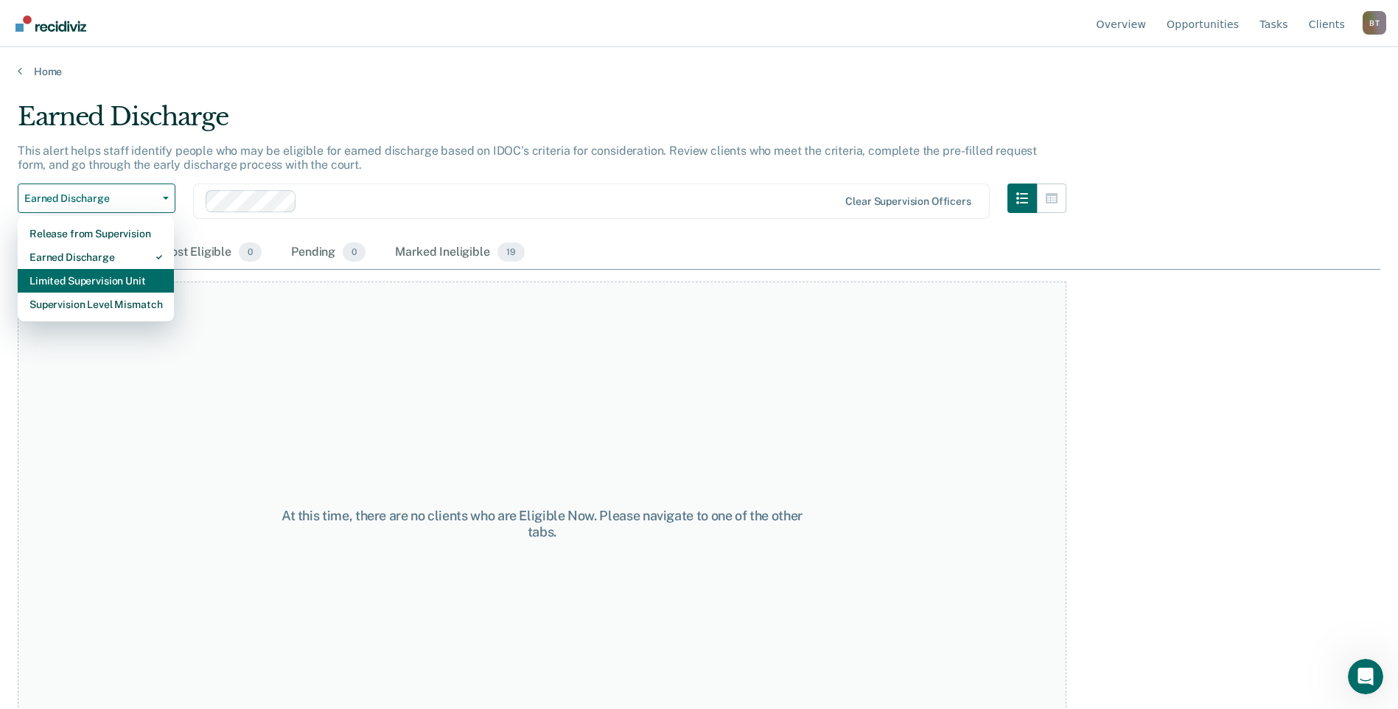
click at [124, 284] on div "Limited Supervision Unit" at bounding box center [95, 281] width 133 height 24
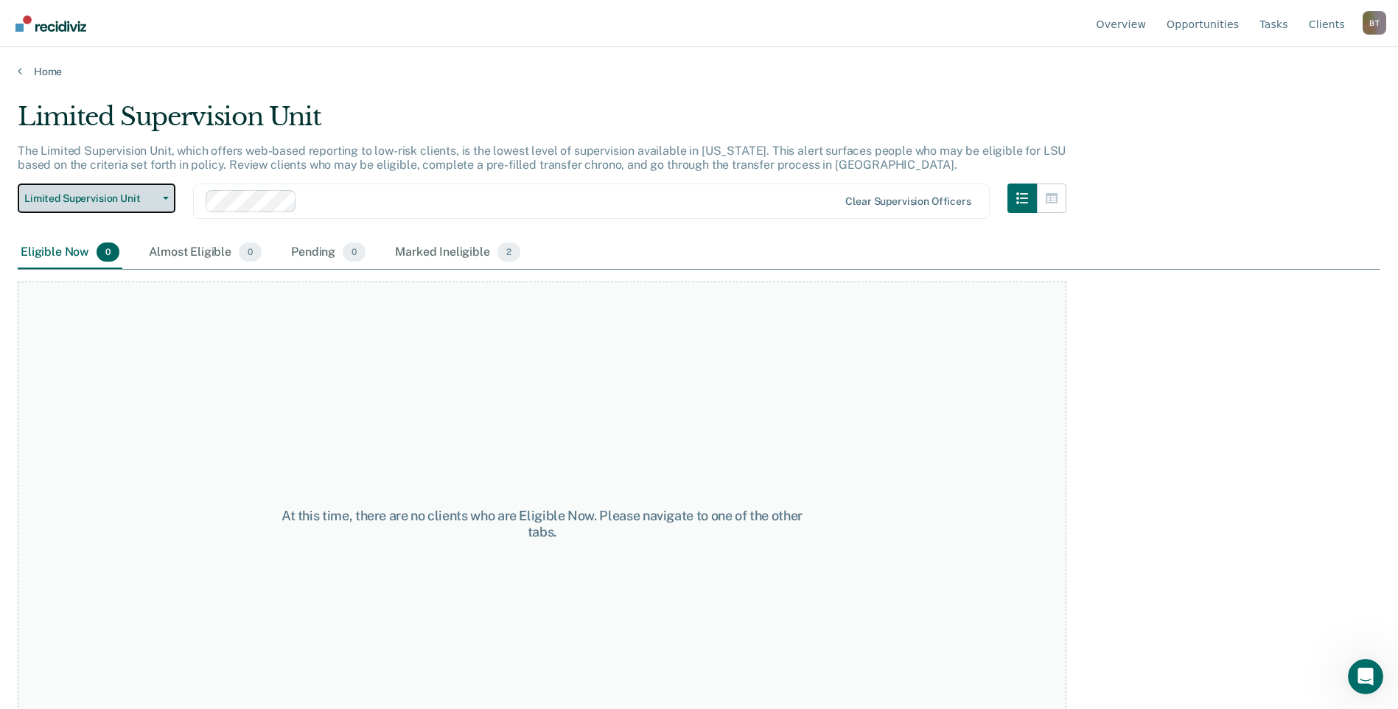
click at [164, 197] on icon "button" at bounding box center [166, 198] width 6 height 3
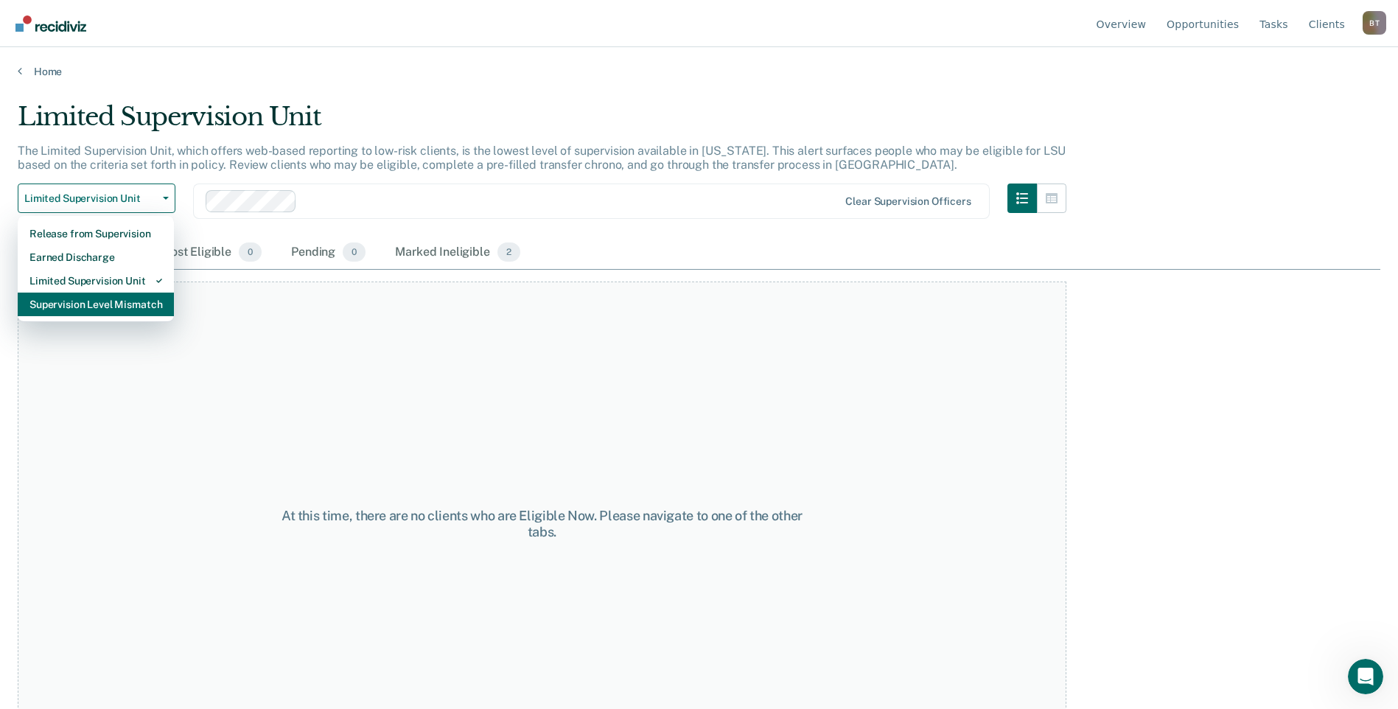
click at [133, 305] on div "Supervision Level Mismatch" at bounding box center [95, 305] width 133 height 24
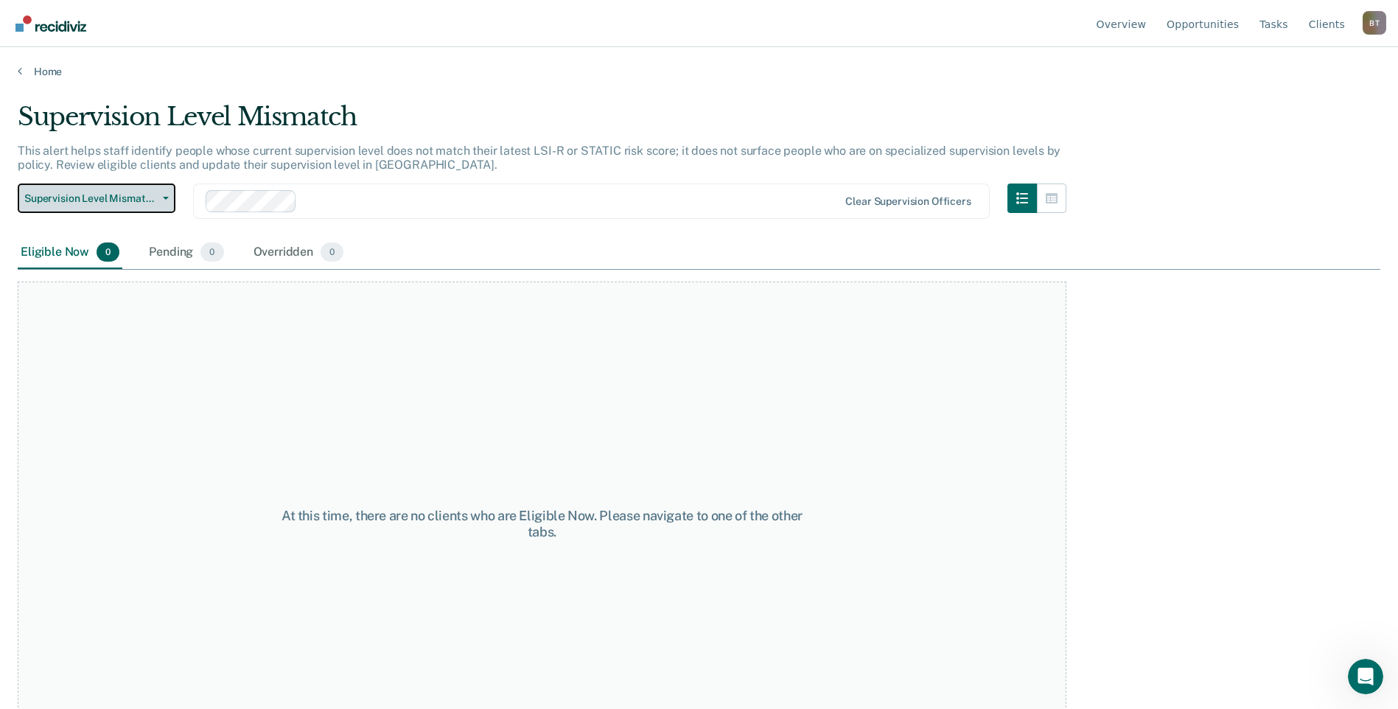
click at [166, 200] on button "Supervision Level Mismatch" at bounding box center [97, 197] width 158 height 29
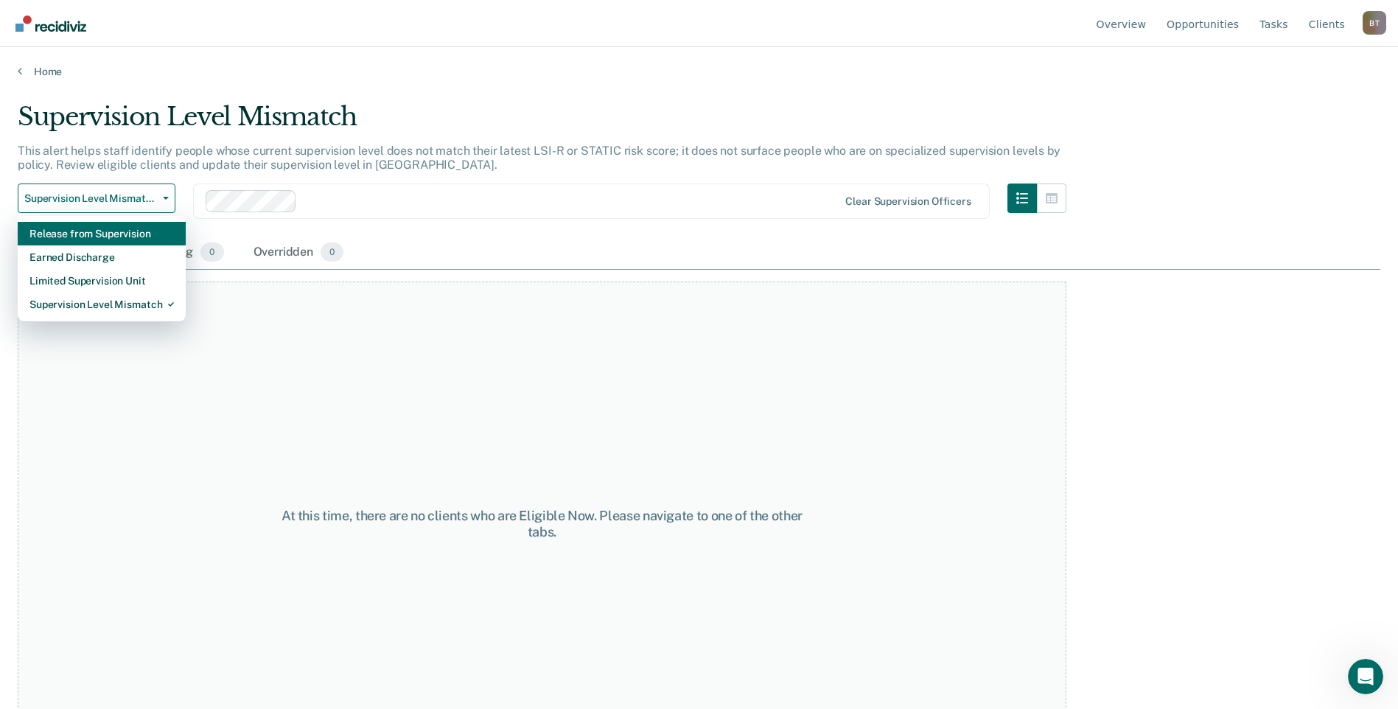
click at [158, 235] on div "Release from Supervision" at bounding box center [101, 234] width 144 height 24
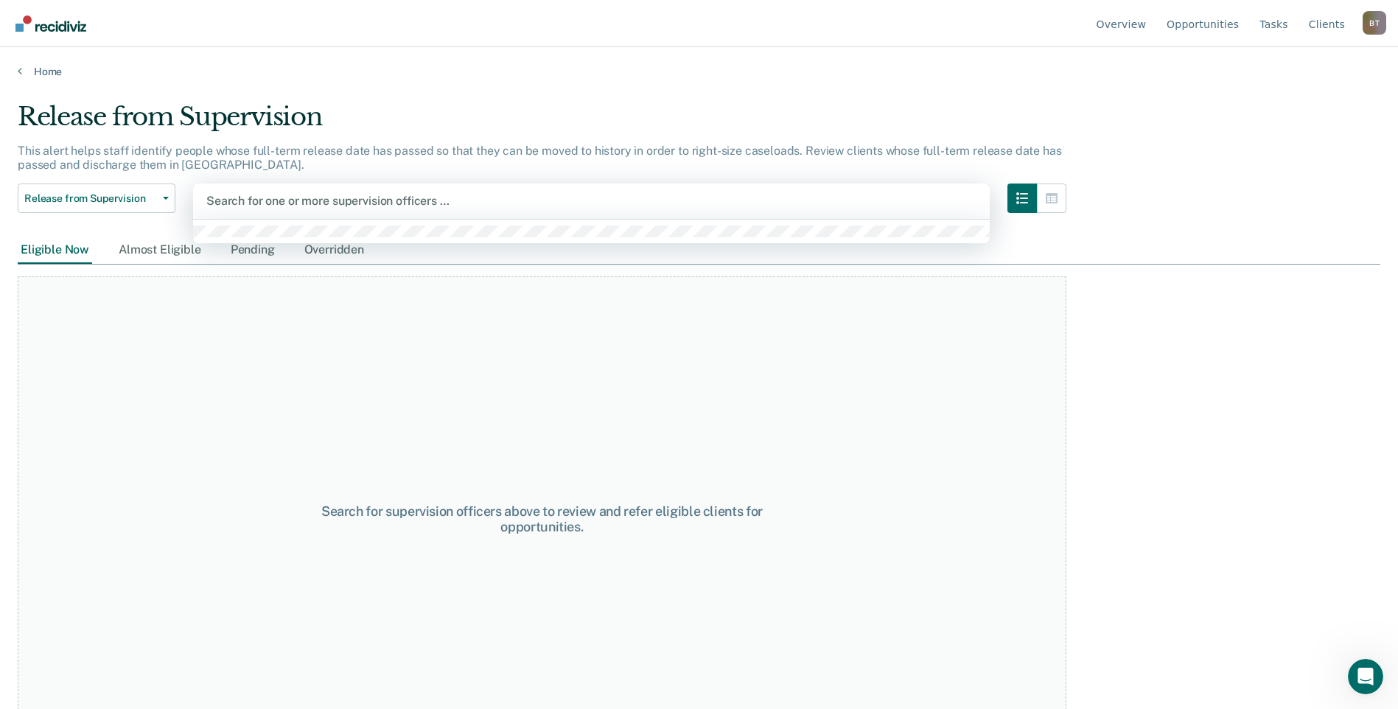
click at [280, 200] on div at bounding box center [591, 200] width 770 height 17
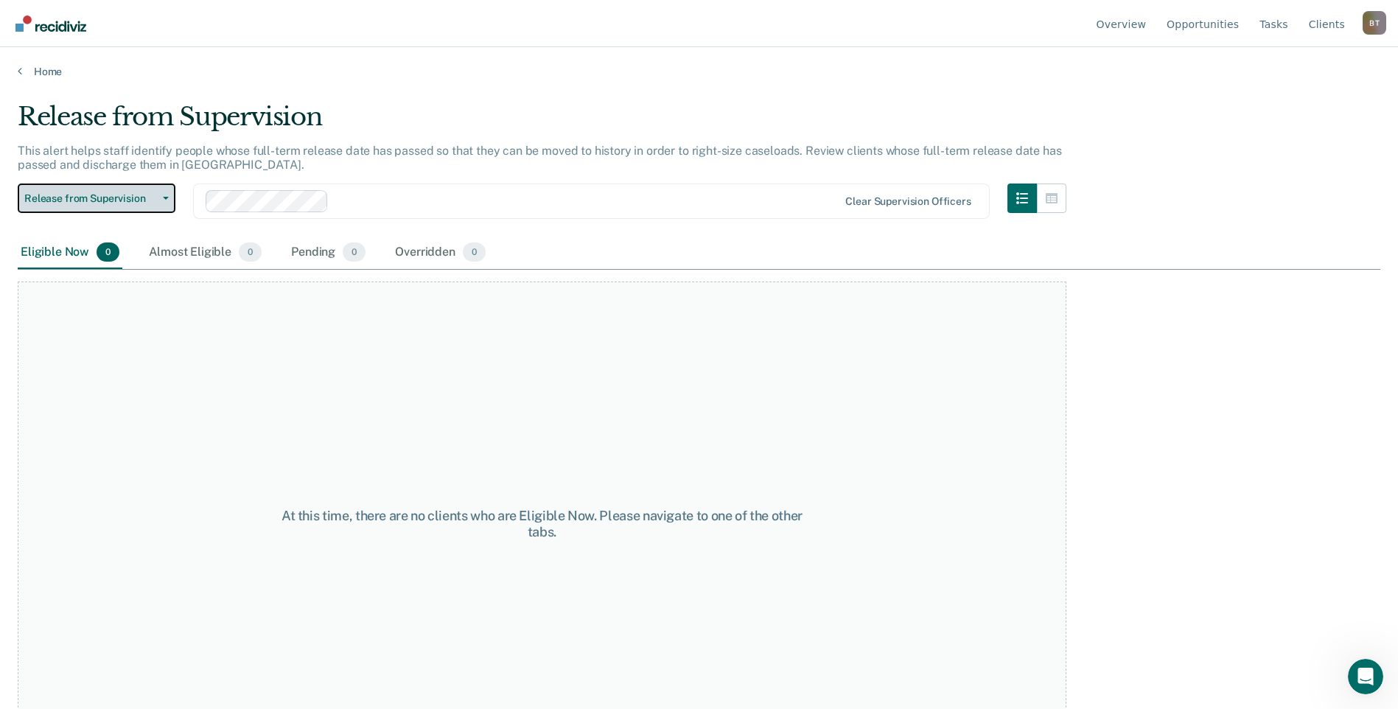
click at [164, 197] on icon "button" at bounding box center [166, 198] width 6 height 3
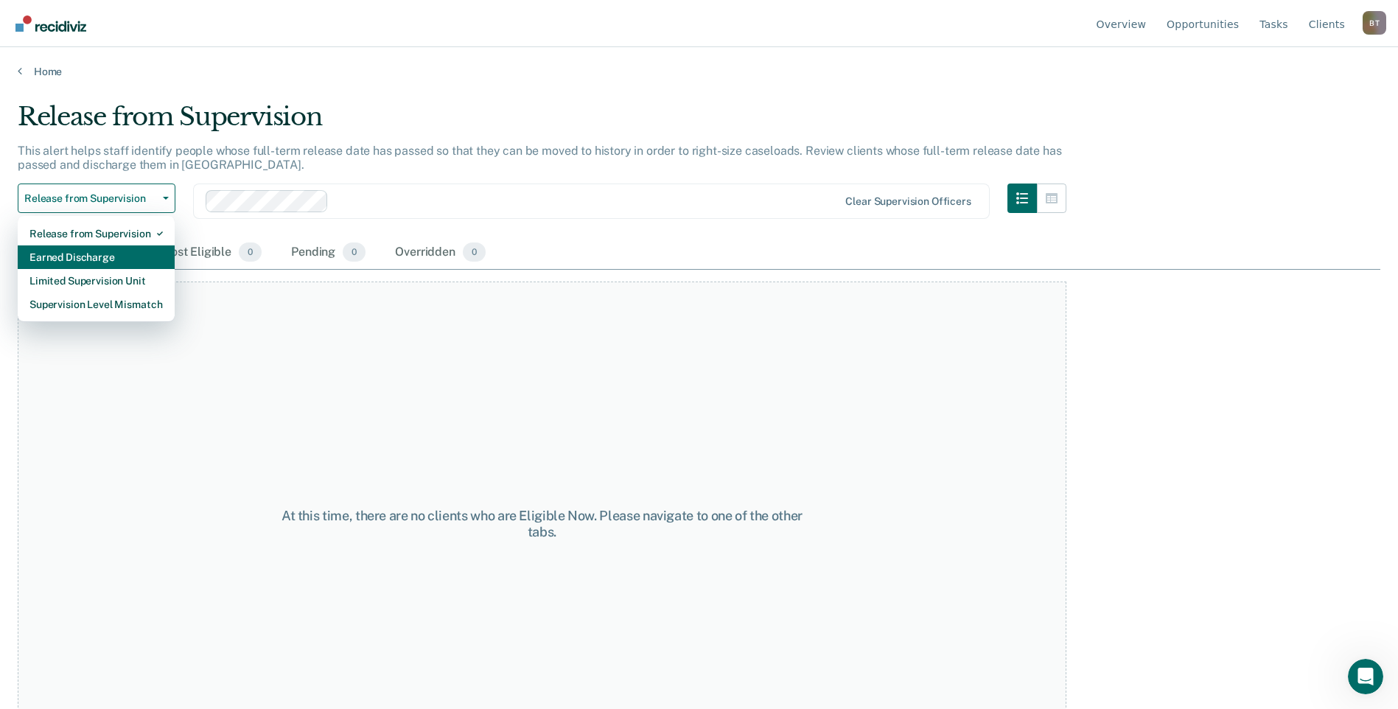
click at [138, 258] on div "Earned Discharge" at bounding box center [95, 257] width 133 height 24
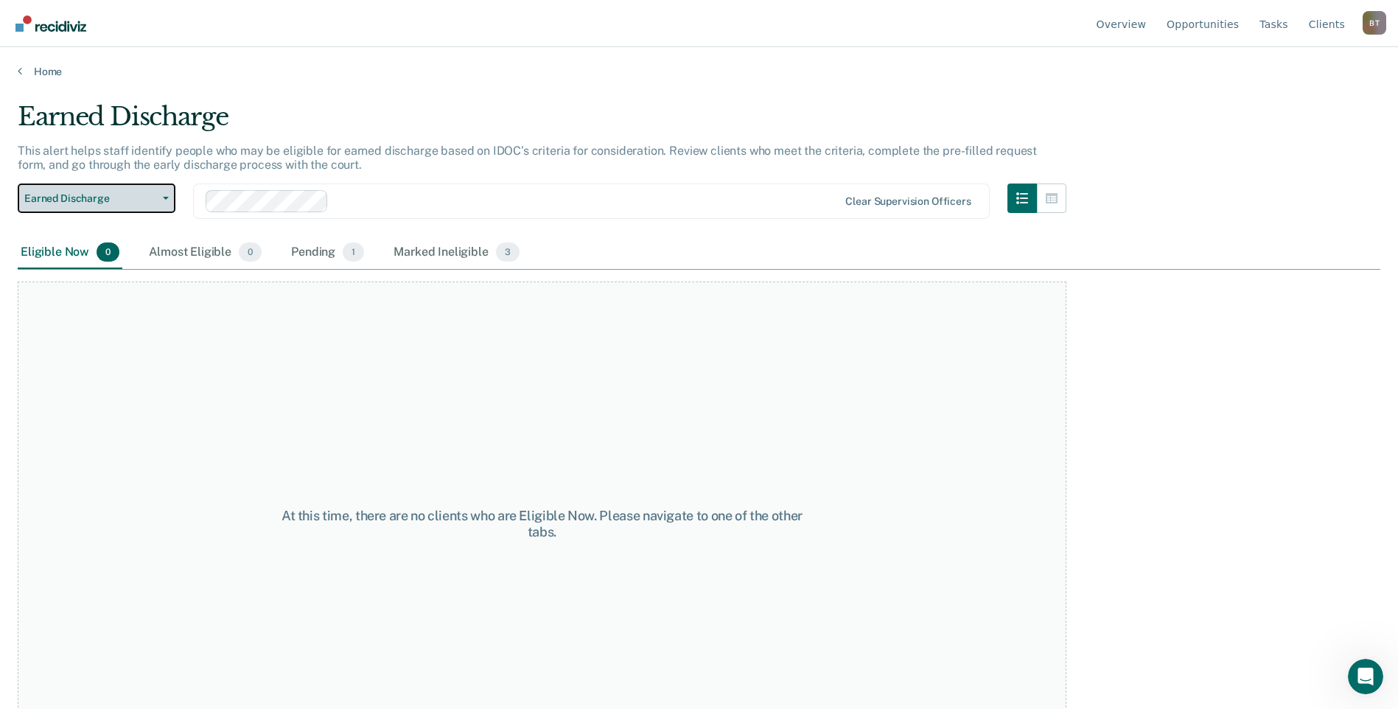
click at [166, 197] on icon "button" at bounding box center [166, 198] width 6 height 3
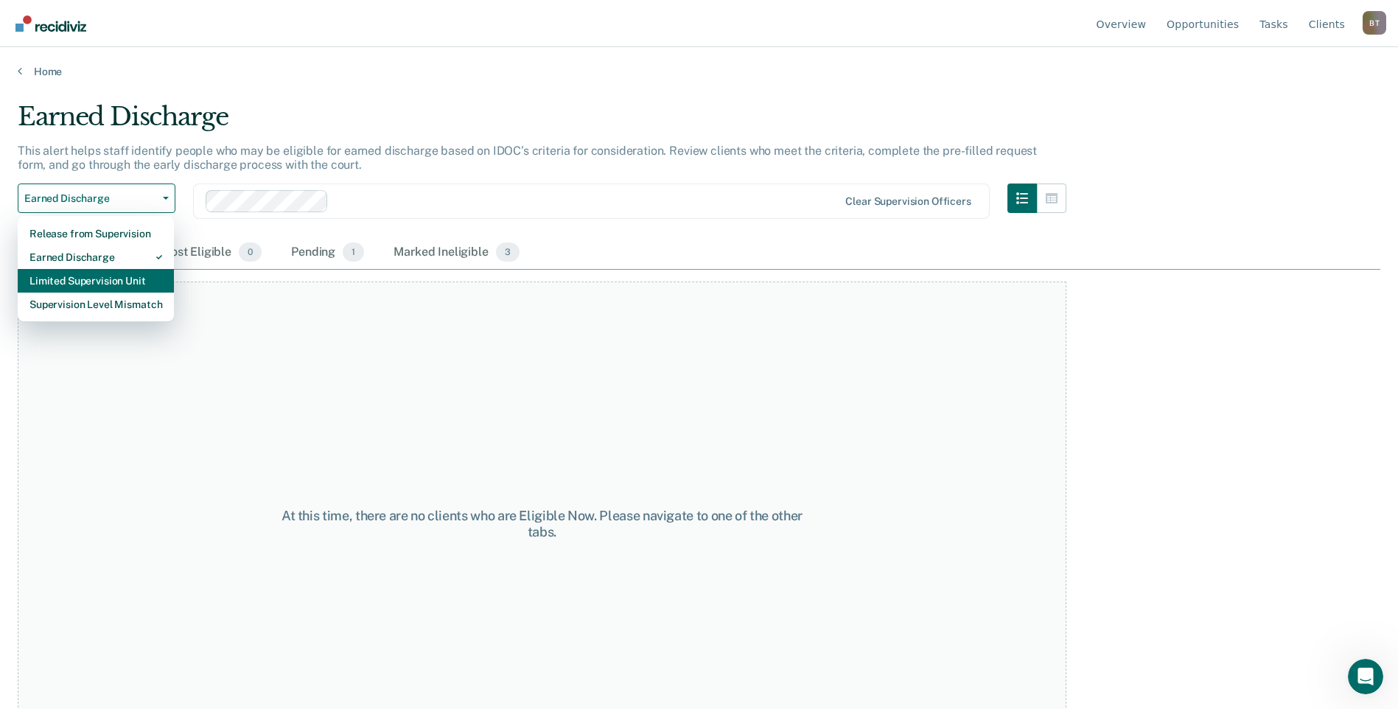
click at [117, 281] on div "Limited Supervision Unit" at bounding box center [95, 281] width 133 height 24
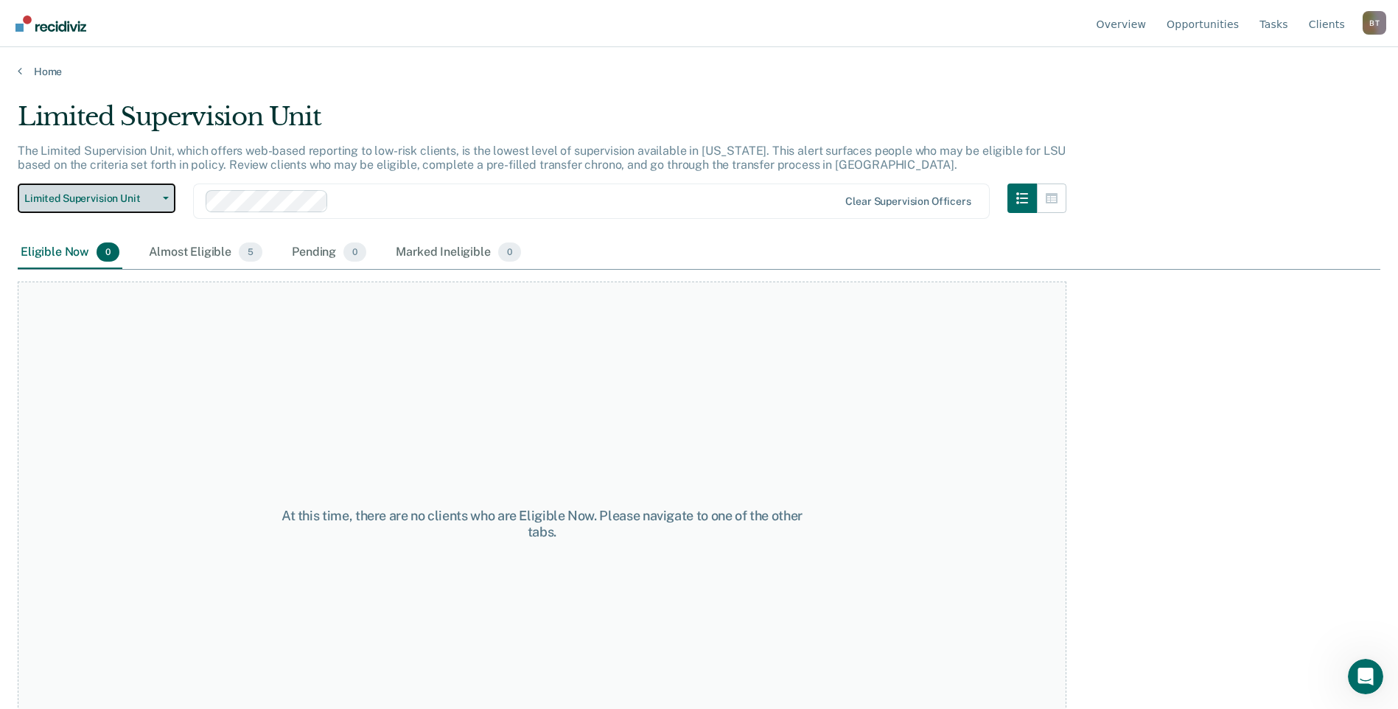
click at [166, 195] on button "Limited Supervision Unit" at bounding box center [97, 197] width 158 height 29
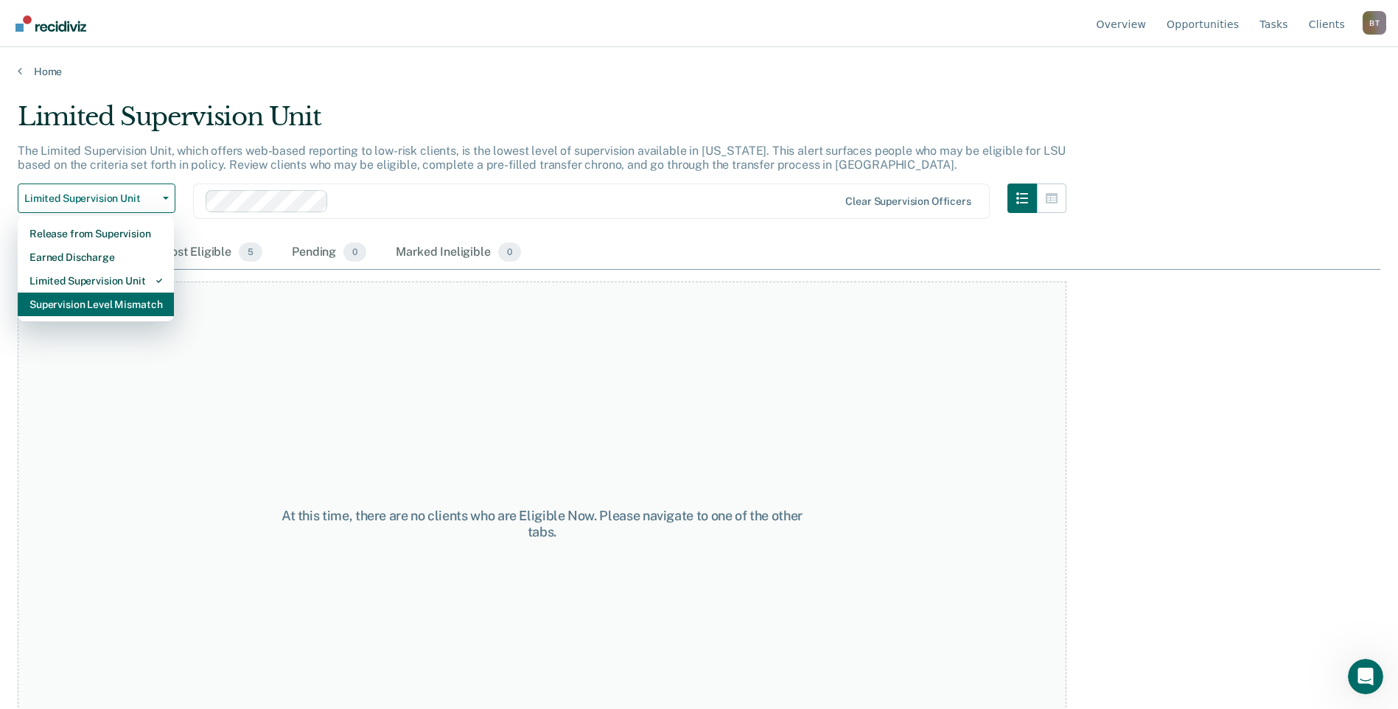
click at [121, 305] on div "Supervision Level Mismatch" at bounding box center [95, 305] width 133 height 24
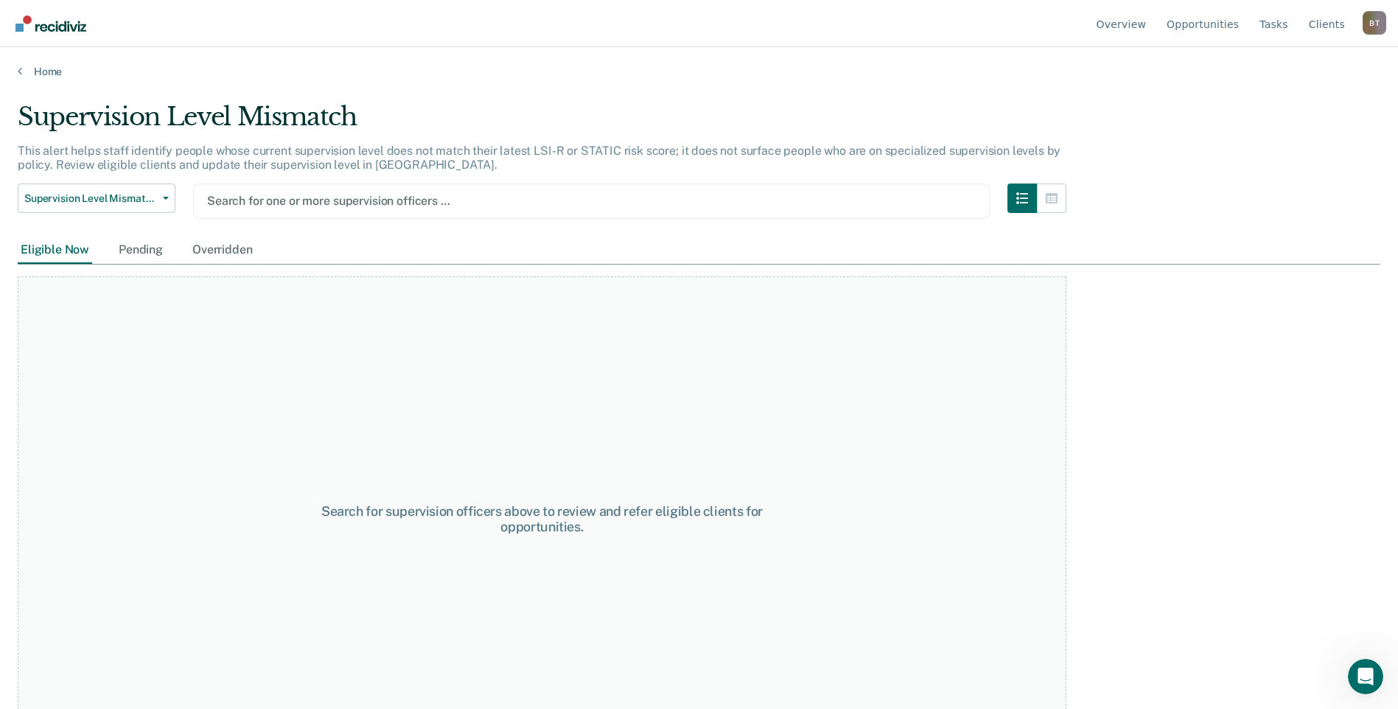
click at [312, 200] on div at bounding box center [591, 200] width 769 height 17
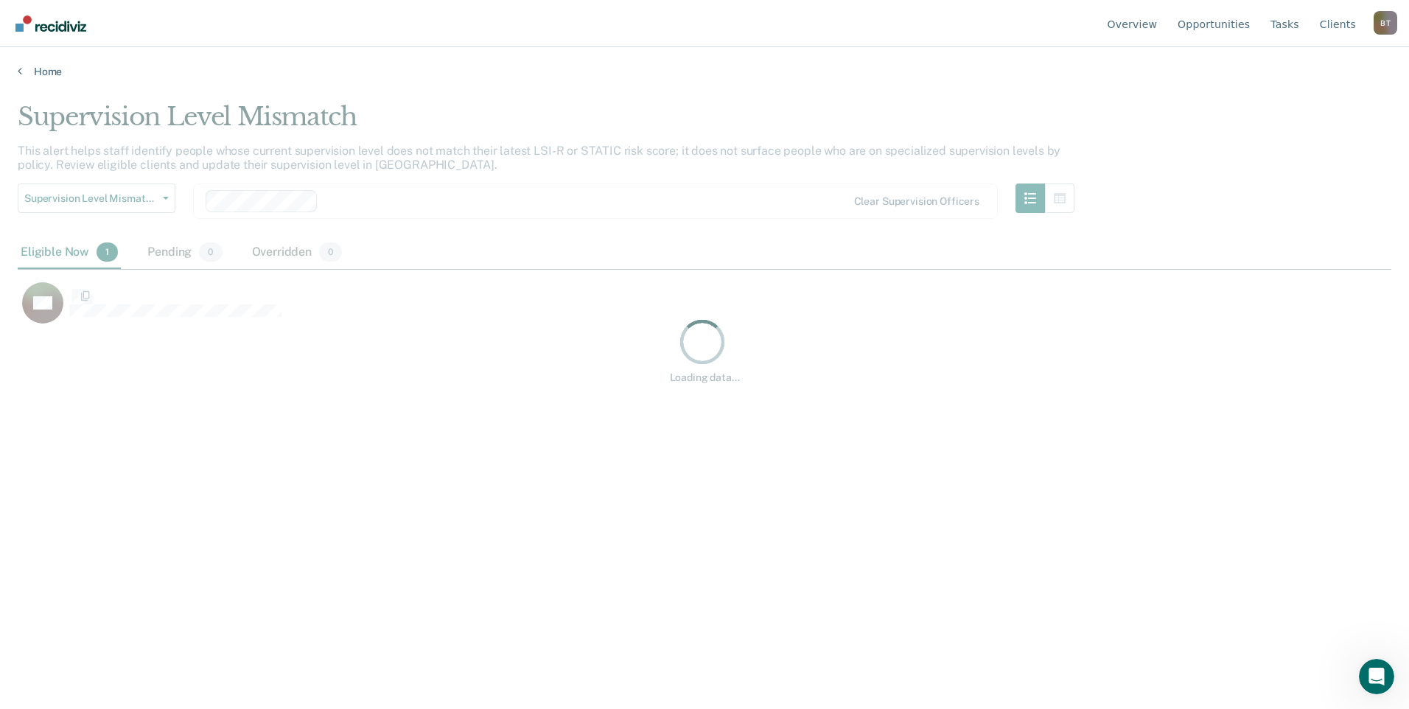
scroll to position [486, 1363]
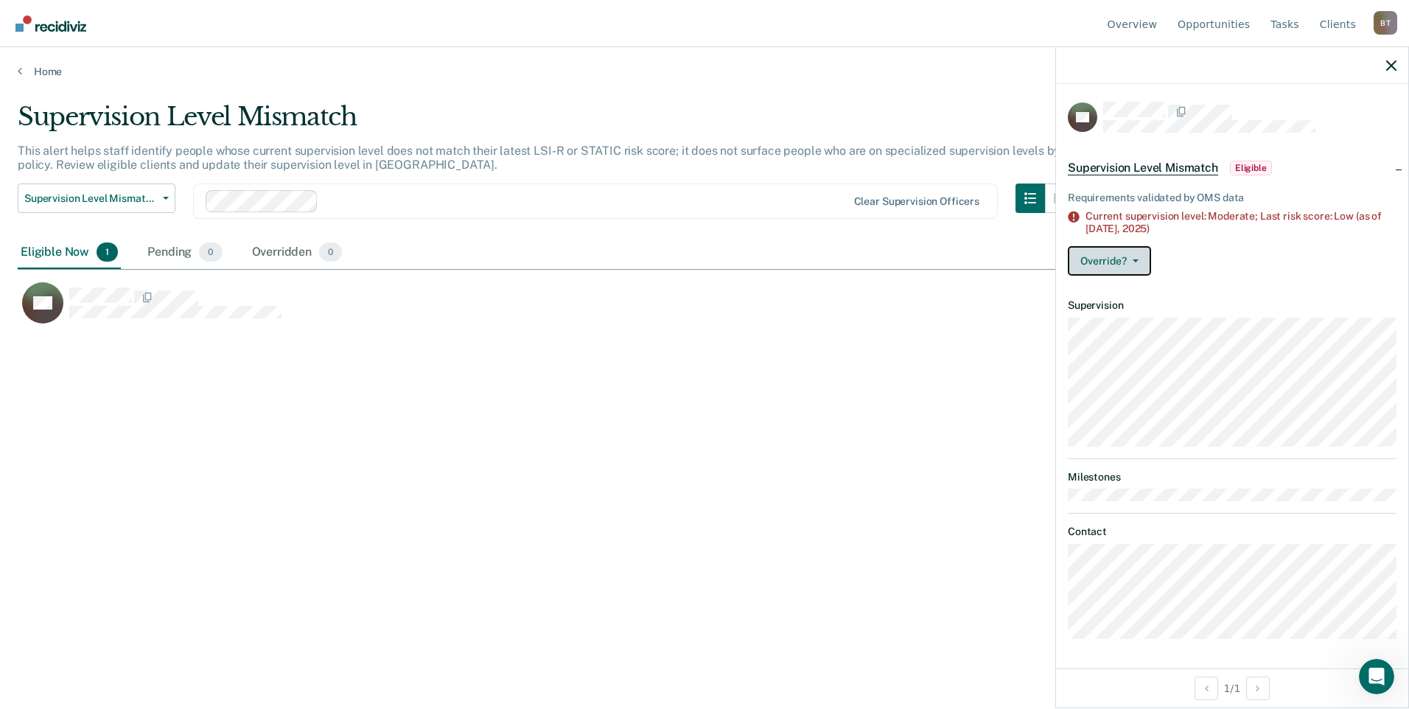
click at [1135, 259] on icon "button" at bounding box center [1136, 260] width 6 height 3
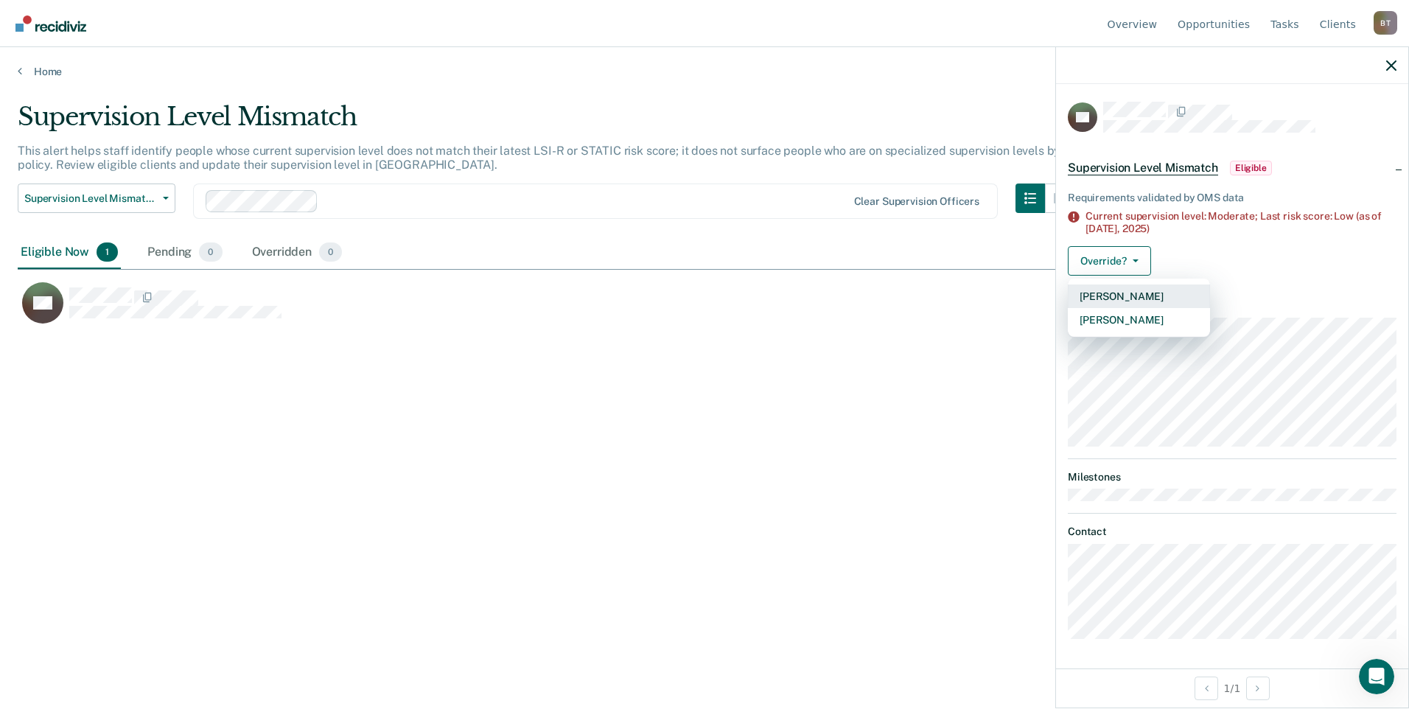
click at [1116, 293] on button "[PERSON_NAME]" at bounding box center [1139, 296] width 142 height 24
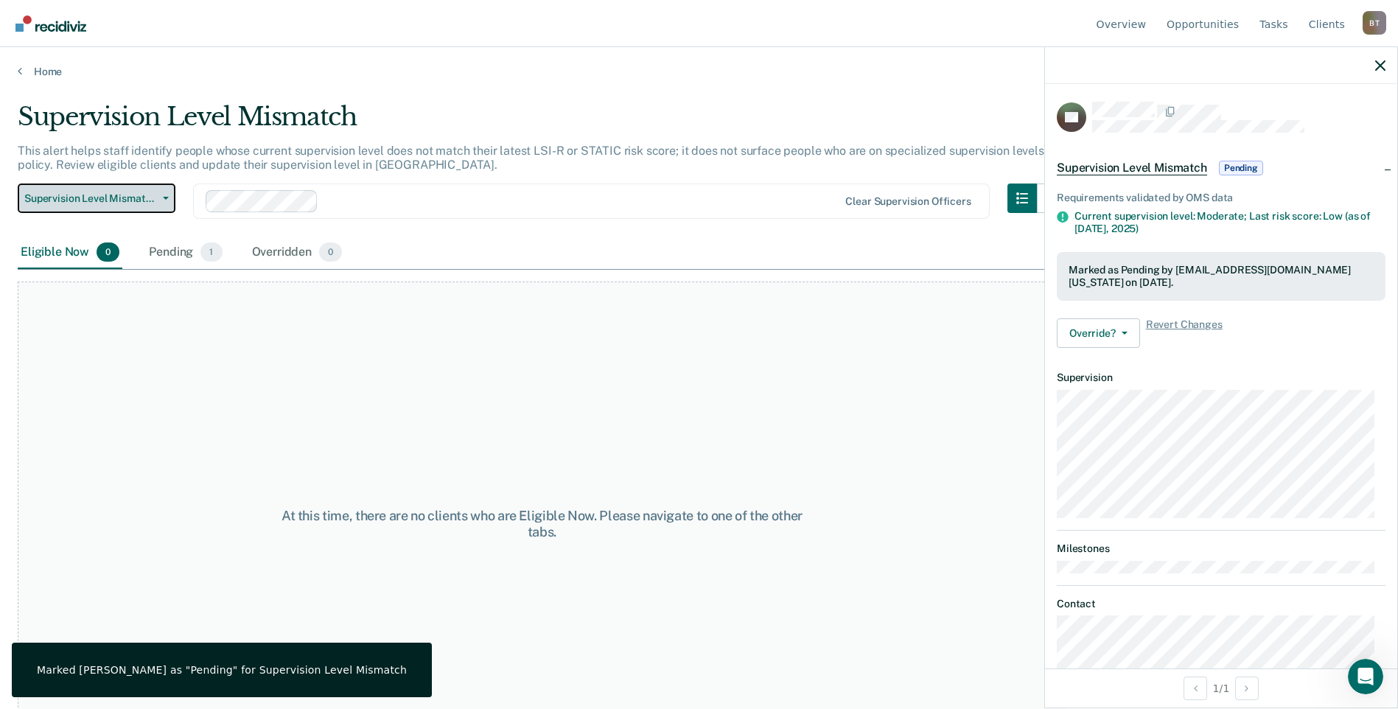
click at [86, 196] on span "Supervision Level Mismatch" at bounding box center [90, 198] width 133 height 13
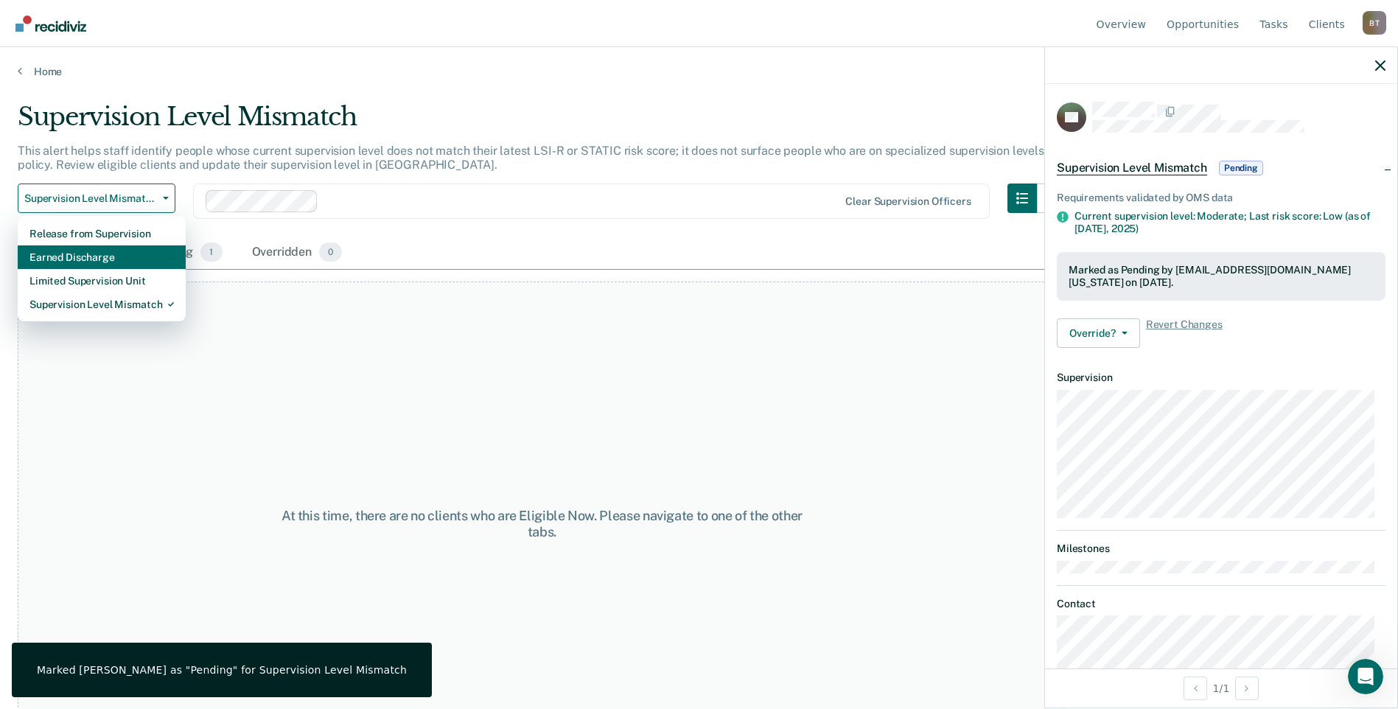
click at [72, 256] on div "Earned Discharge" at bounding box center [101, 257] width 144 height 24
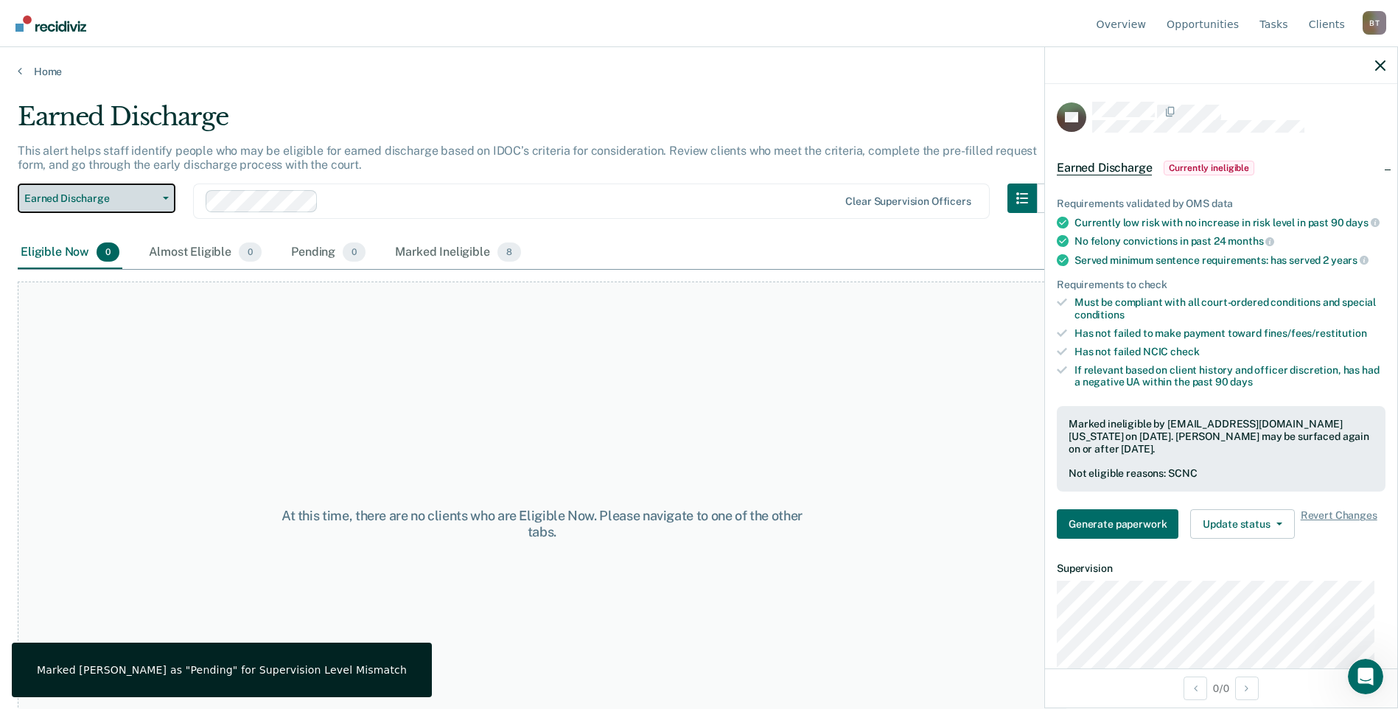
click at [99, 197] on span "Earned Discharge" at bounding box center [90, 198] width 133 height 13
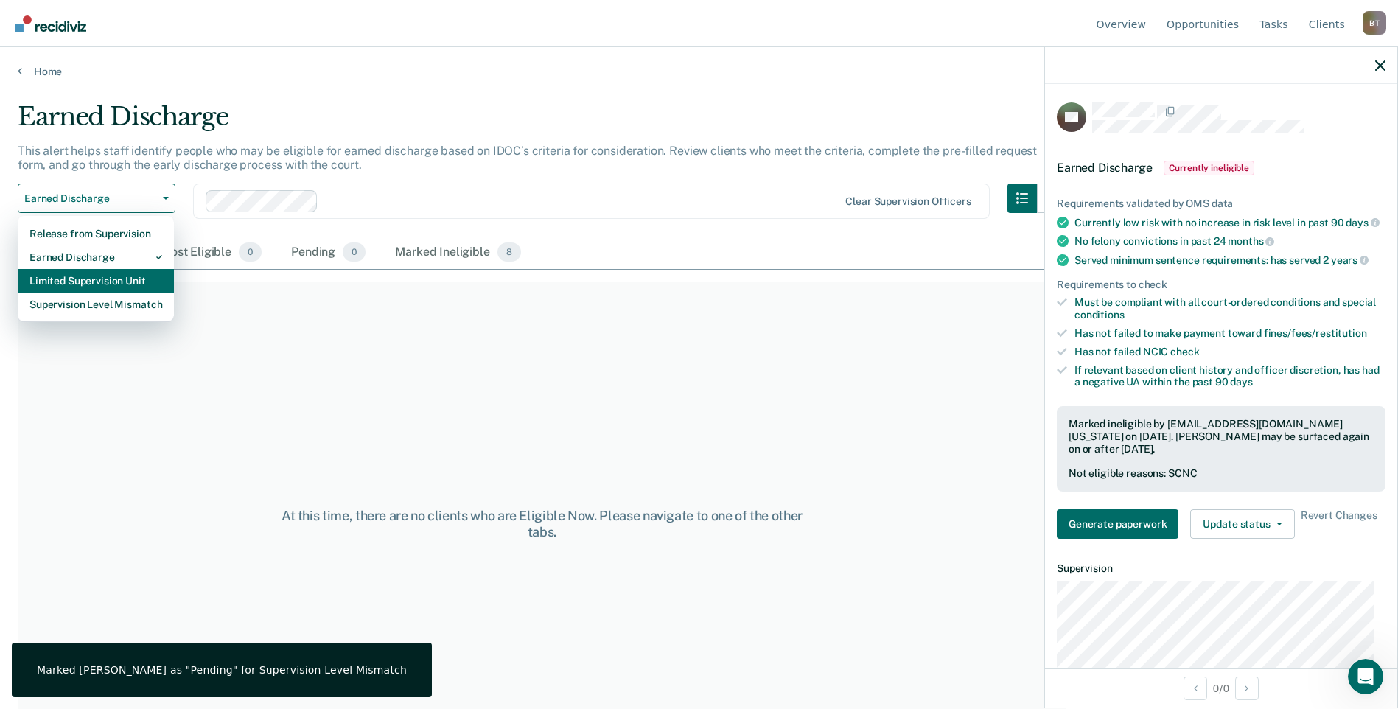
click at [85, 277] on div "Limited Supervision Unit" at bounding box center [95, 281] width 133 height 24
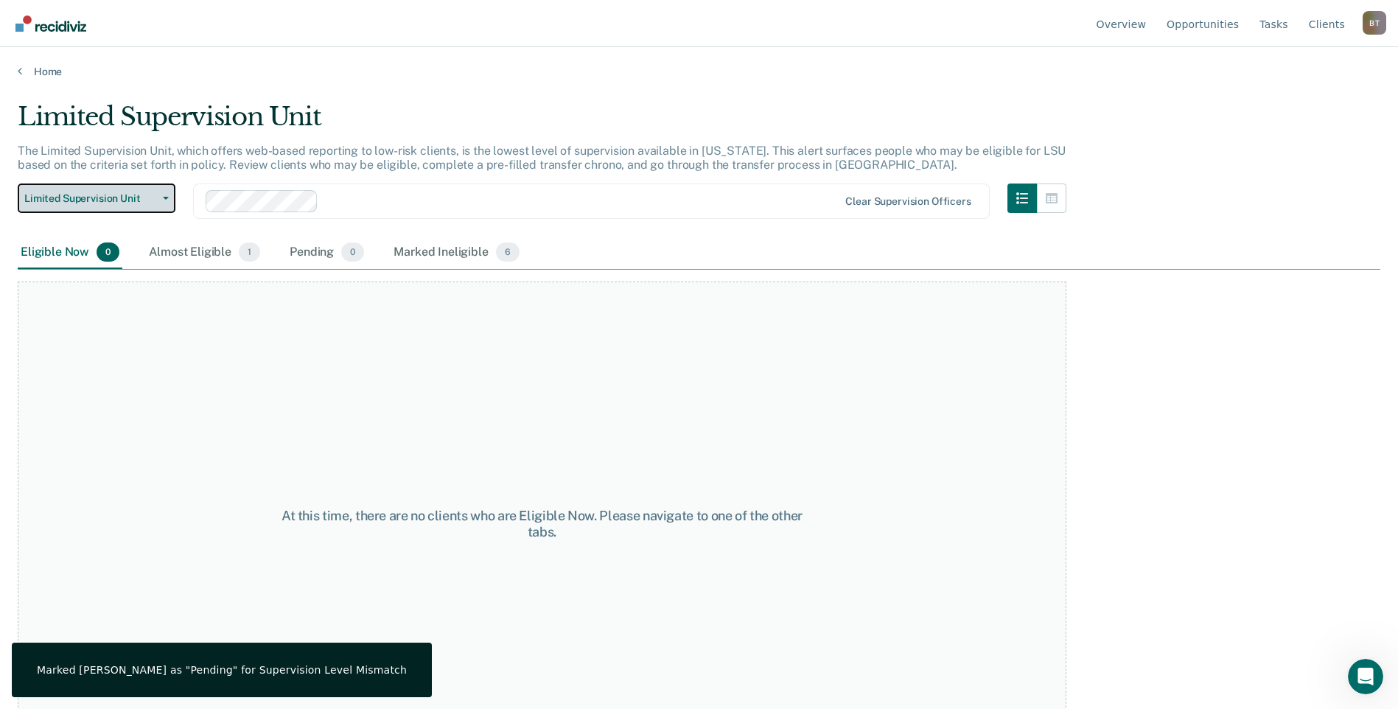
click at [161, 194] on button "Limited Supervision Unit" at bounding box center [97, 197] width 158 height 29
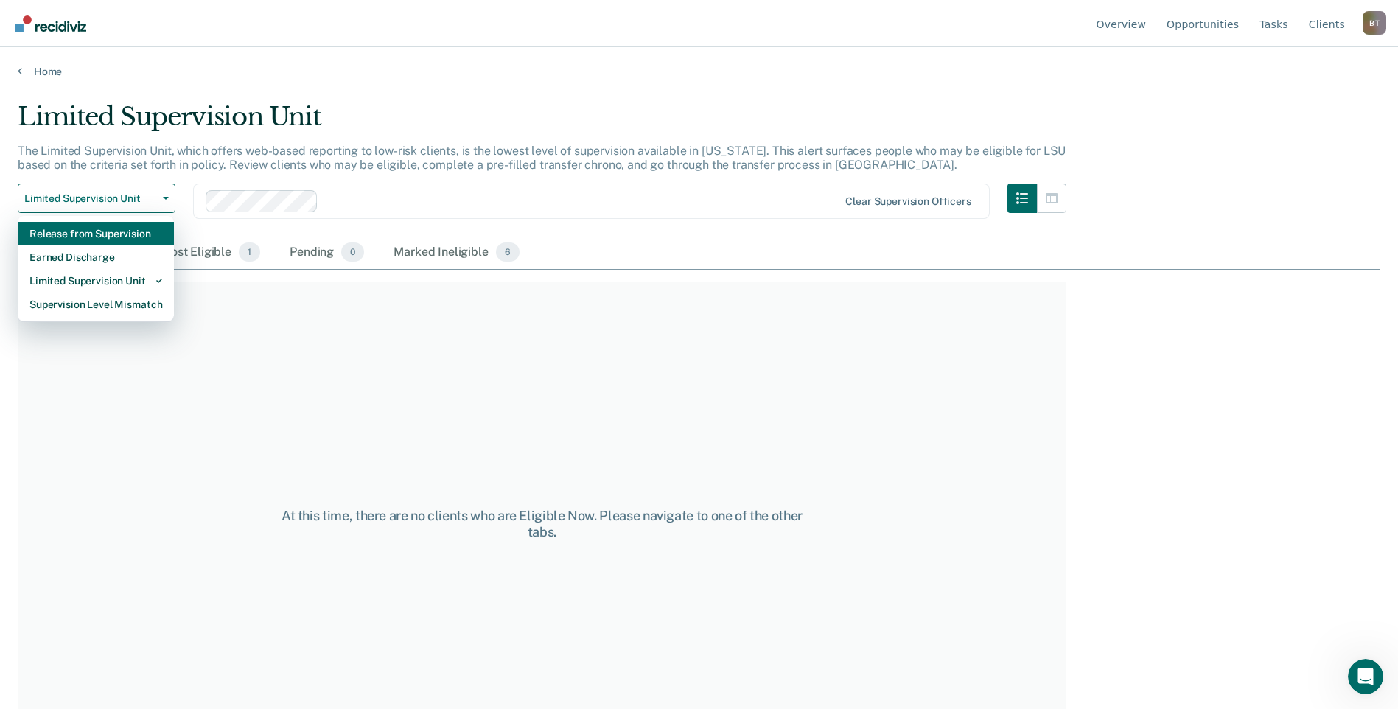
click at [143, 233] on div "Release from Supervision" at bounding box center [95, 234] width 133 height 24
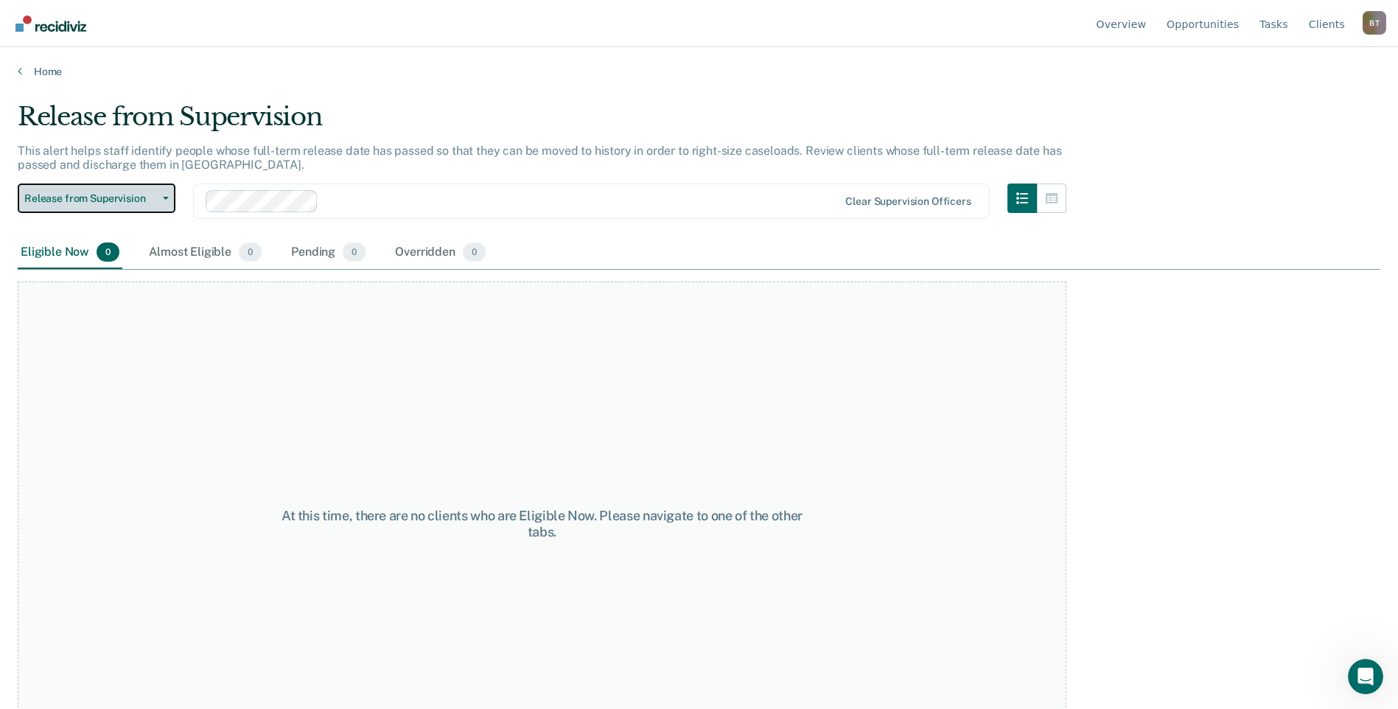
click at [166, 197] on icon "button" at bounding box center [166, 198] width 6 height 3
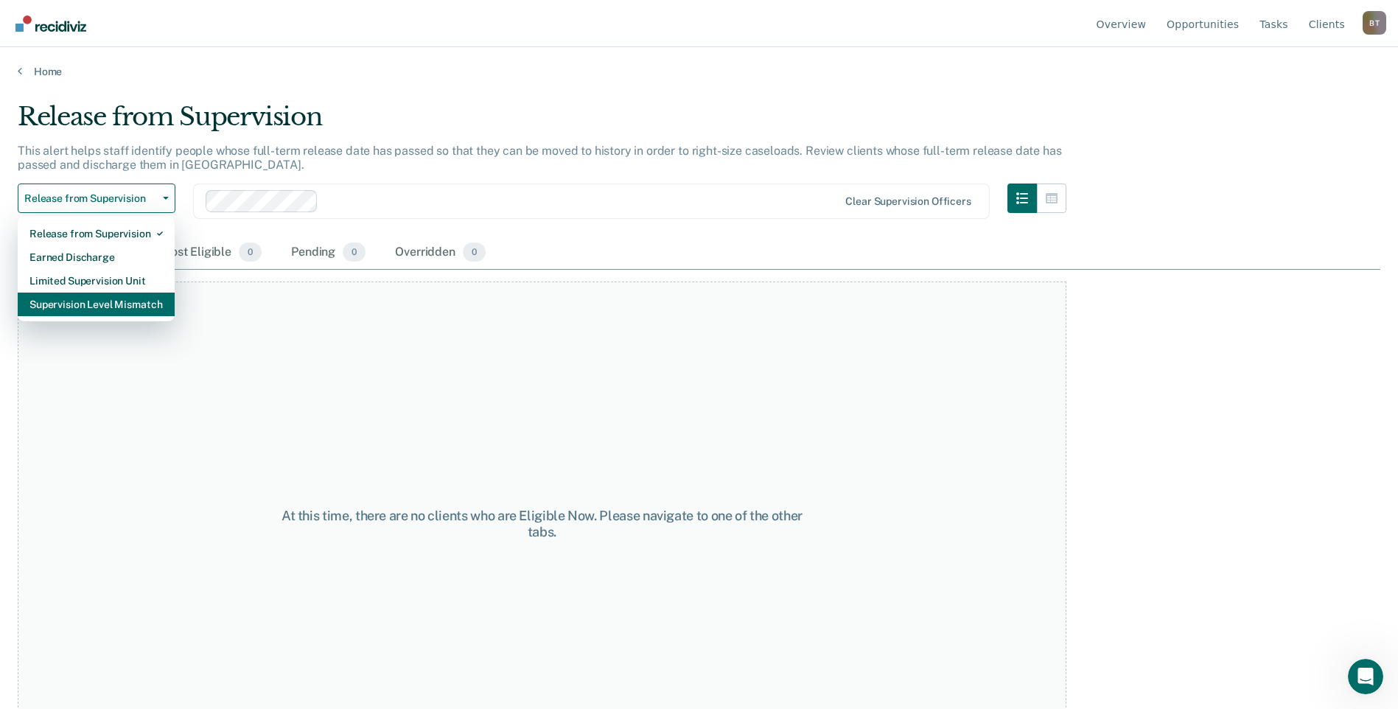
click at [97, 300] on div "Supervision Level Mismatch" at bounding box center [95, 305] width 133 height 24
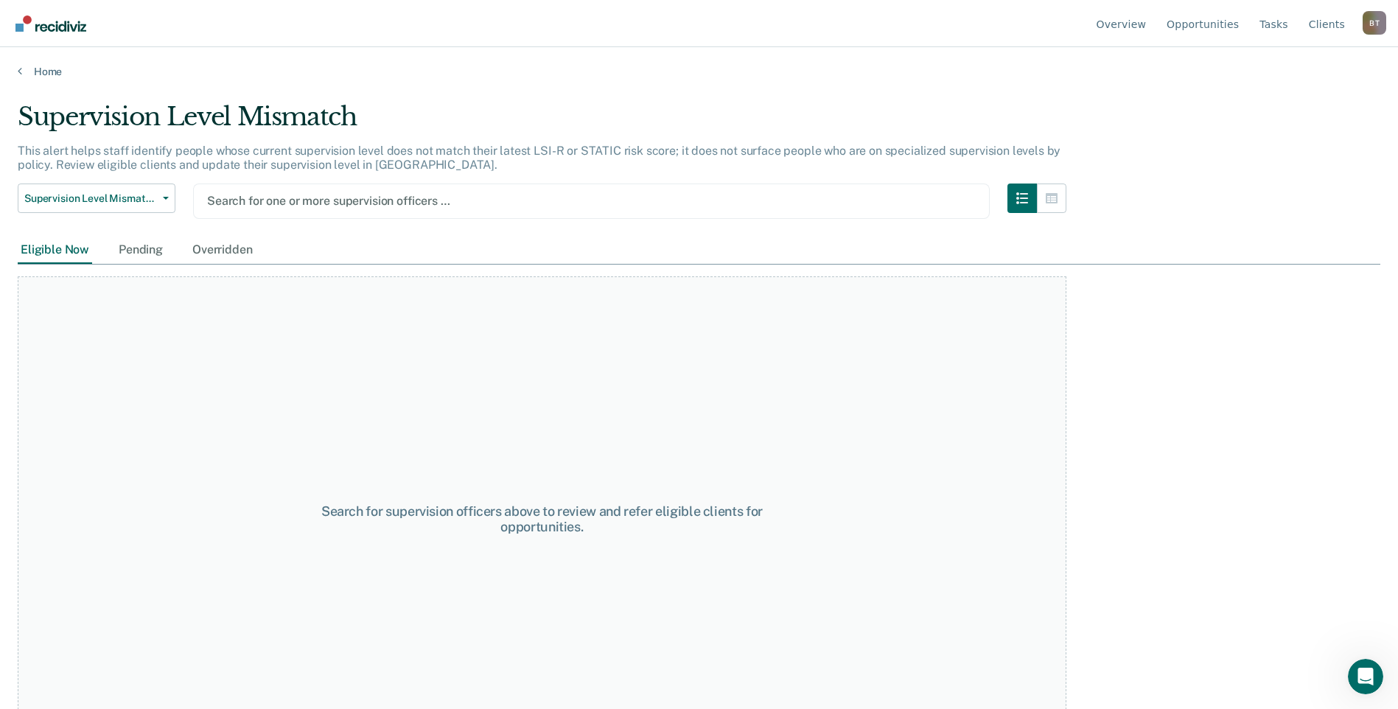
click at [300, 200] on div at bounding box center [591, 200] width 769 height 17
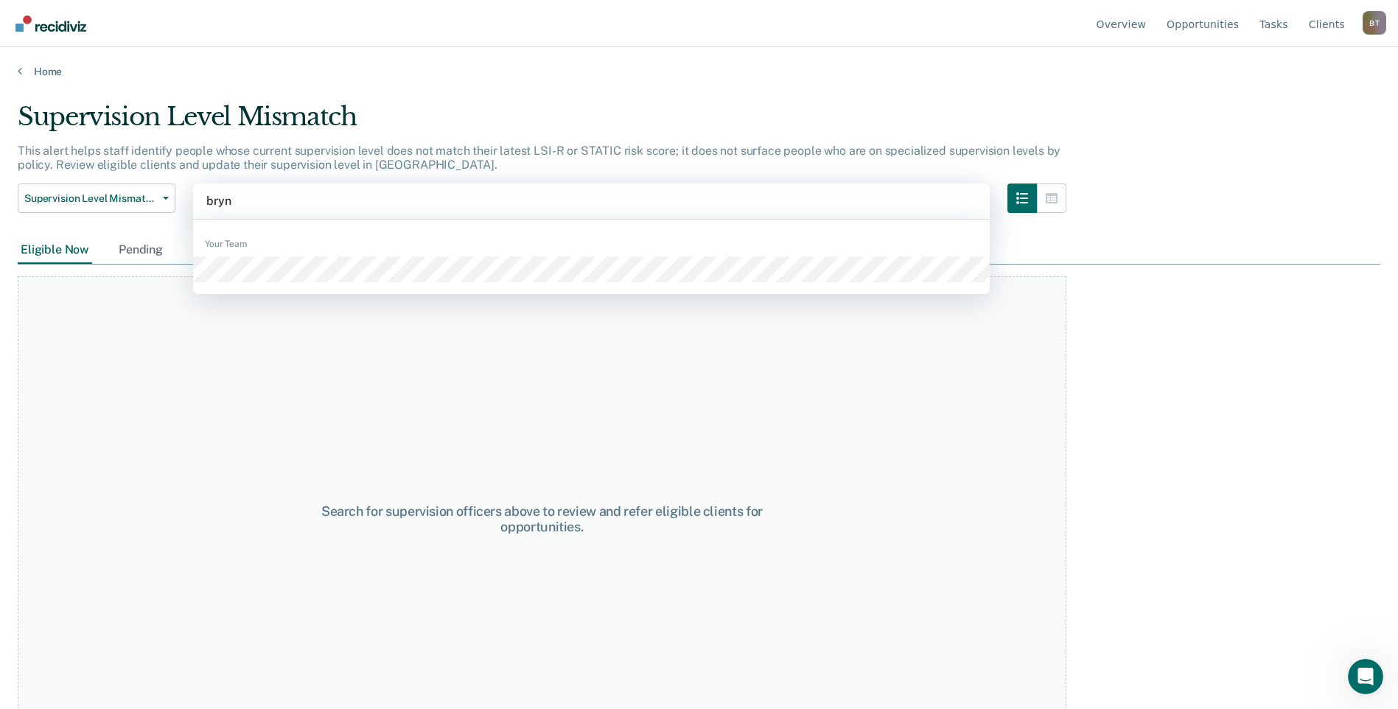
type input "brynn"
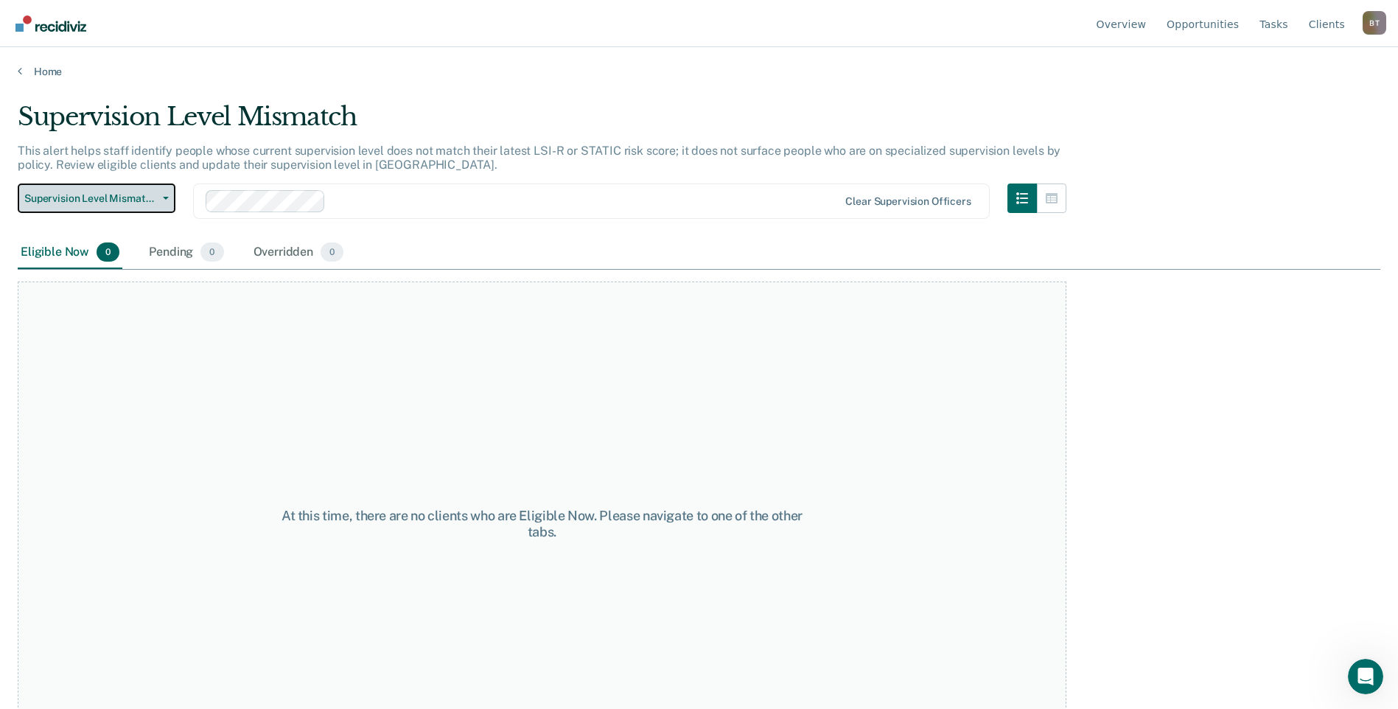
click at [164, 195] on button "Supervision Level Mismatch" at bounding box center [97, 197] width 158 height 29
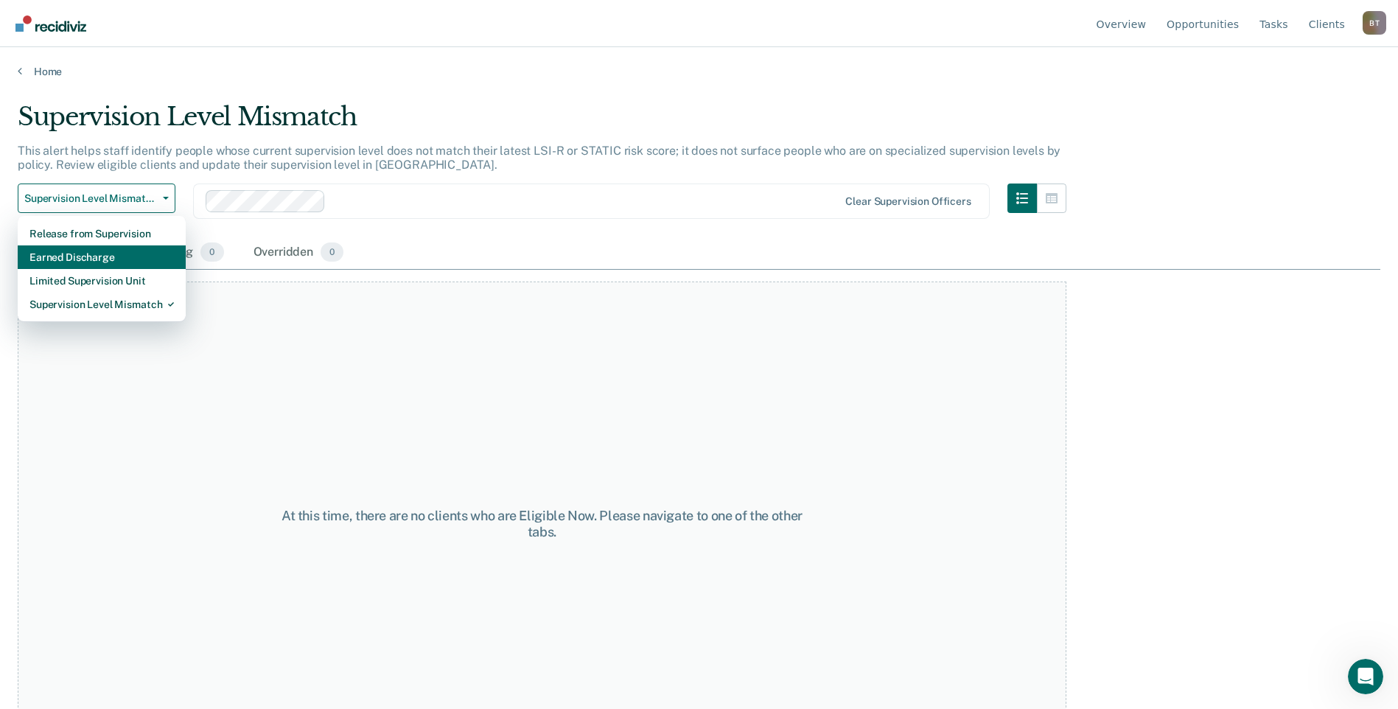
click at [145, 253] on div "Earned Discharge" at bounding box center [101, 257] width 144 height 24
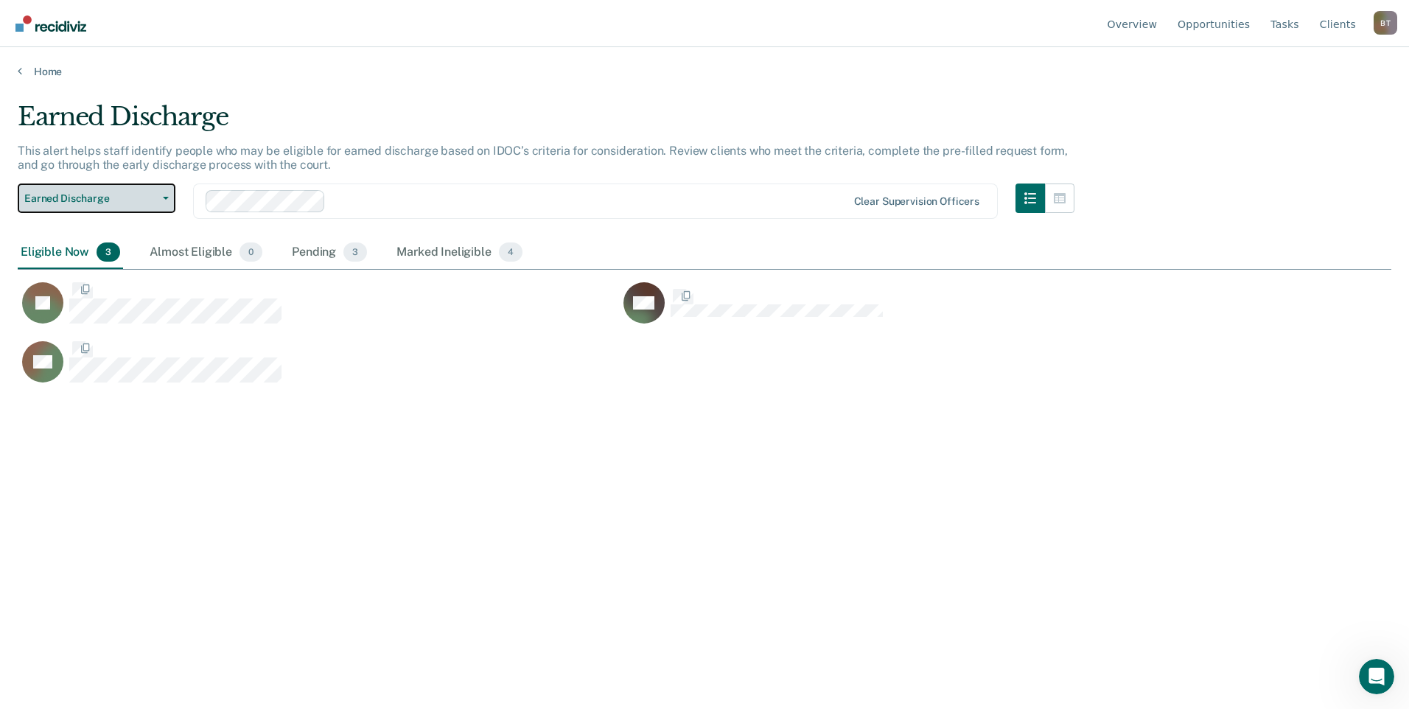
scroll to position [486, 1363]
click at [164, 197] on icon "button" at bounding box center [166, 198] width 6 height 3
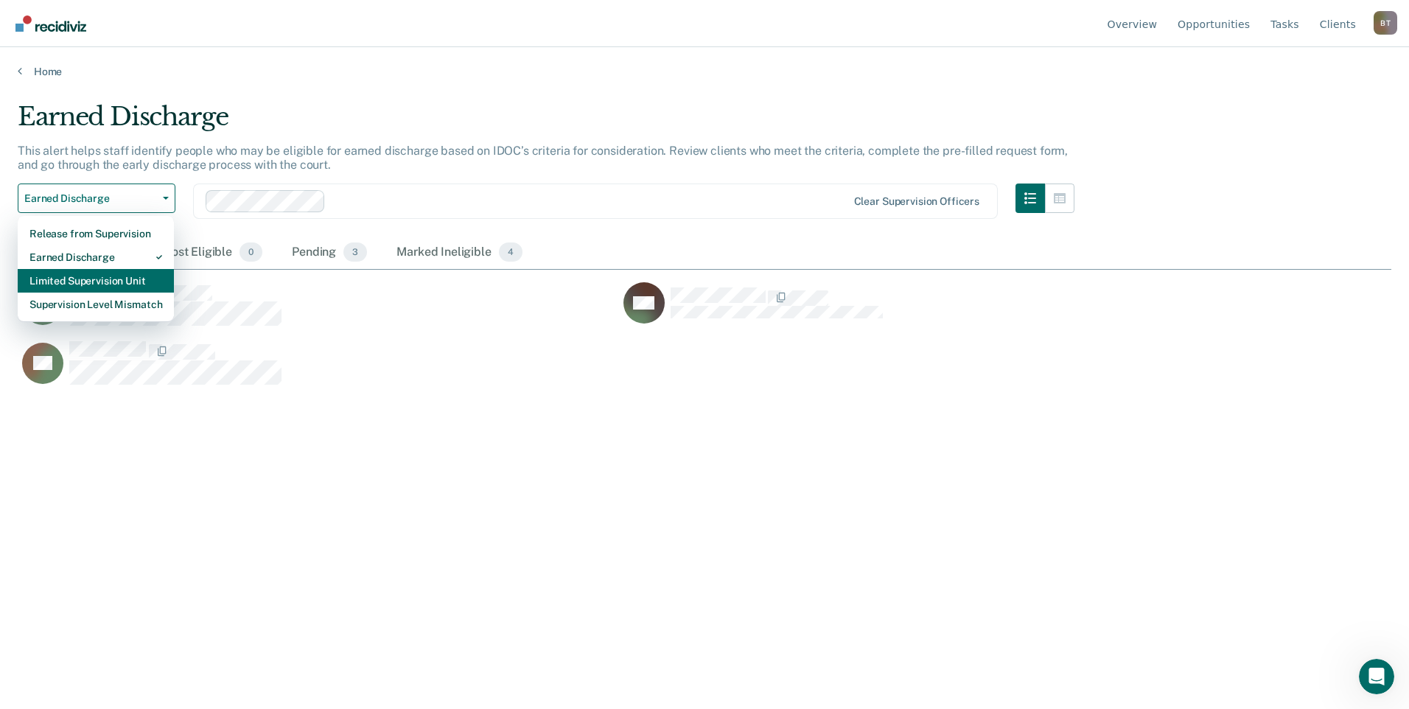
click at [145, 281] on div "Limited Supervision Unit" at bounding box center [95, 281] width 133 height 24
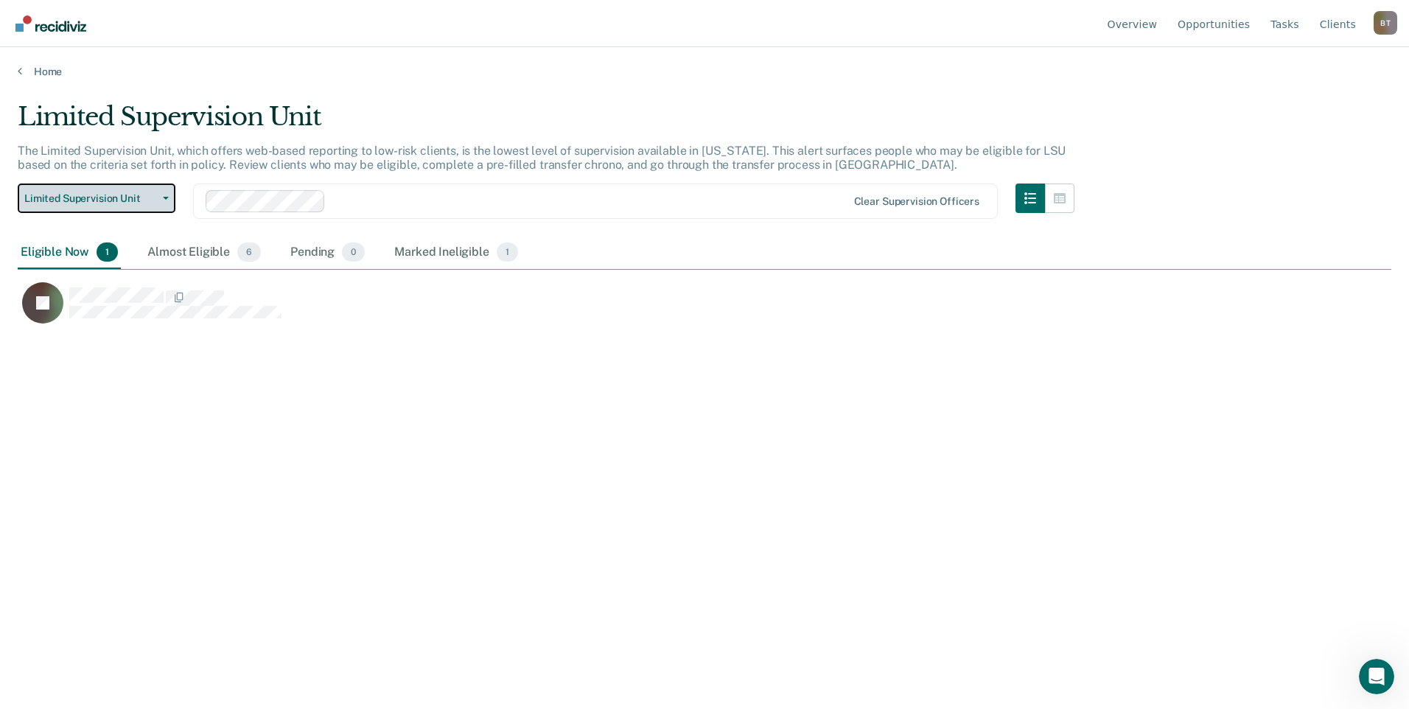
click at [165, 198] on icon "button" at bounding box center [166, 198] width 6 height 3
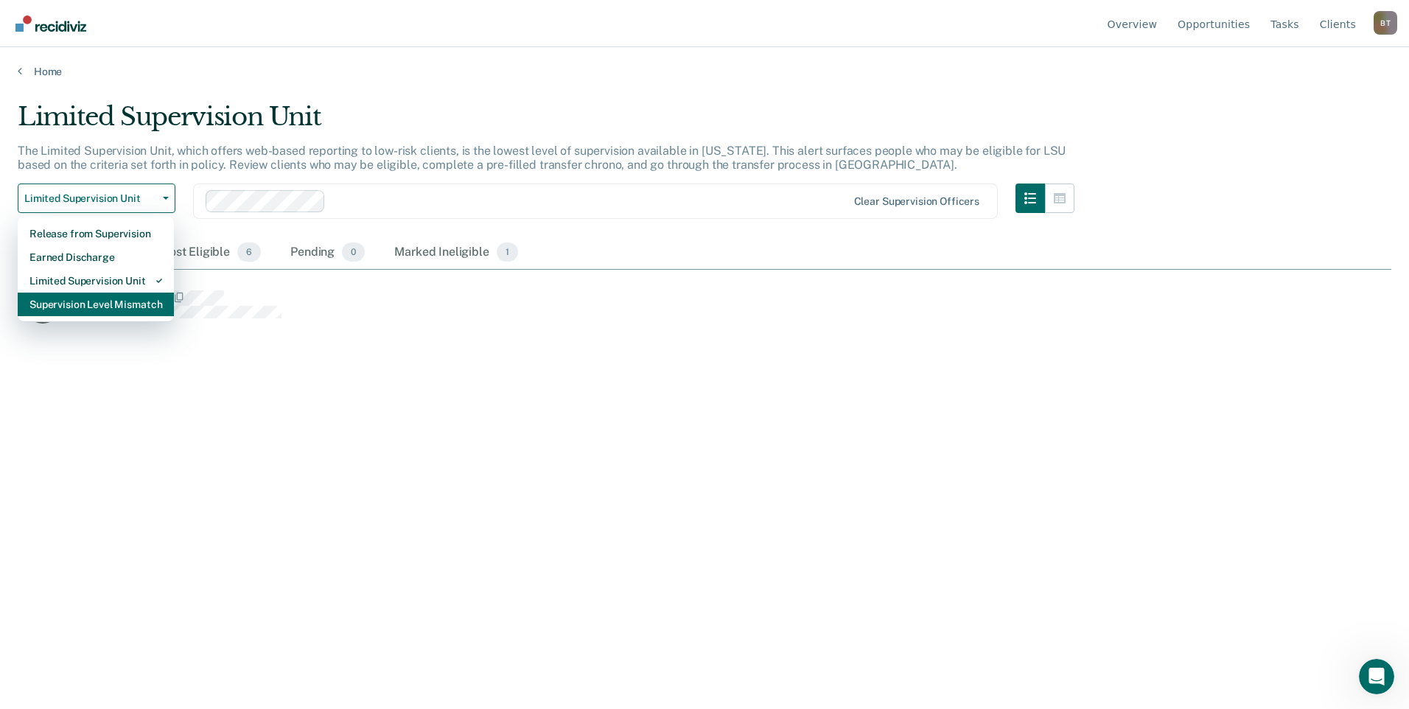
click at [137, 303] on div "Supervision Level Mismatch" at bounding box center [95, 305] width 133 height 24
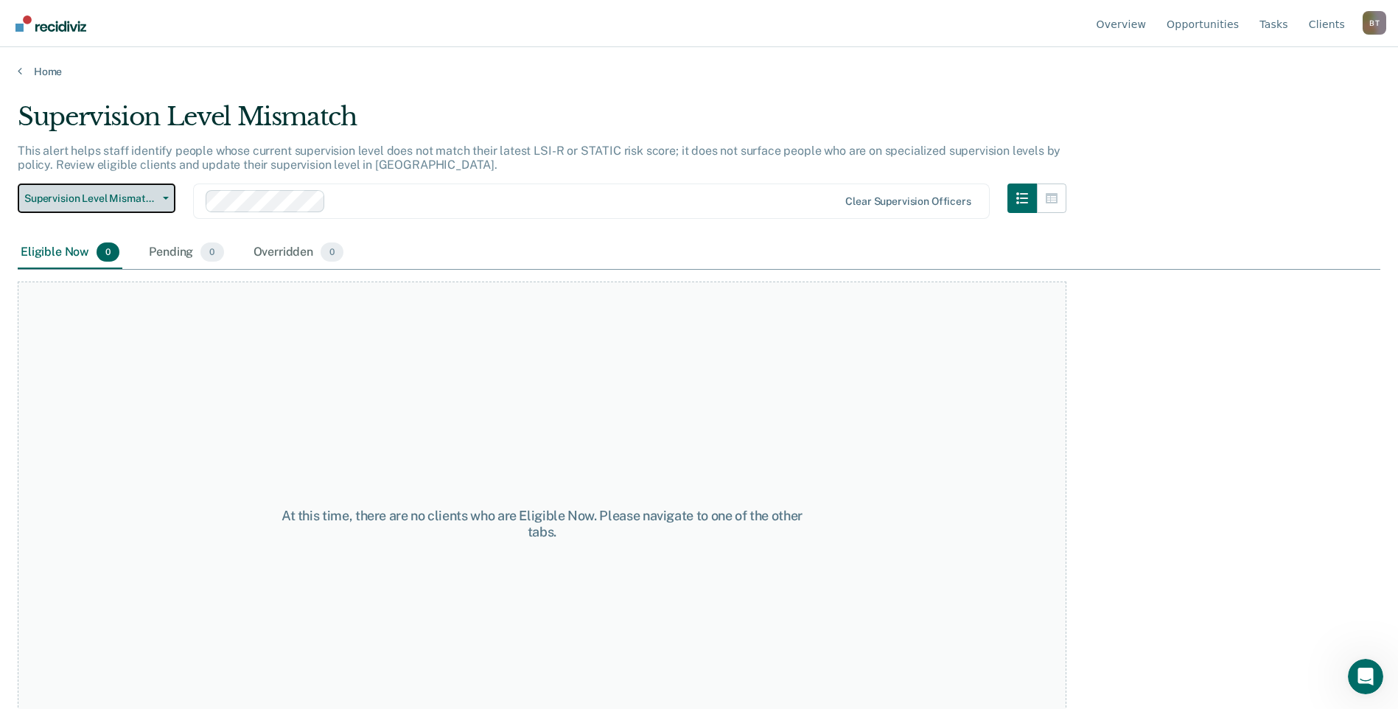
click at [164, 195] on button "Supervision Level Mismatch" at bounding box center [97, 197] width 158 height 29
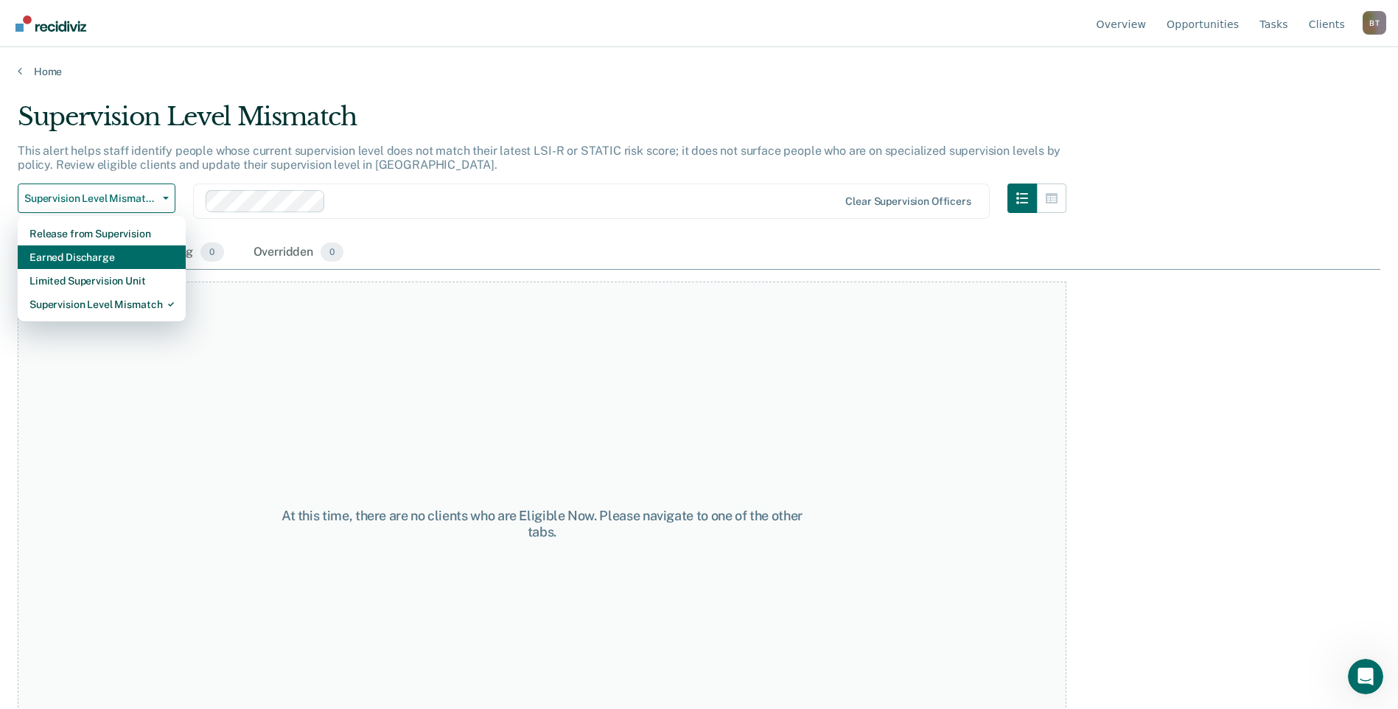
click at [133, 257] on div "Earned Discharge" at bounding box center [101, 257] width 144 height 24
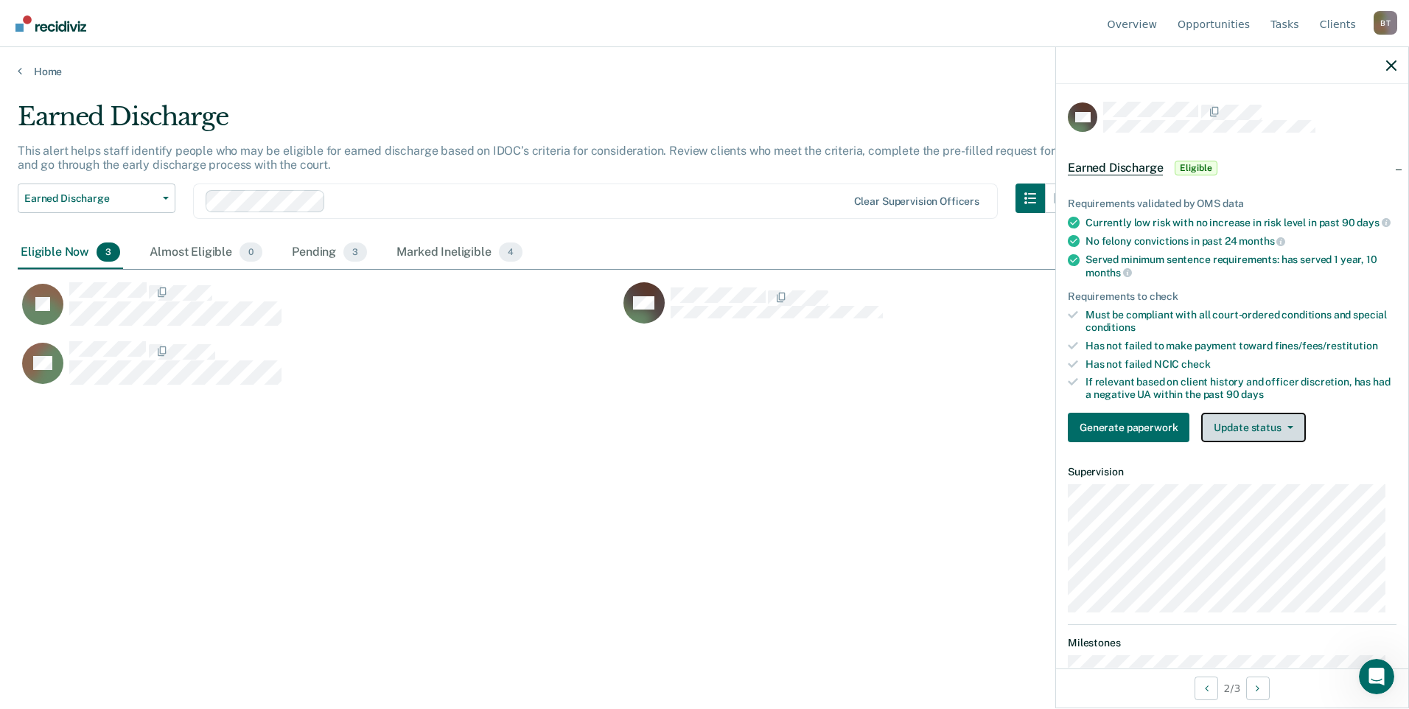
click at [1253, 432] on button "Update status" at bounding box center [1253, 427] width 104 height 29
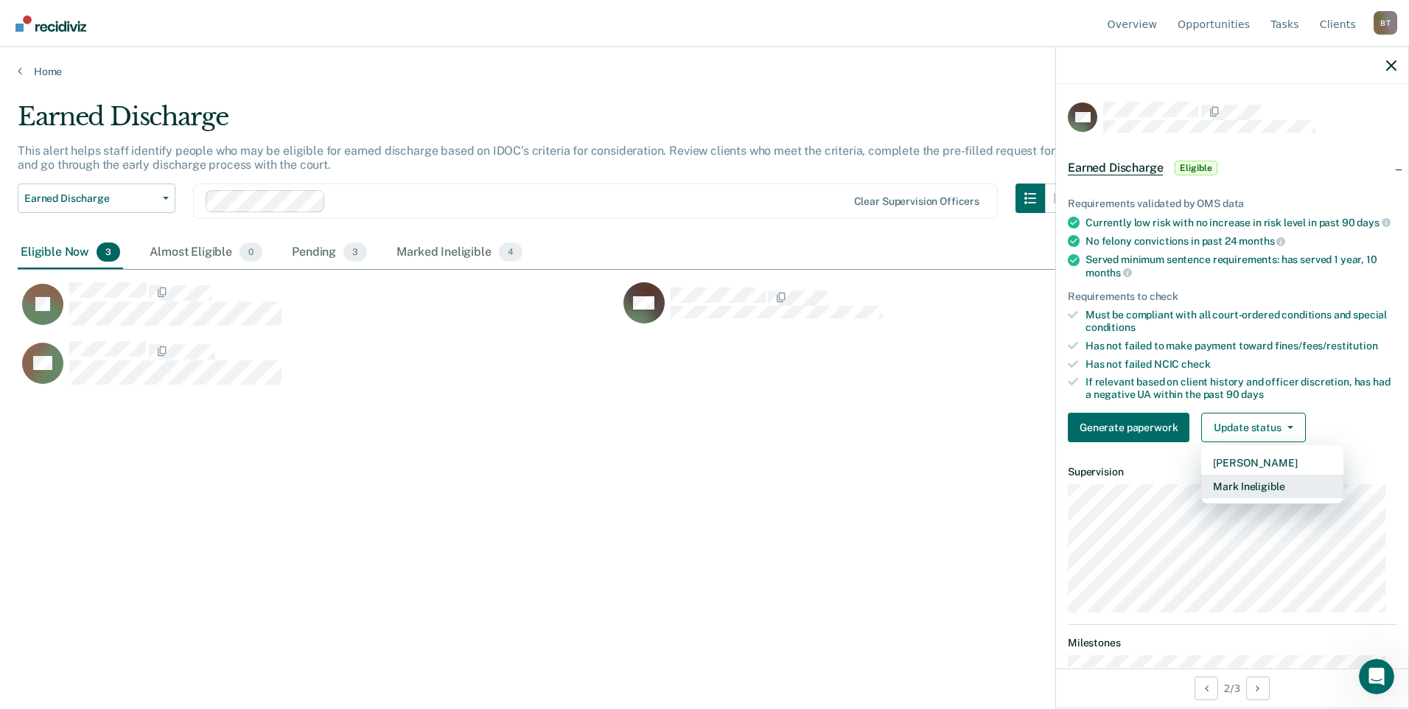
click at [1255, 496] on button "Mark Ineligible" at bounding box center [1272, 487] width 142 height 24
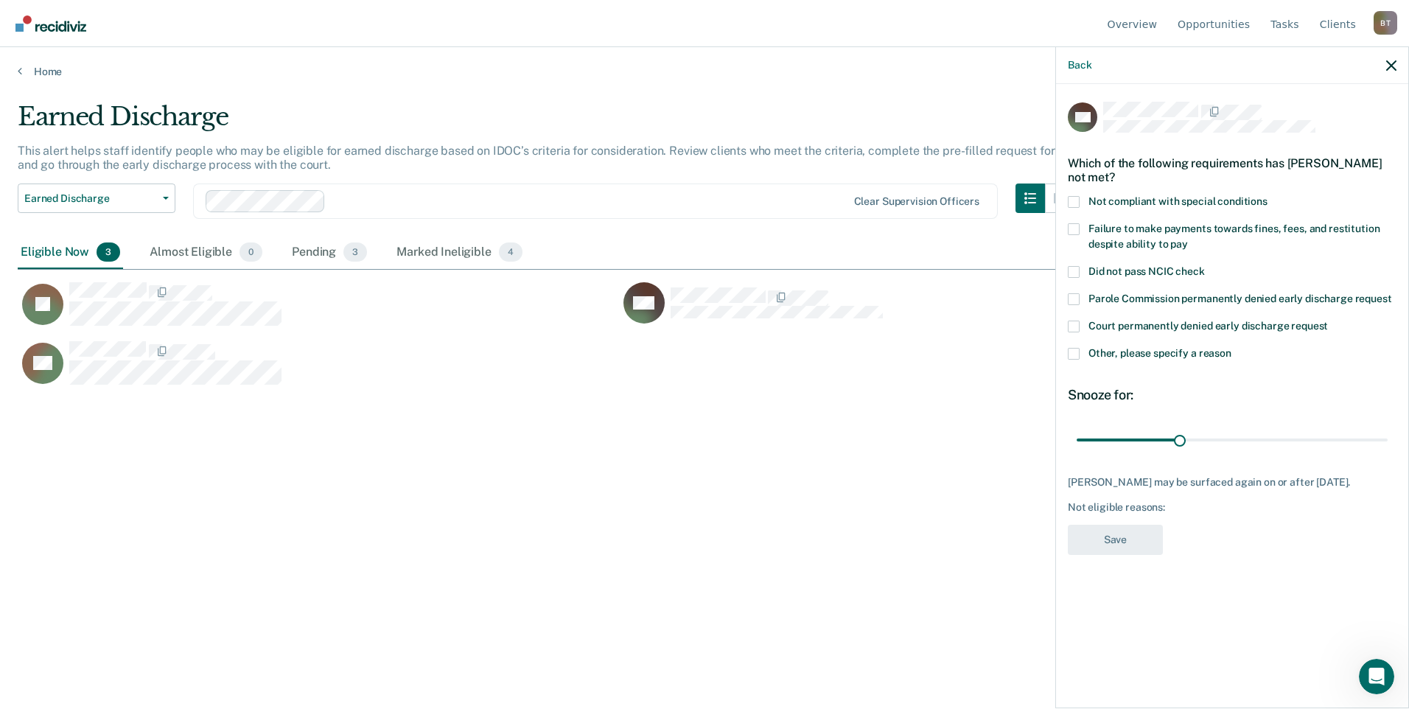
click at [1072, 225] on span at bounding box center [1074, 229] width 12 height 12
click at [1188, 239] on input "Failure to make payments towards fines, fees, and restitution despite ability t…" at bounding box center [1188, 239] width 0 height 0
drag, startPoint x: 1181, startPoint y: 435, endPoint x: 1620, endPoint y: 476, distance: 441.1
type input "90"
click at [1388, 452] on input "range" at bounding box center [1232, 440] width 311 height 26
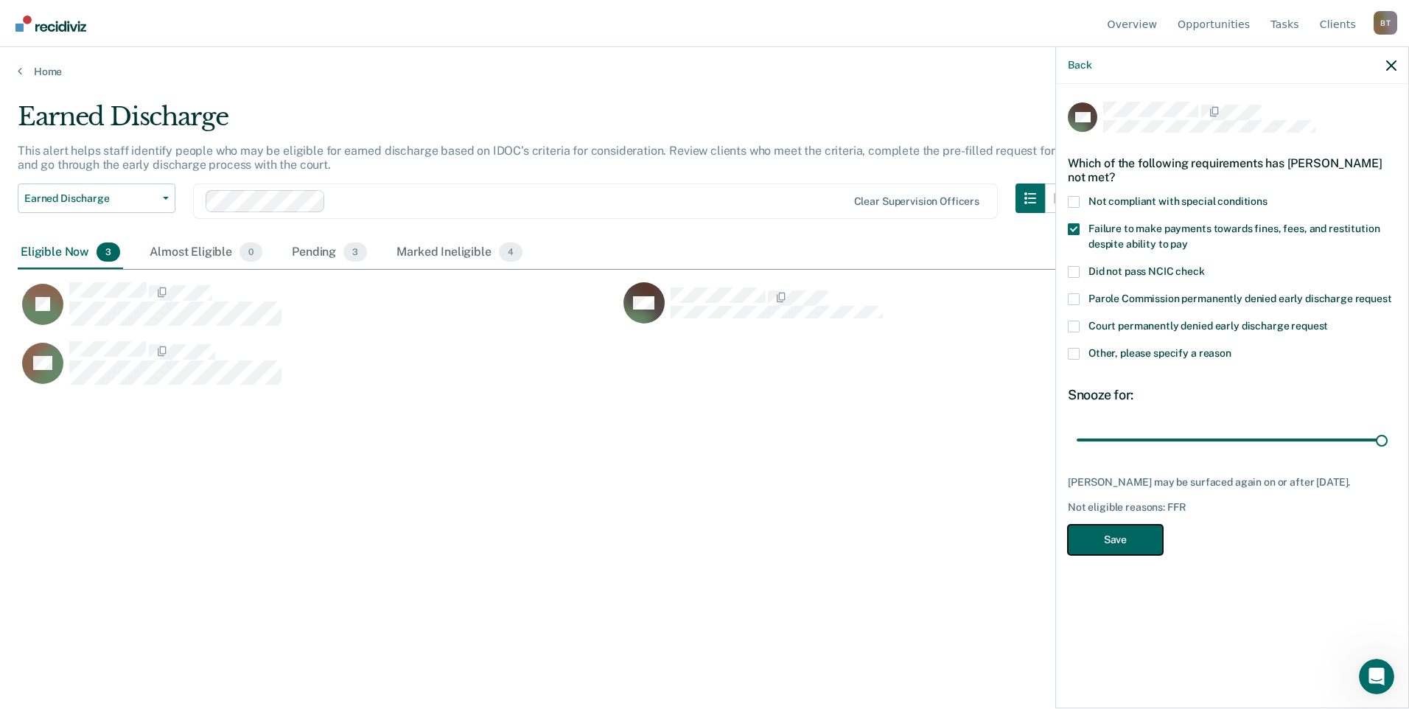
click at [1110, 539] on button "Save" at bounding box center [1115, 540] width 95 height 30
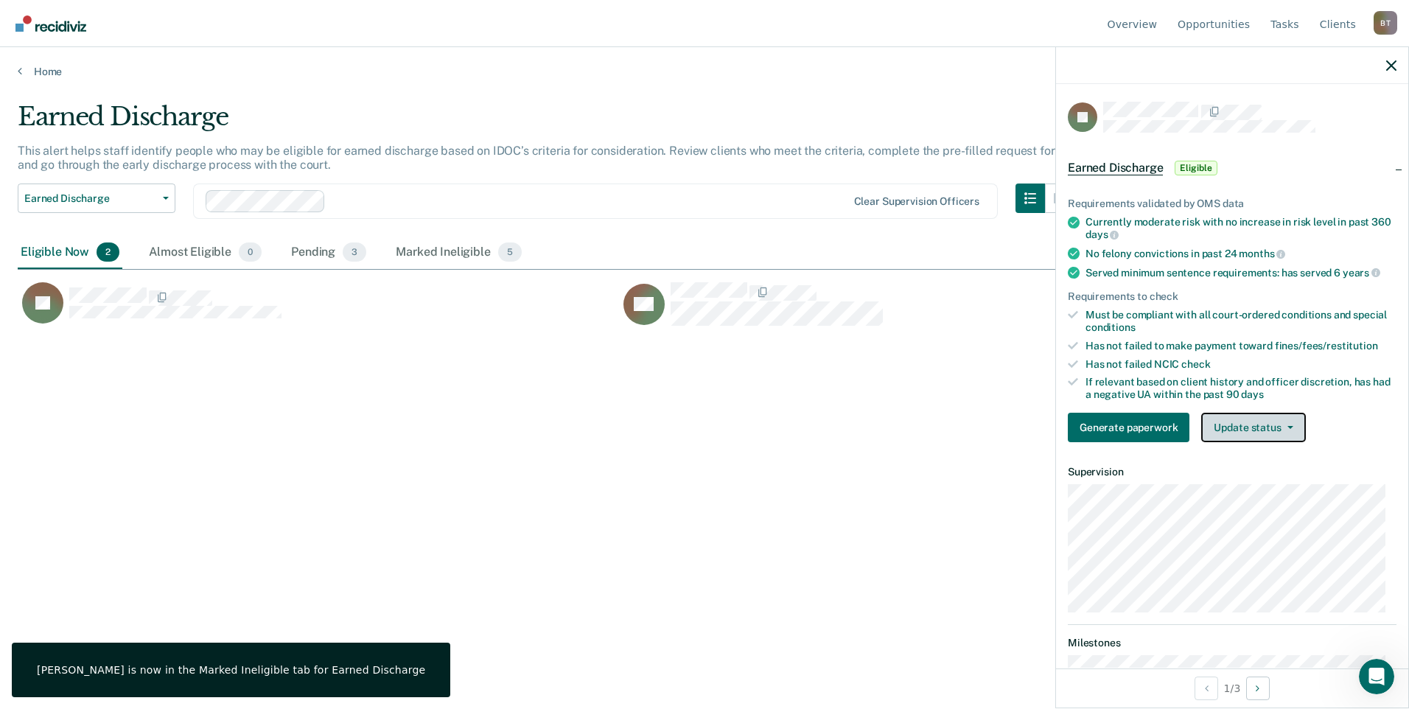
click at [1250, 421] on button "Update status" at bounding box center [1253, 427] width 104 height 29
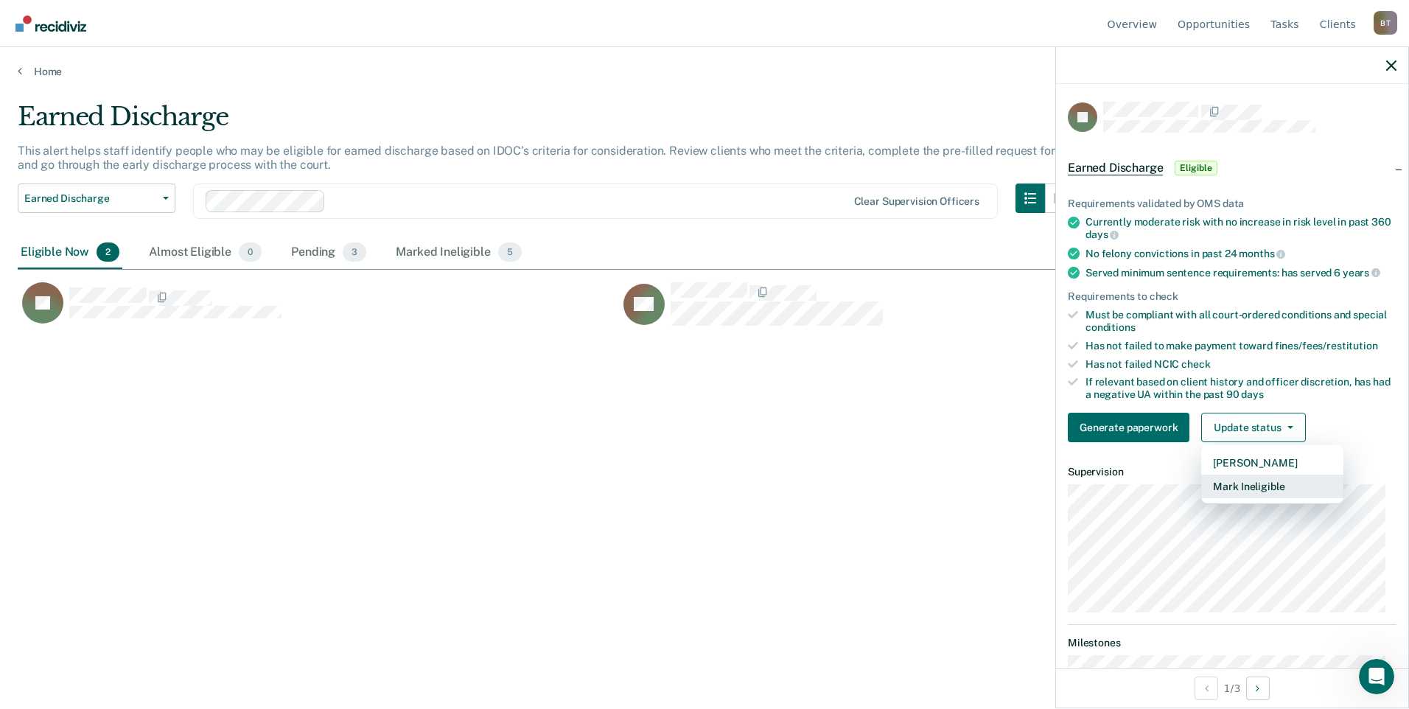
click at [1252, 480] on button "Mark Ineligible" at bounding box center [1272, 487] width 142 height 24
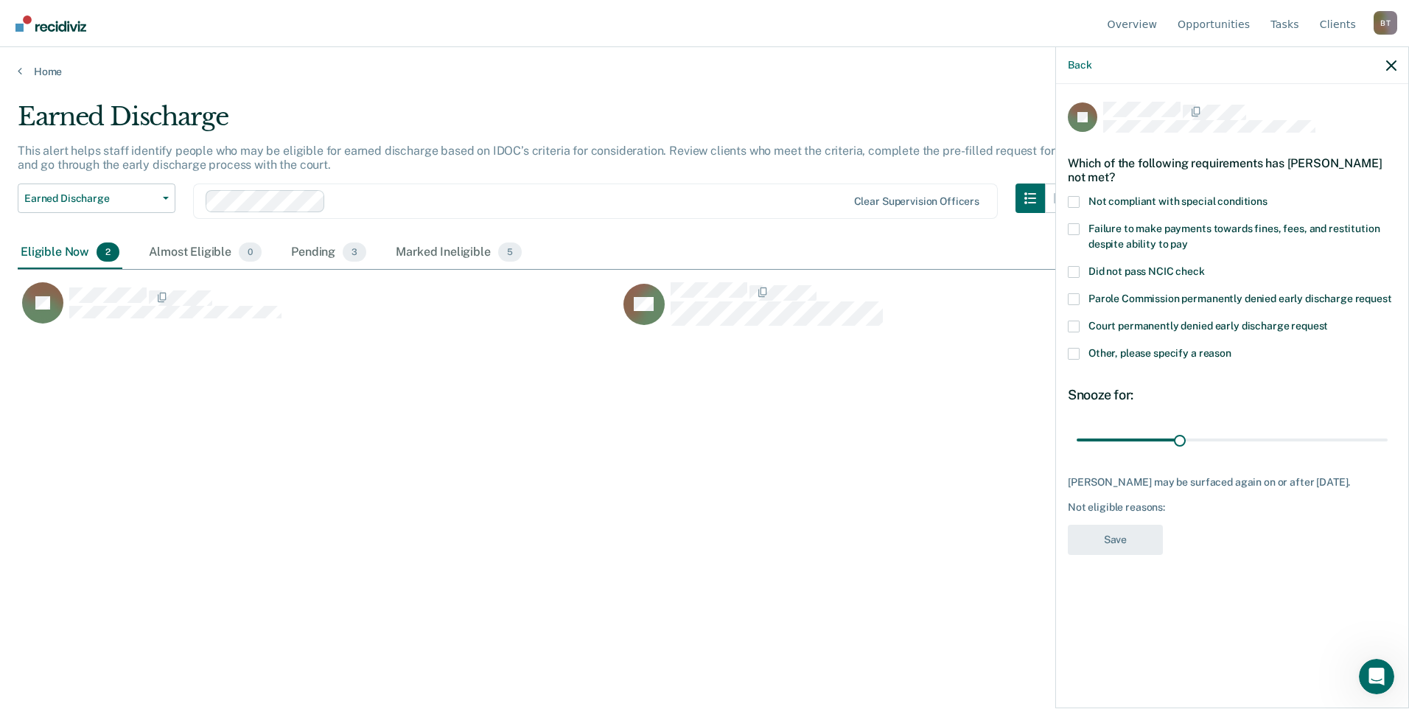
click at [1074, 226] on span at bounding box center [1074, 229] width 12 height 12
click at [1188, 239] on input "Failure to make payments towards fines, fees, and restitution despite ability t…" at bounding box center [1188, 239] width 0 height 0
drag, startPoint x: 1179, startPoint y: 438, endPoint x: 1405, endPoint y: 444, distance: 225.6
type input "90"
click at [1388, 444] on input "range" at bounding box center [1232, 440] width 311 height 26
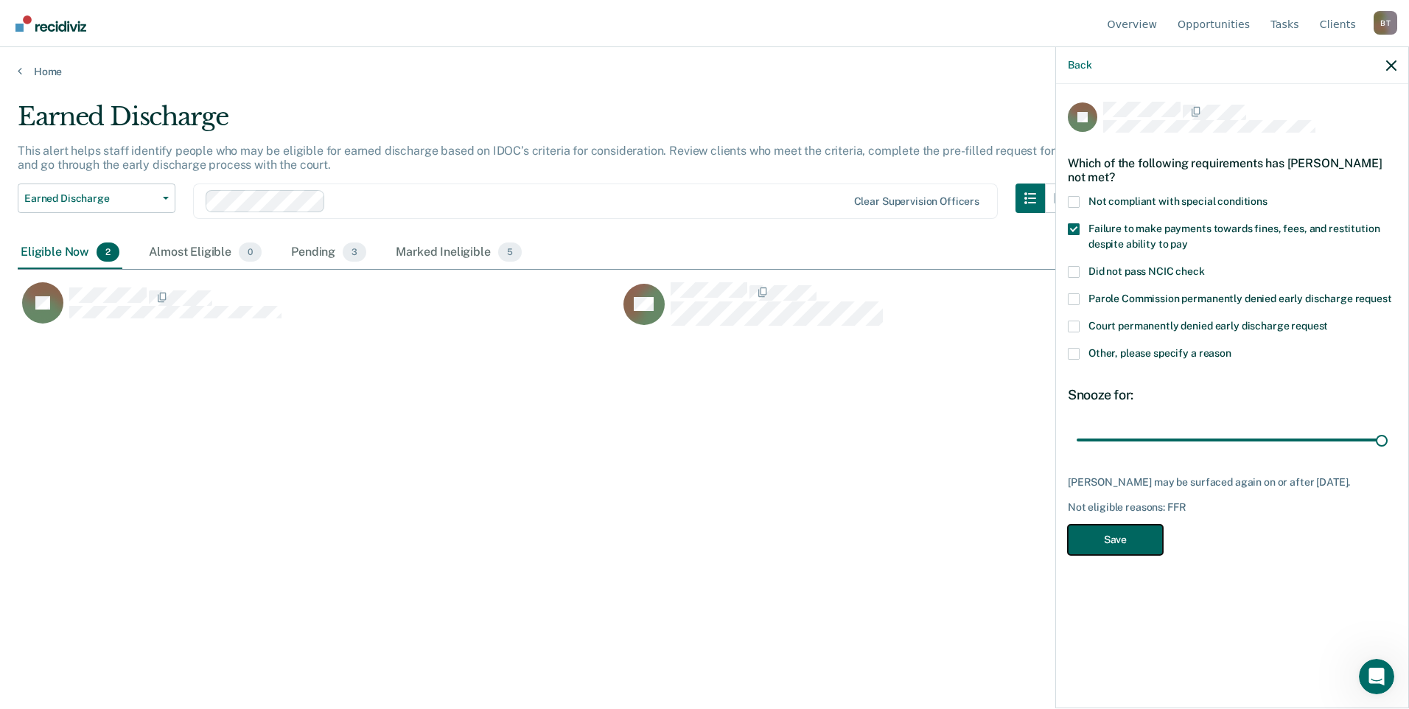
click at [1124, 534] on button "Save" at bounding box center [1115, 540] width 95 height 30
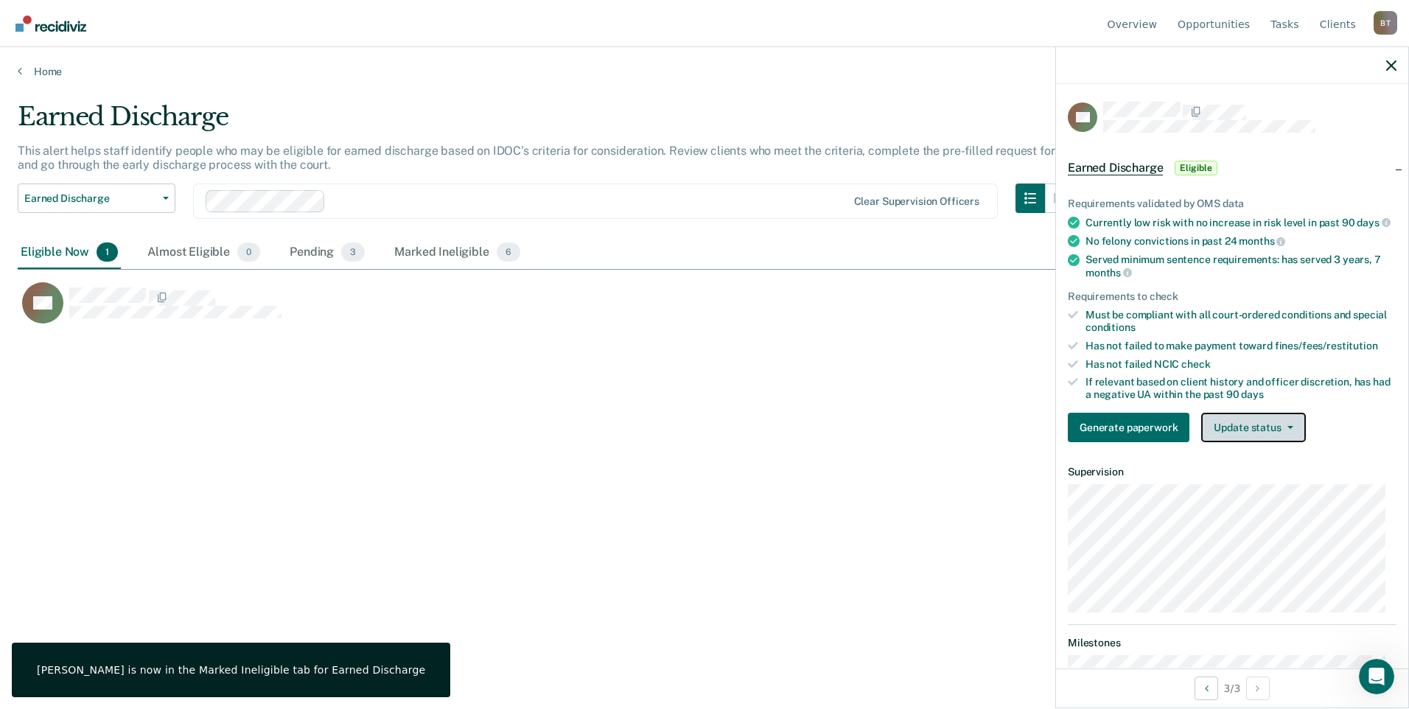
click at [1242, 435] on button "Update status" at bounding box center [1253, 427] width 104 height 29
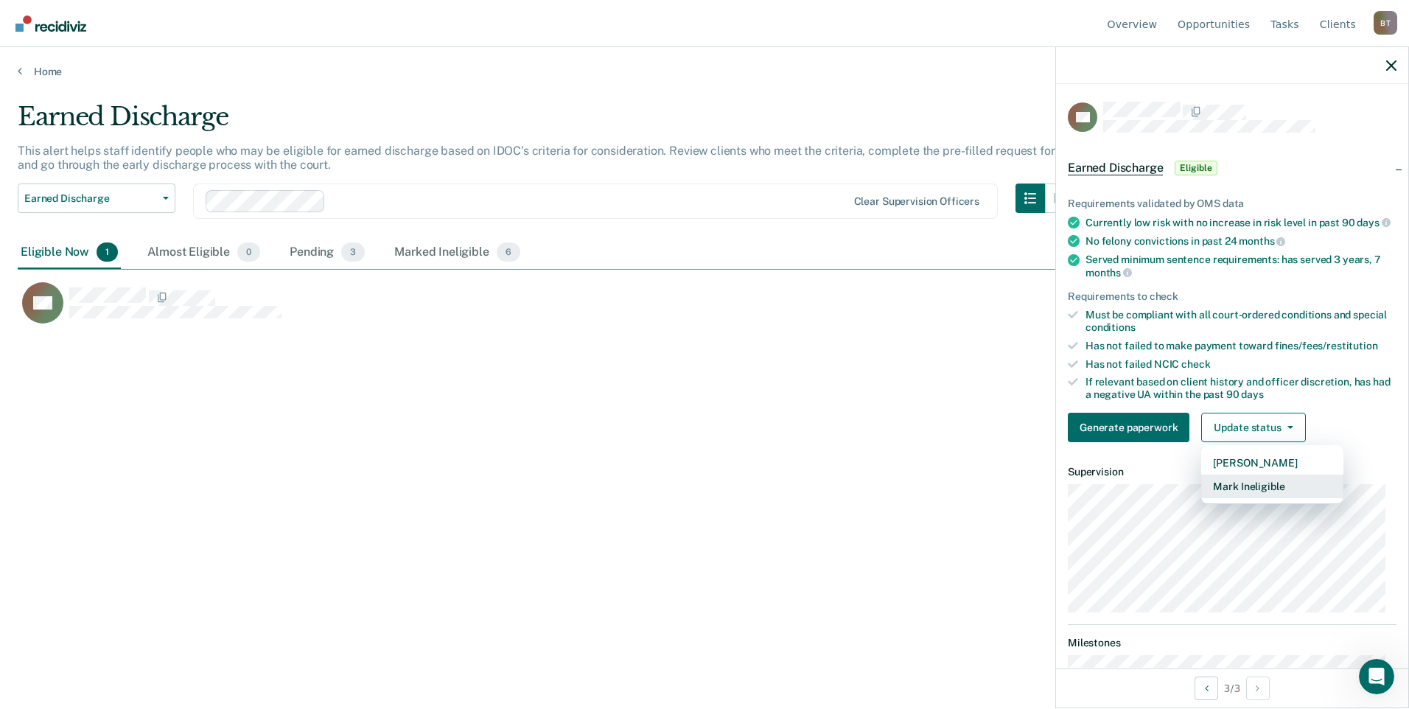
click at [1248, 496] on button "Mark Ineligible" at bounding box center [1272, 487] width 142 height 24
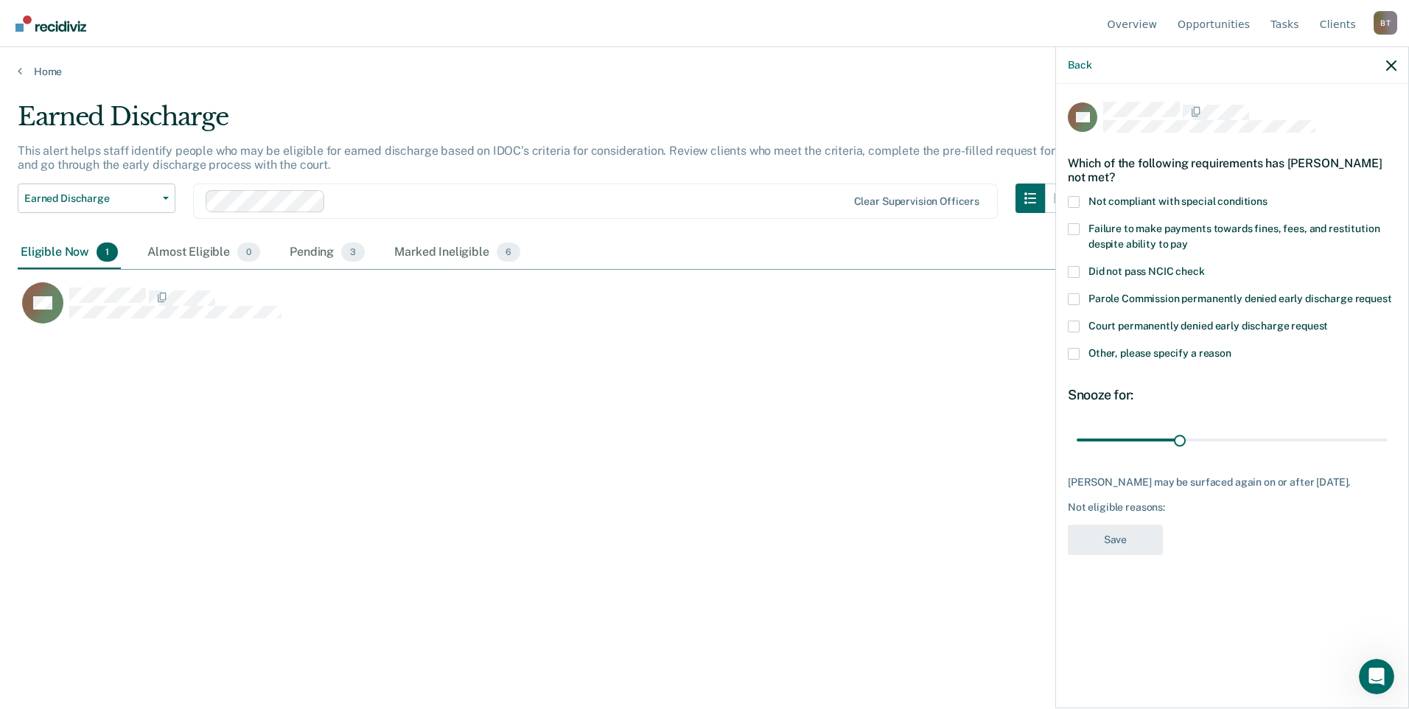
click at [1073, 224] on span at bounding box center [1074, 229] width 12 height 12
click at [1188, 239] on input "Failure to make payments towards fines, fees, and restitution despite ability t…" at bounding box center [1188, 239] width 0 height 0
drag, startPoint x: 1176, startPoint y: 436, endPoint x: 1348, endPoint y: 445, distance: 171.9
click at [1348, 445] on input "range" at bounding box center [1232, 440] width 311 height 26
drag, startPoint x: 1347, startPoint y: 432, endPoint x: 1382, endPoint y: 438, distance: 36.0
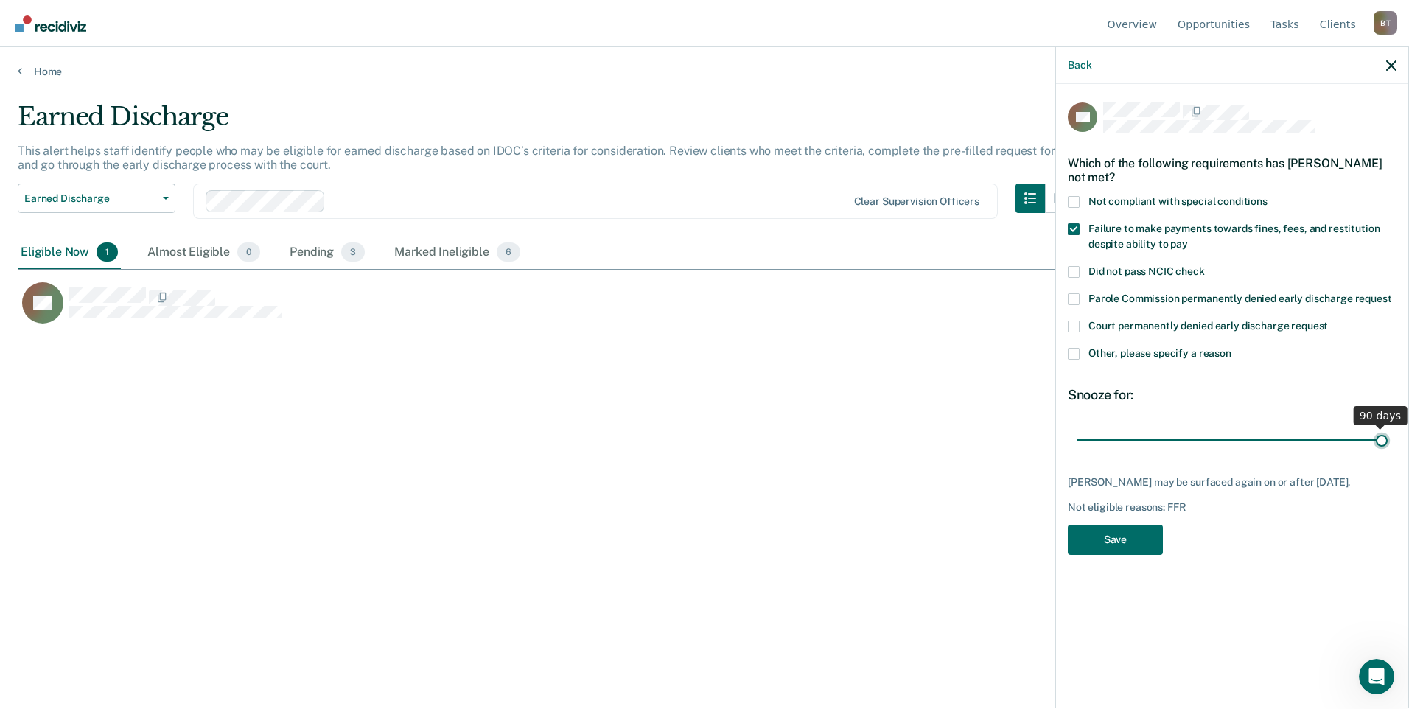
type input "90"
click at [1388, 431] on input "range" at bounding box center [1232, 440] width 311 height 26
click at [1137, 535] on button "Save" at bounding box center [1115, 540] width 95 height 30
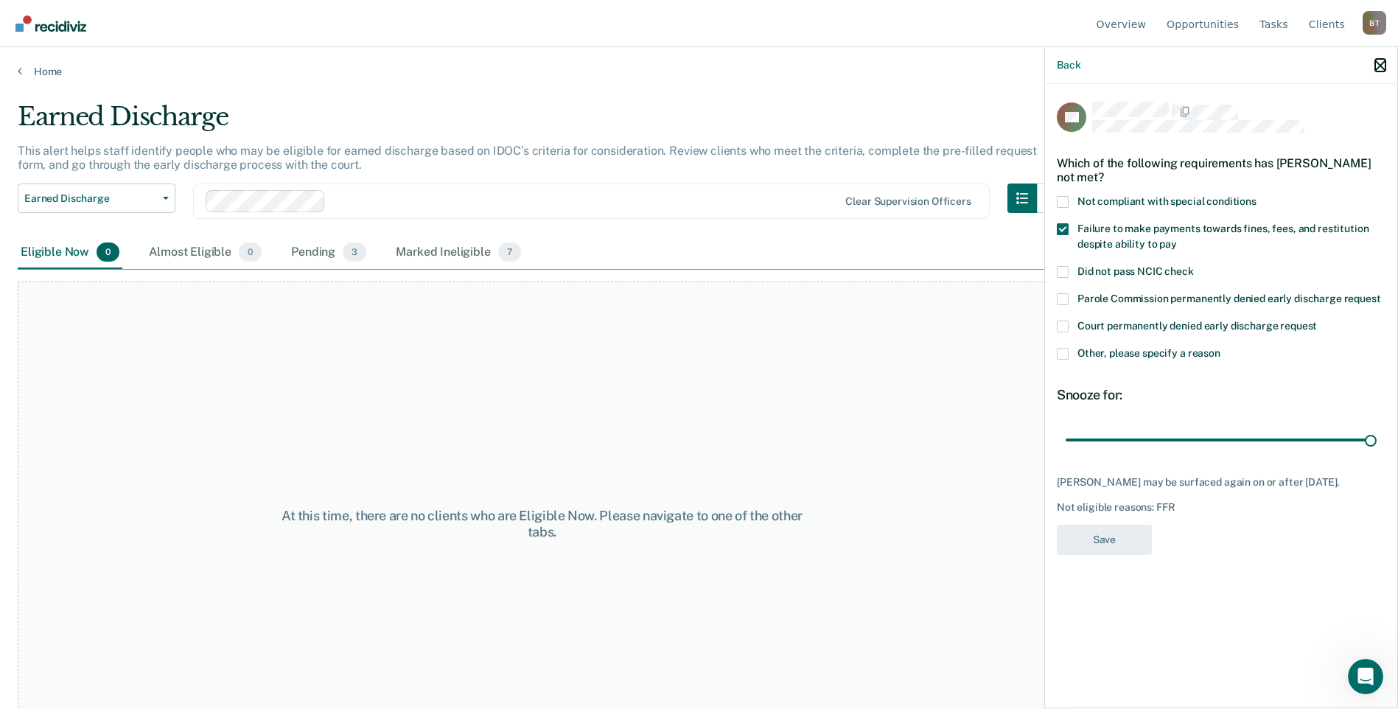
click at [1382, 64] on icon "button" at bounding box center [1380, 65] width 10 height 10
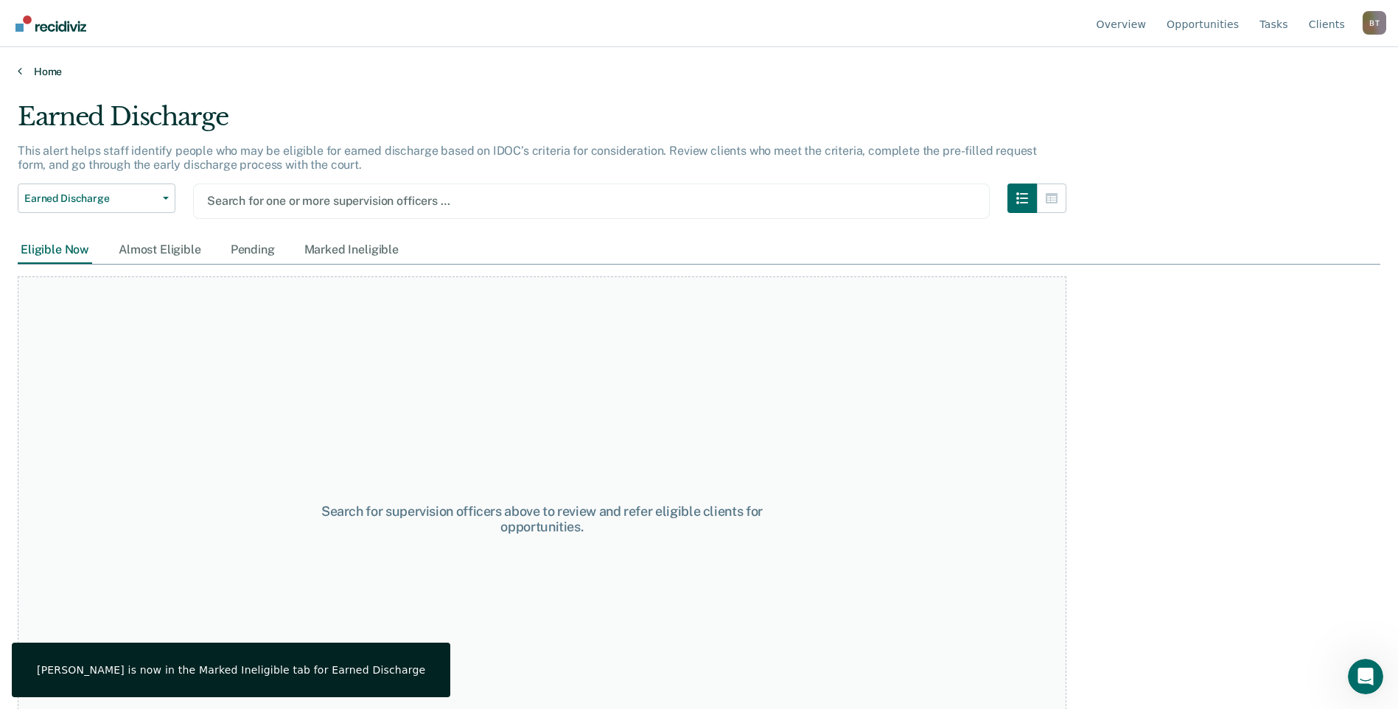
click at [35, 69] on link "Home" at bounding box center [699, 71] width 1363 height 13
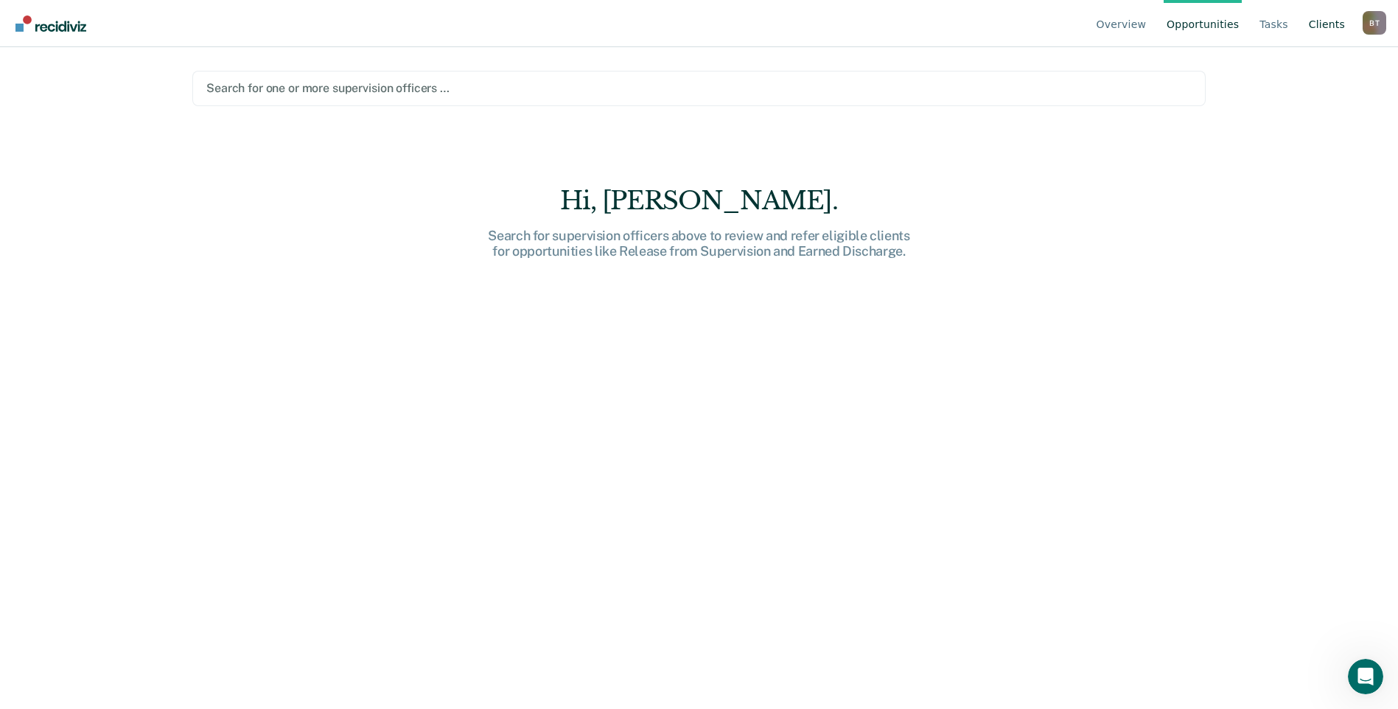
click at [1316, 24] on link "Client s" at bounding box center [1327, 23] width 42 height 47
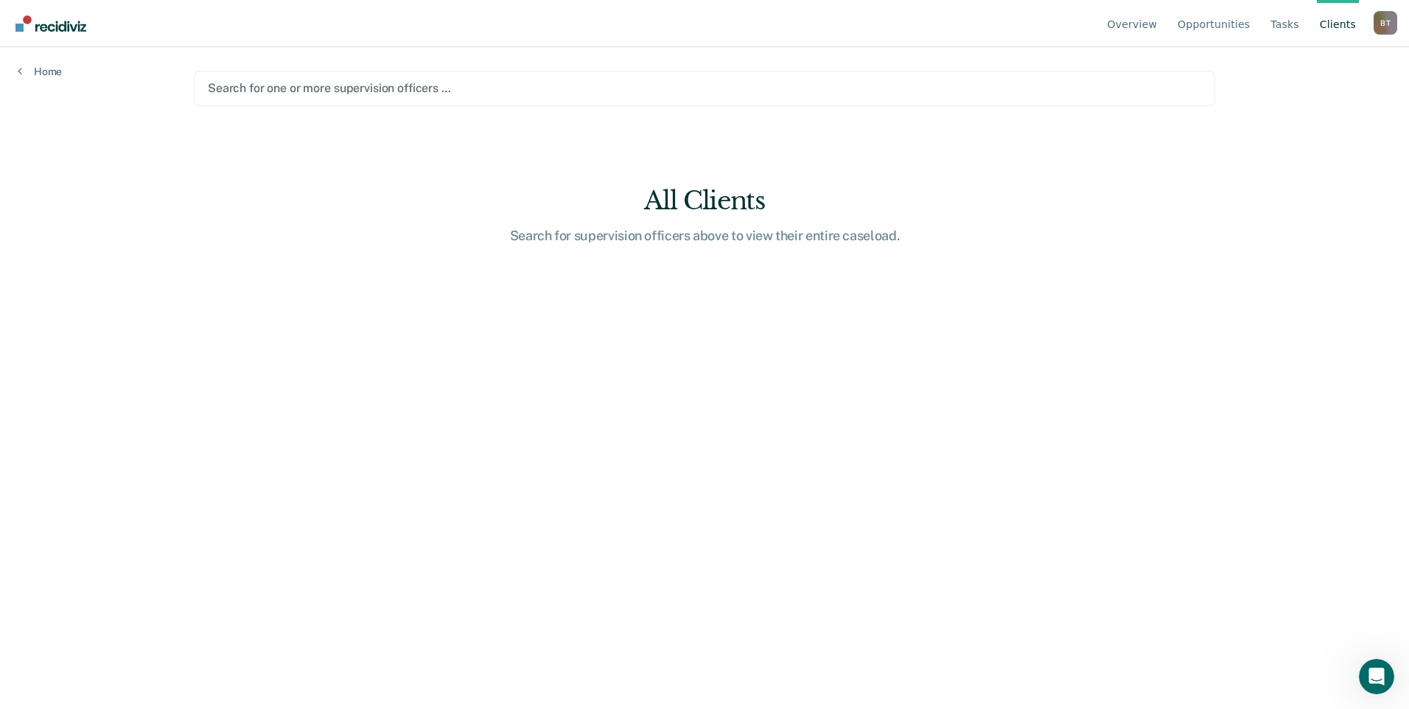
click at [1338, 22] on link "Client s" at bounding box center [1338, 23] width 42 height 47
click at [454, 82] on div at bounding box center [704, 88] width 993 height 17
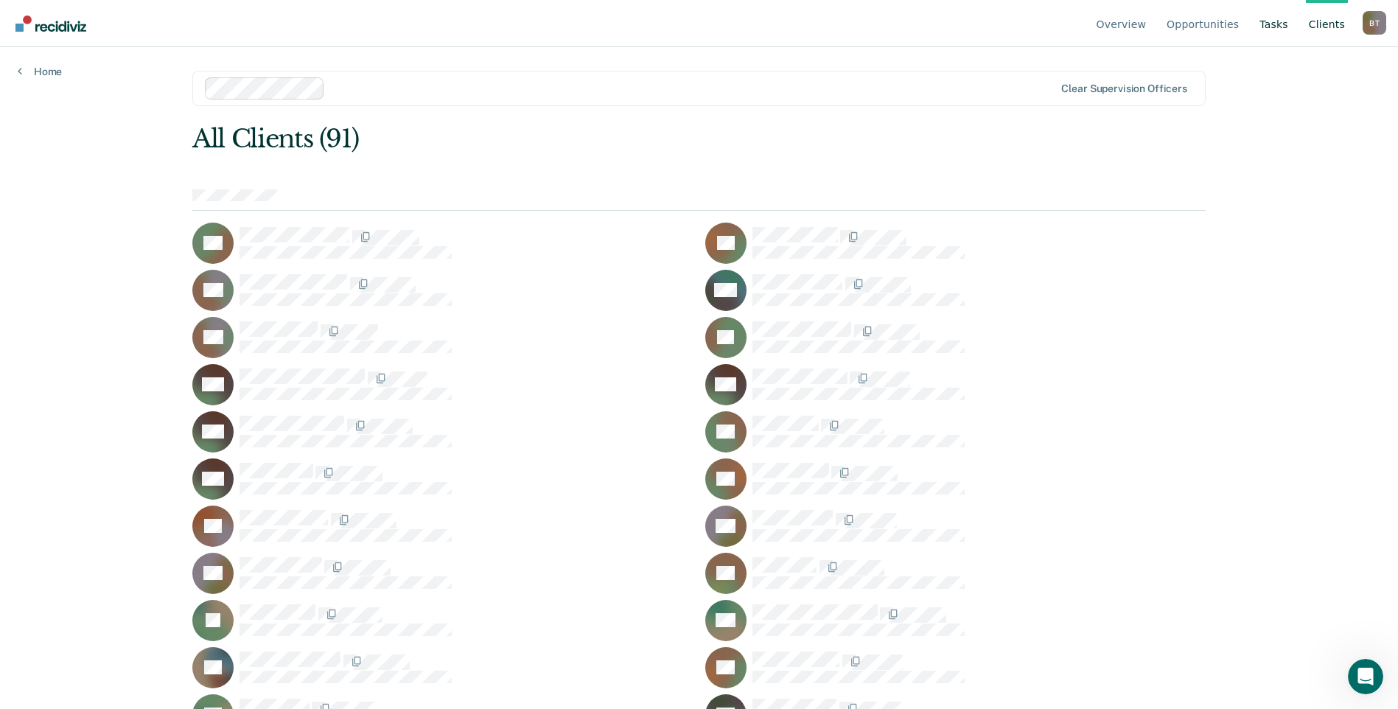
click at [1276, 24] on link "Tasks" at bounding box center [1273, 23] width 35 height 47
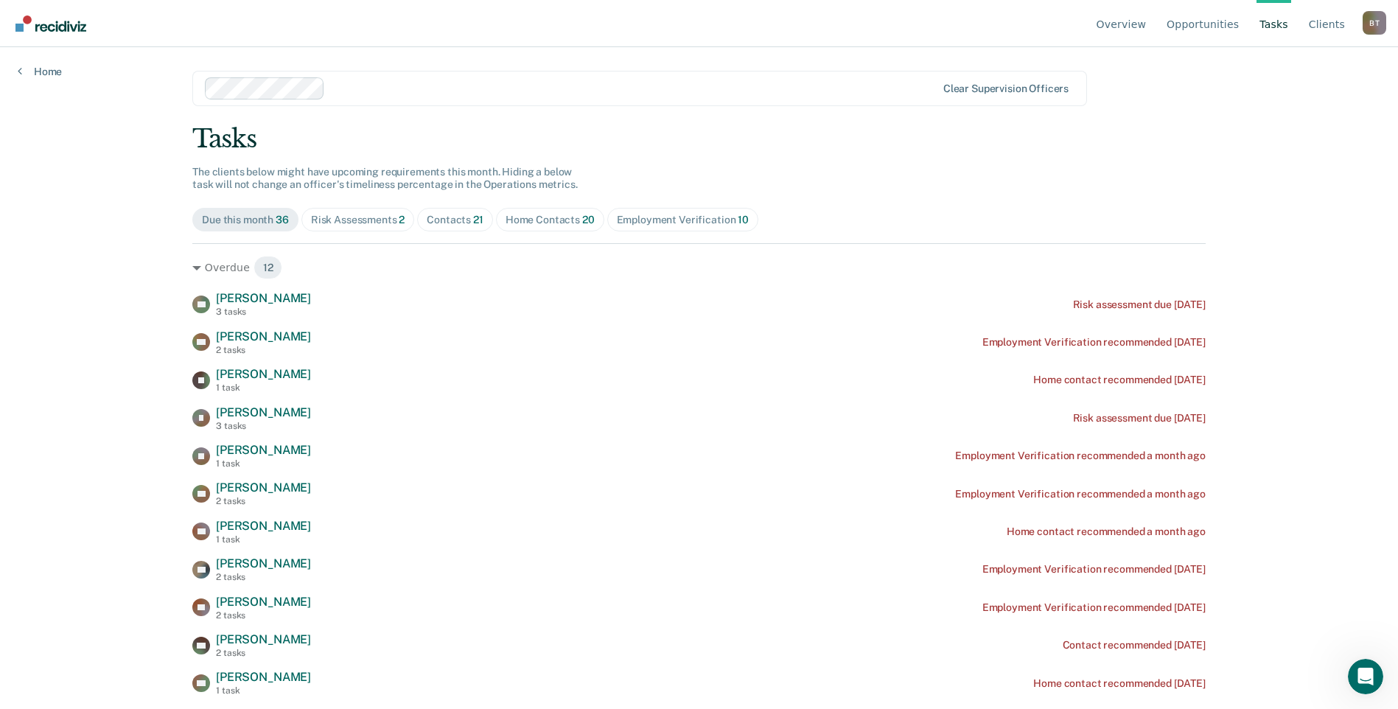
click at [546, 222] on div "Home Contacts 20" at bounding box center [550, 220] width 89 height 13
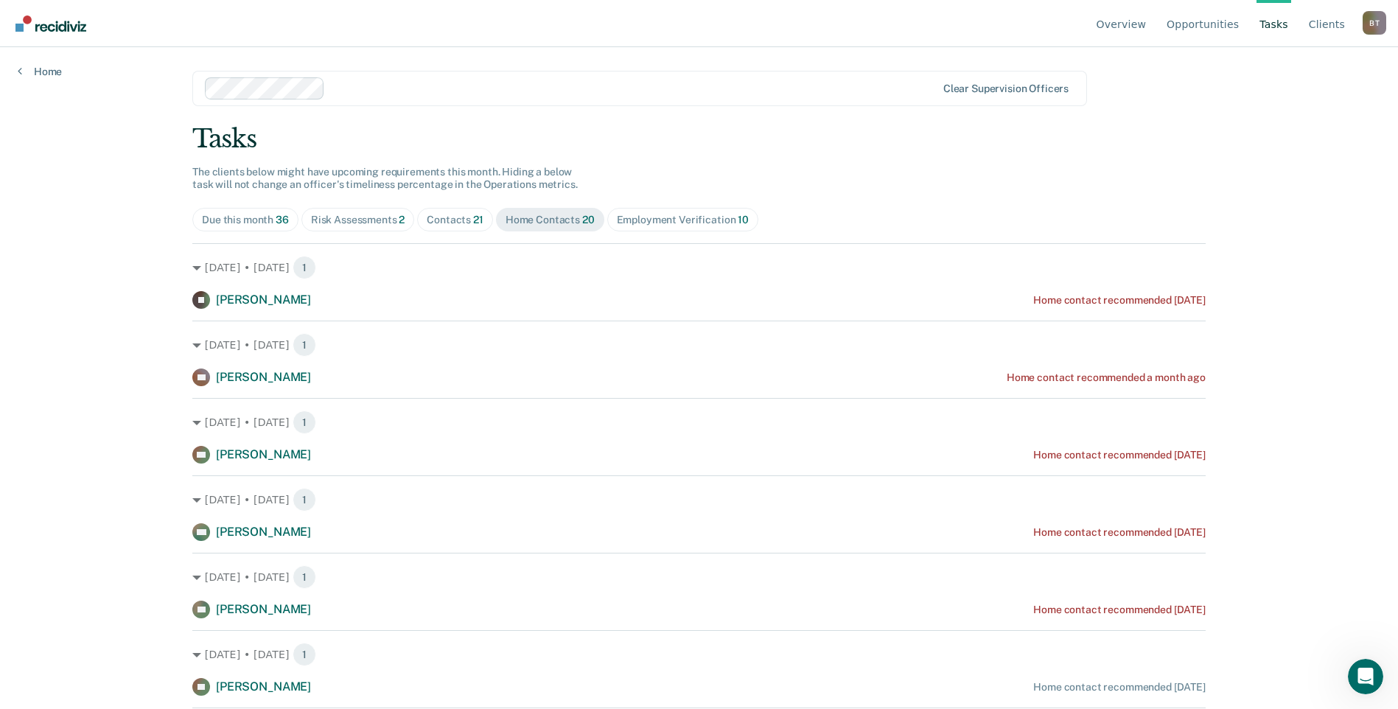
click at [461, 221] on div "Contacts 21" at bounding box center [455, 220] width 57 height 13
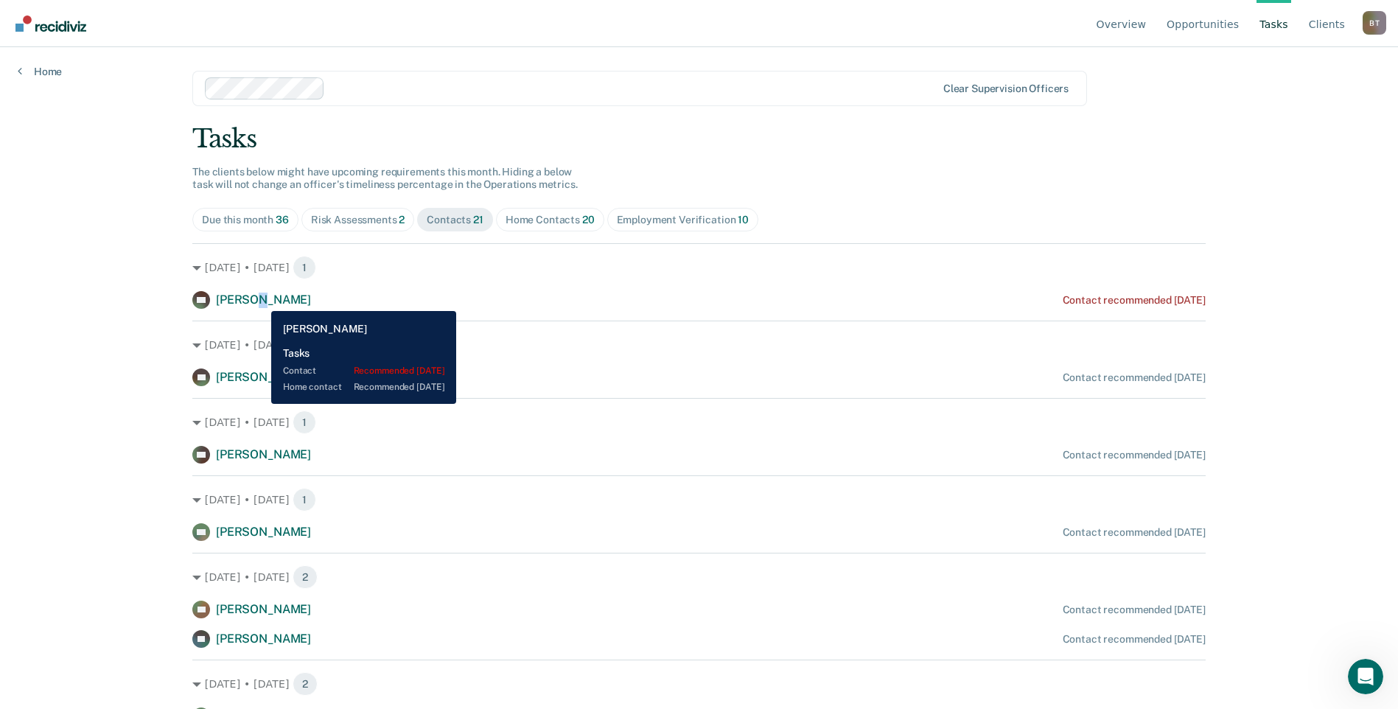
click at [252, 298] on span "[PERSON_NAME]" at bounding box center [263, 300] width 95 height 14
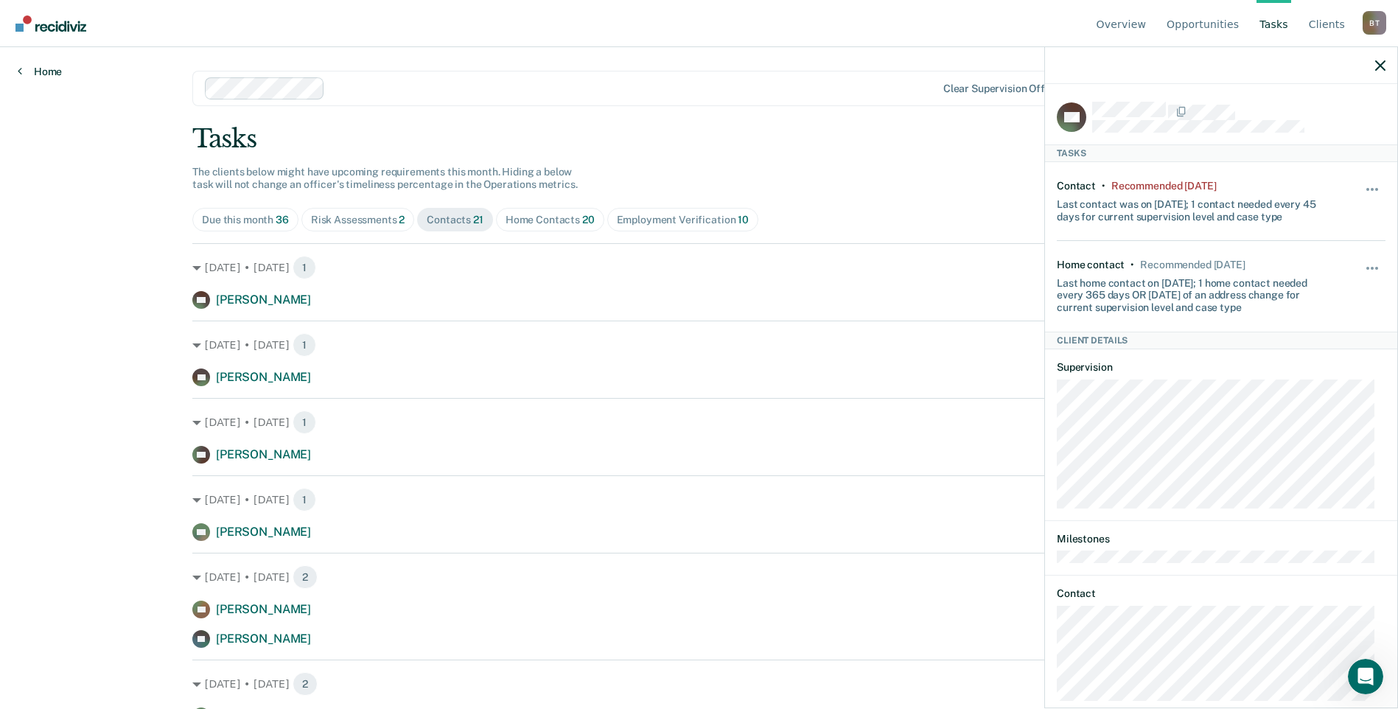
click at [39, 69] on link "Home" at bounding box center [40, 71] width 44 height 13
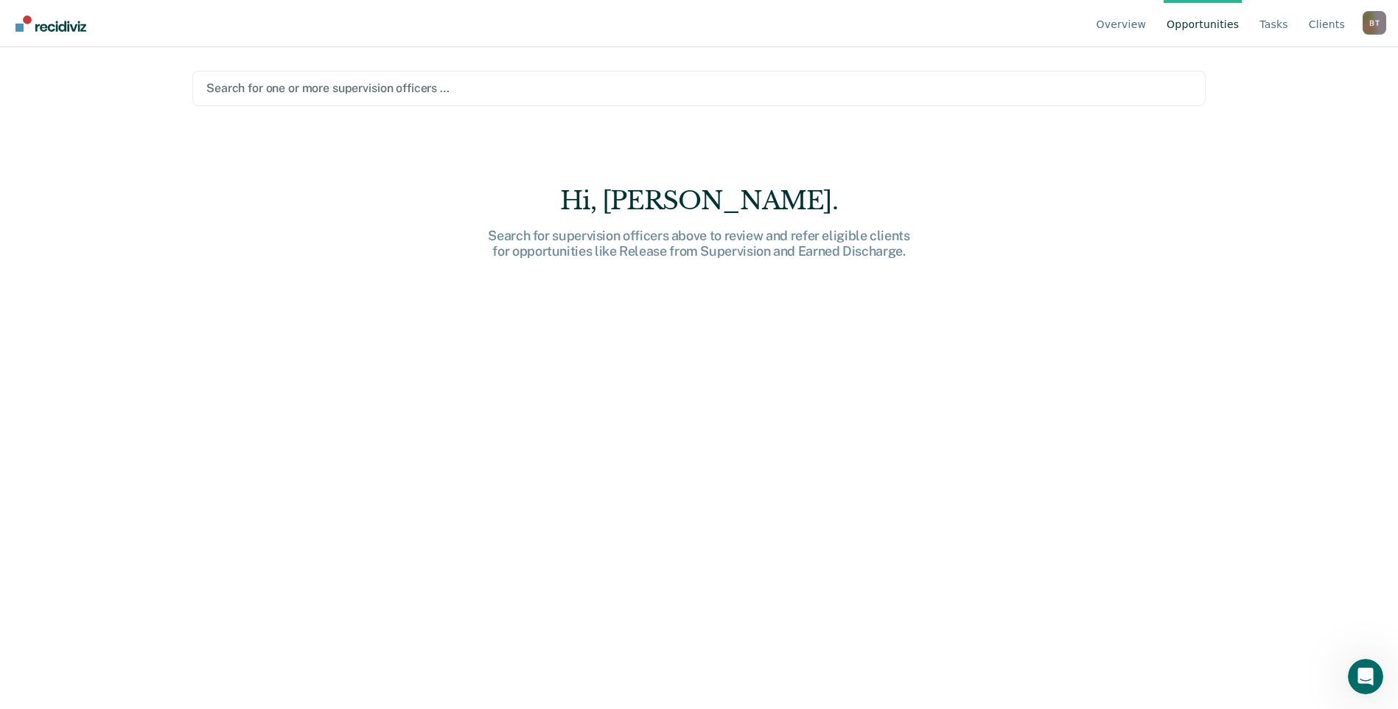
click at [327, 88] on div at bounding box center [698, 88] width 985 height 17
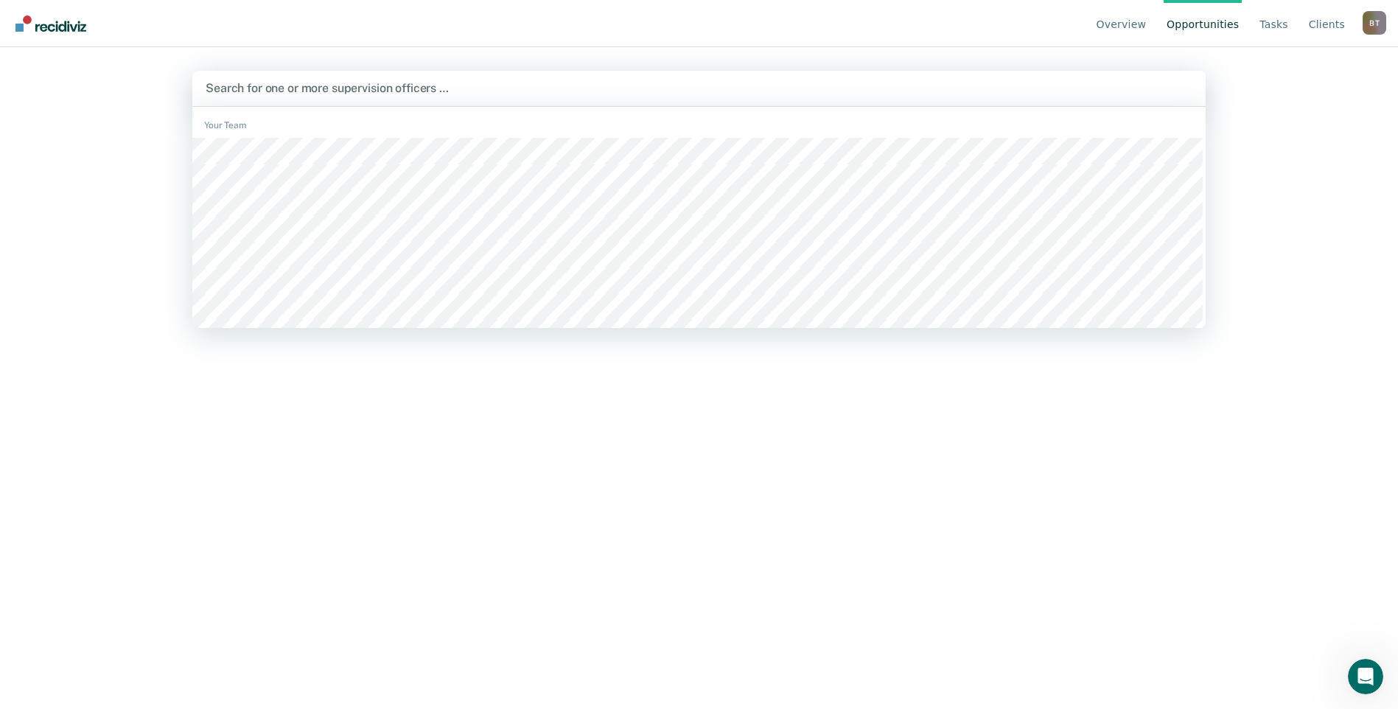
click at [234, 125] on div "Your Team" at bounding box center [698, 125] width 1013 height 13
click at [1330, 26] on link "Client s" at bounding box center [1327, 23] width 42 height 47
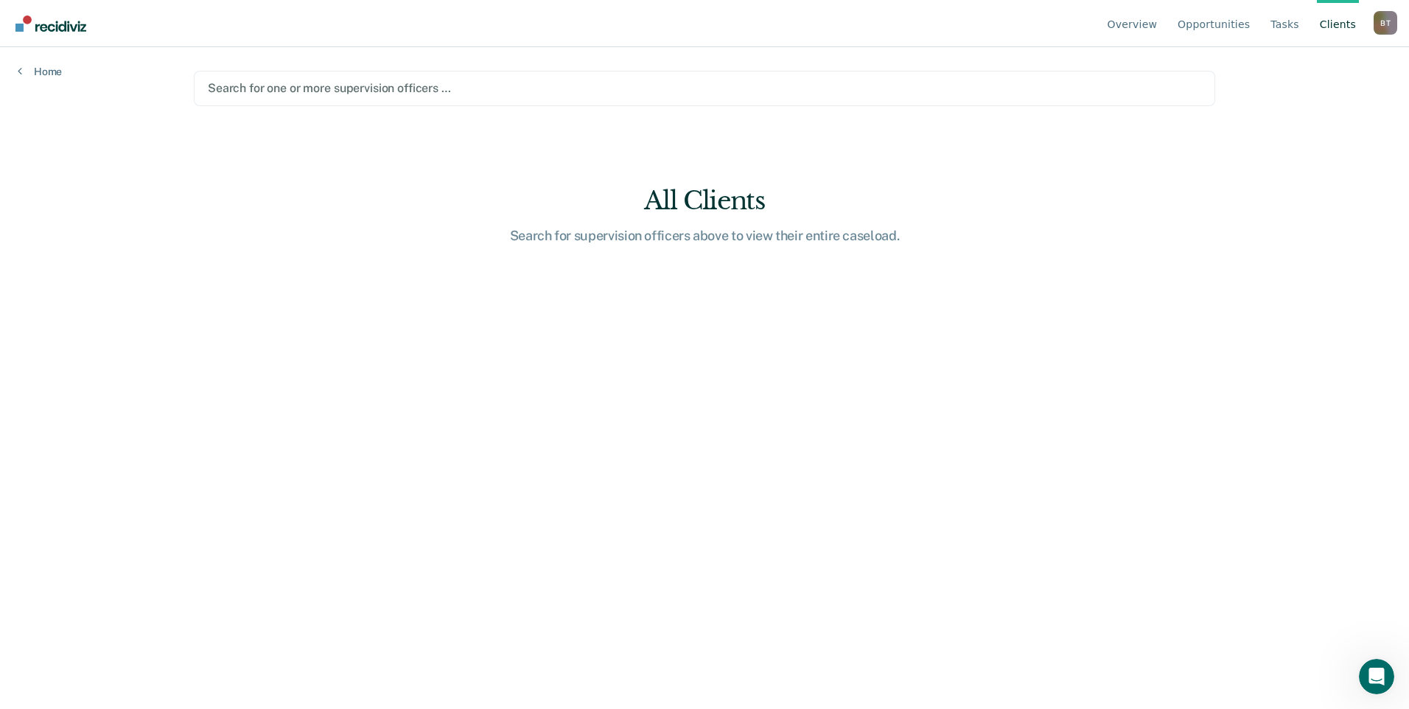
click at [1380, 19] on div "B T" at bounding box center [1386, 23] width 24 height 24
click at [1303, 113] on link "Go to Operations" at bounding box center [1325, 116] width 95 height 13
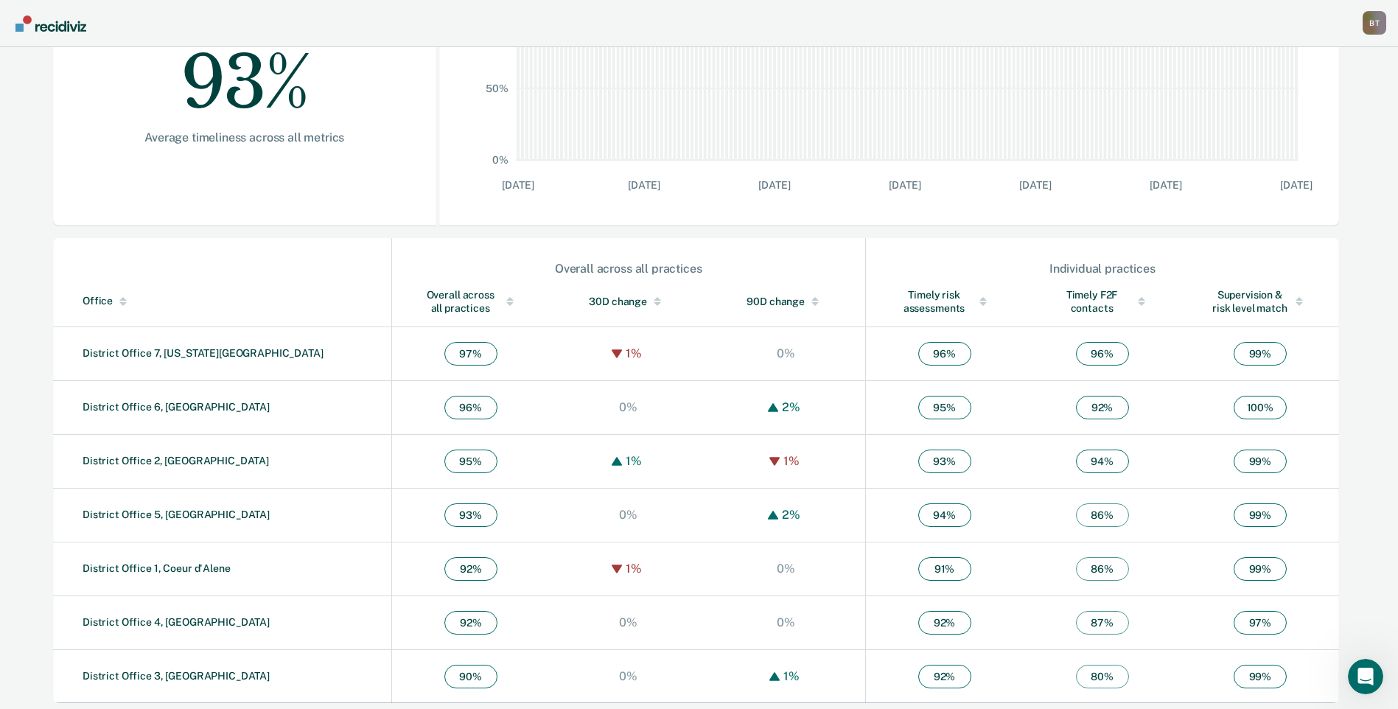
scroll to position [319, 0]
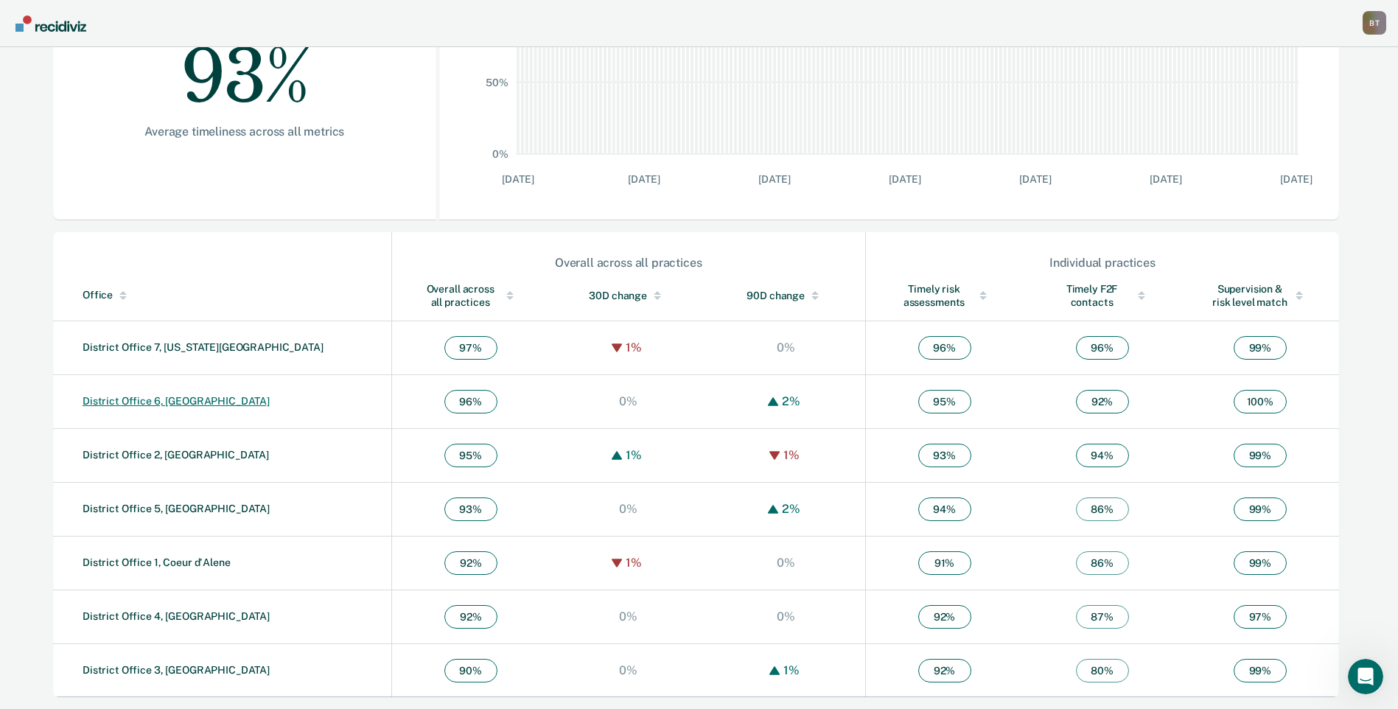
click at [159, 405] on link "District Office 6, [GEOGRAPHIC_DATA]" at bounding box center [176, 401] width 187 height 12
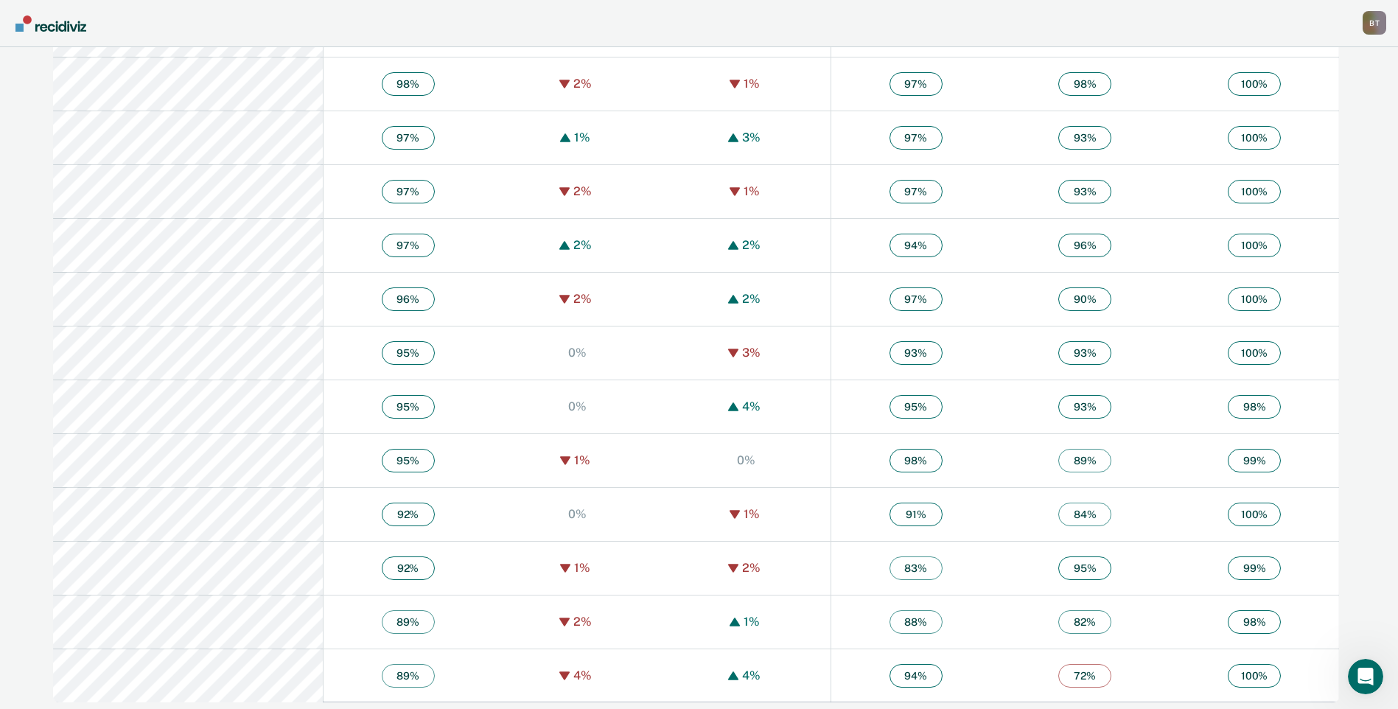
scroll to position [911, 0]
